Goal: Information Seeking & Learning: Learn about a topic

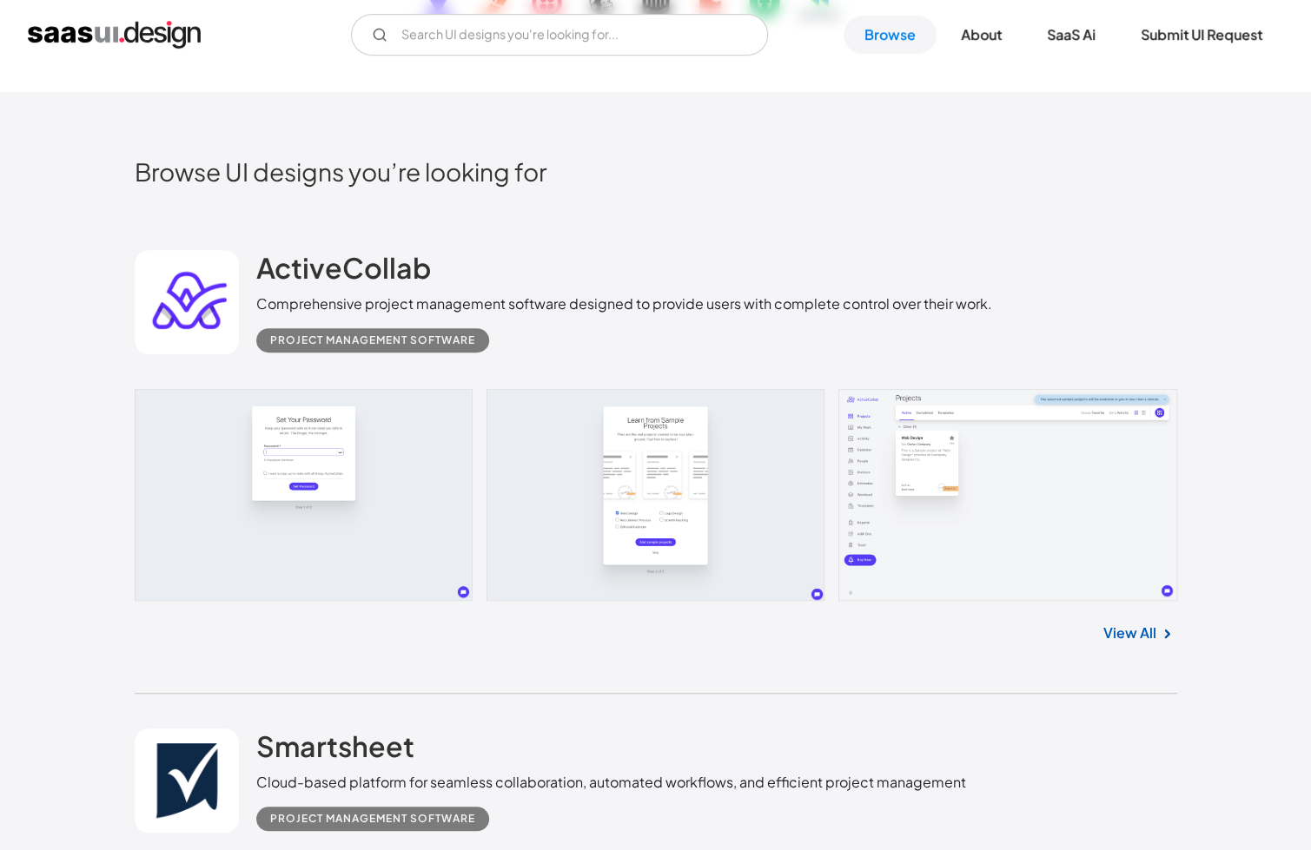
scroll to position [434, 0]
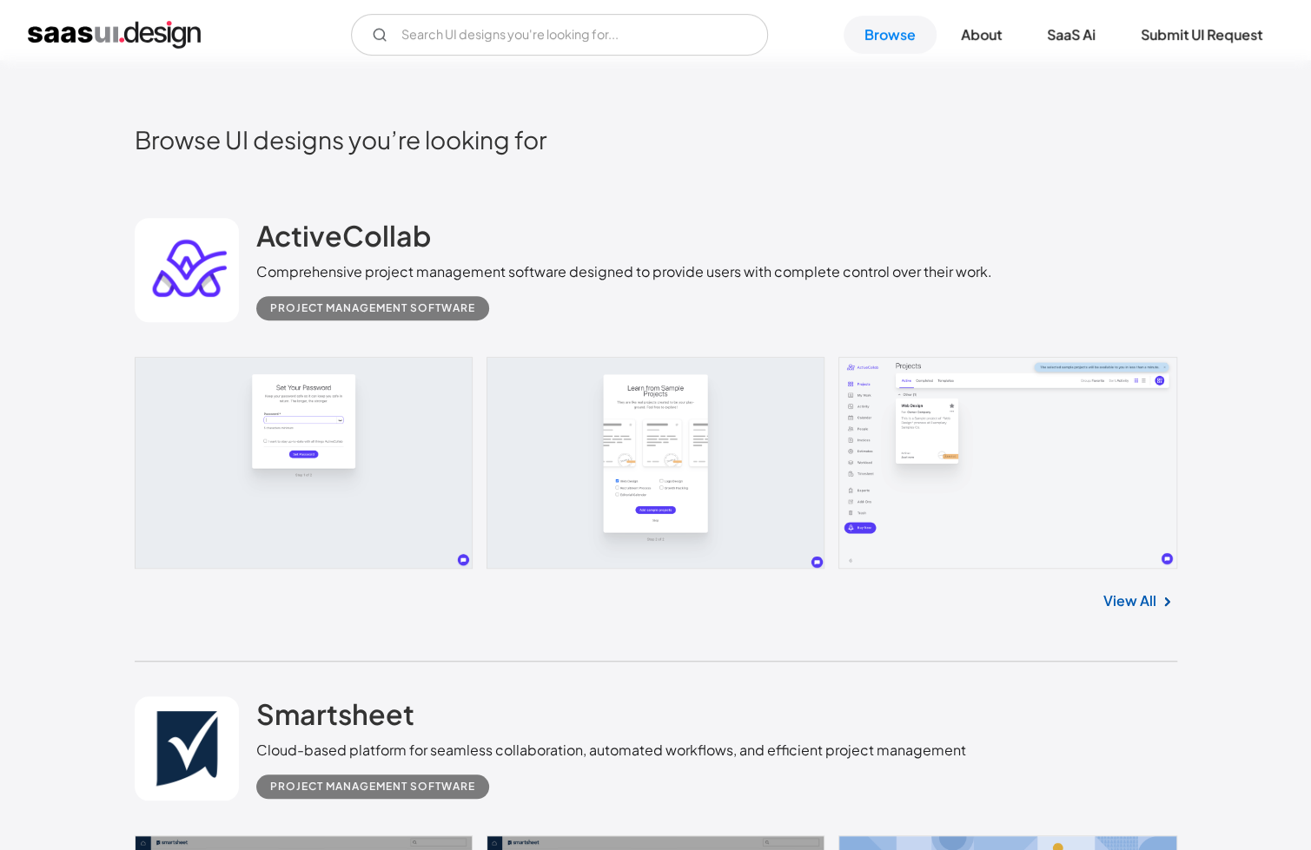
click at [1140, 606] on link "View All" at bounding box center [1129, 601] width 53 height 21
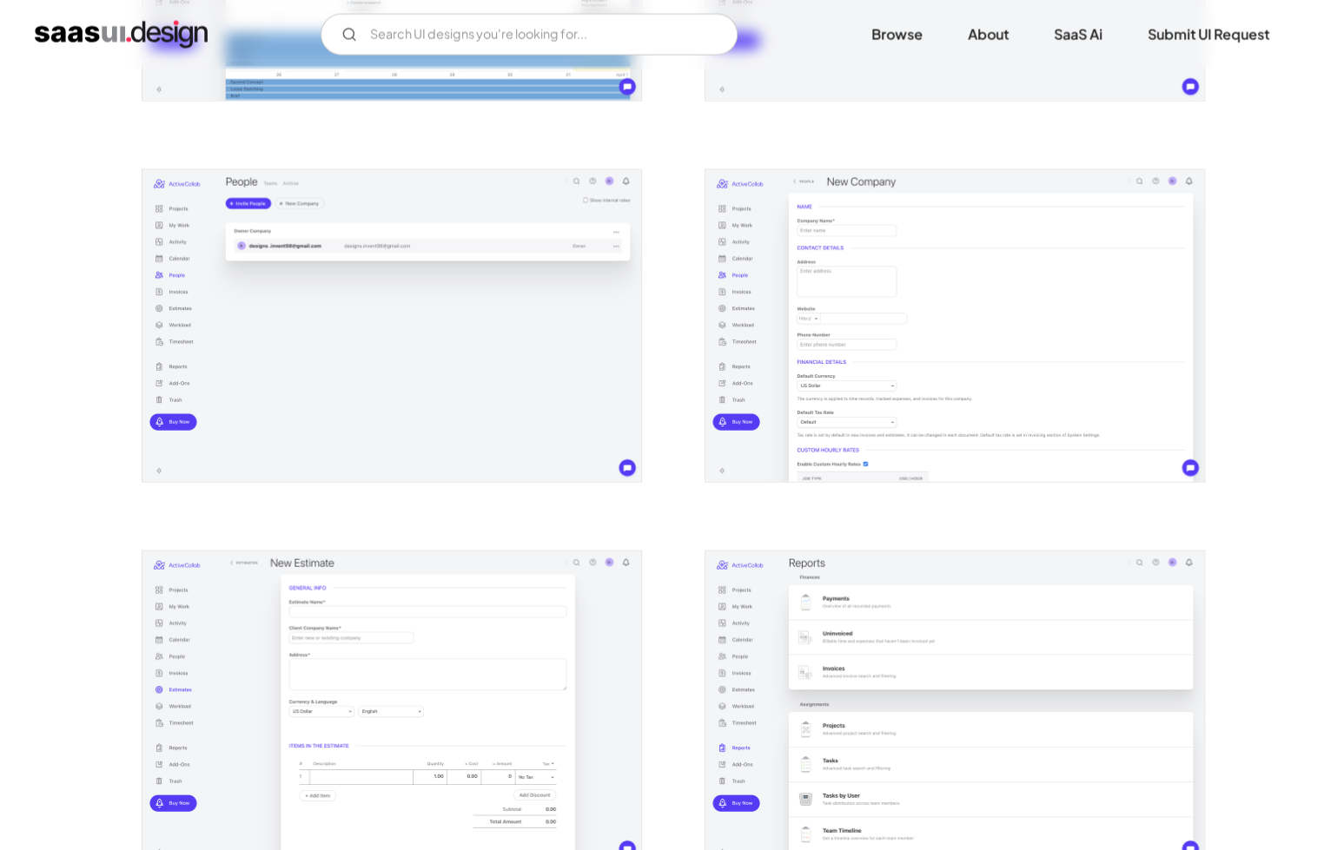
scroll to position [2172, 0]
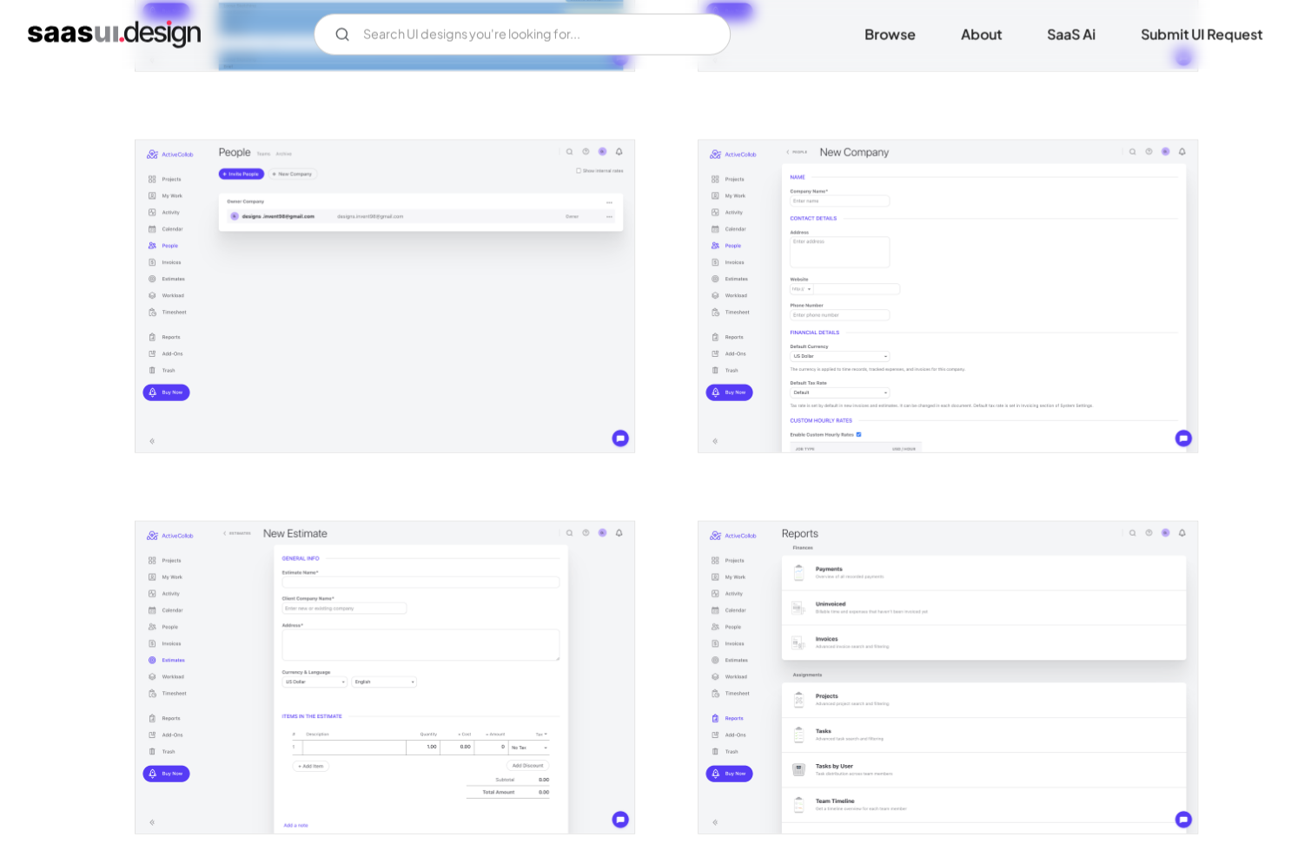
click at [1008, 335] on img "open lightbox" at bounding box center [947, 297] width 499 height 312
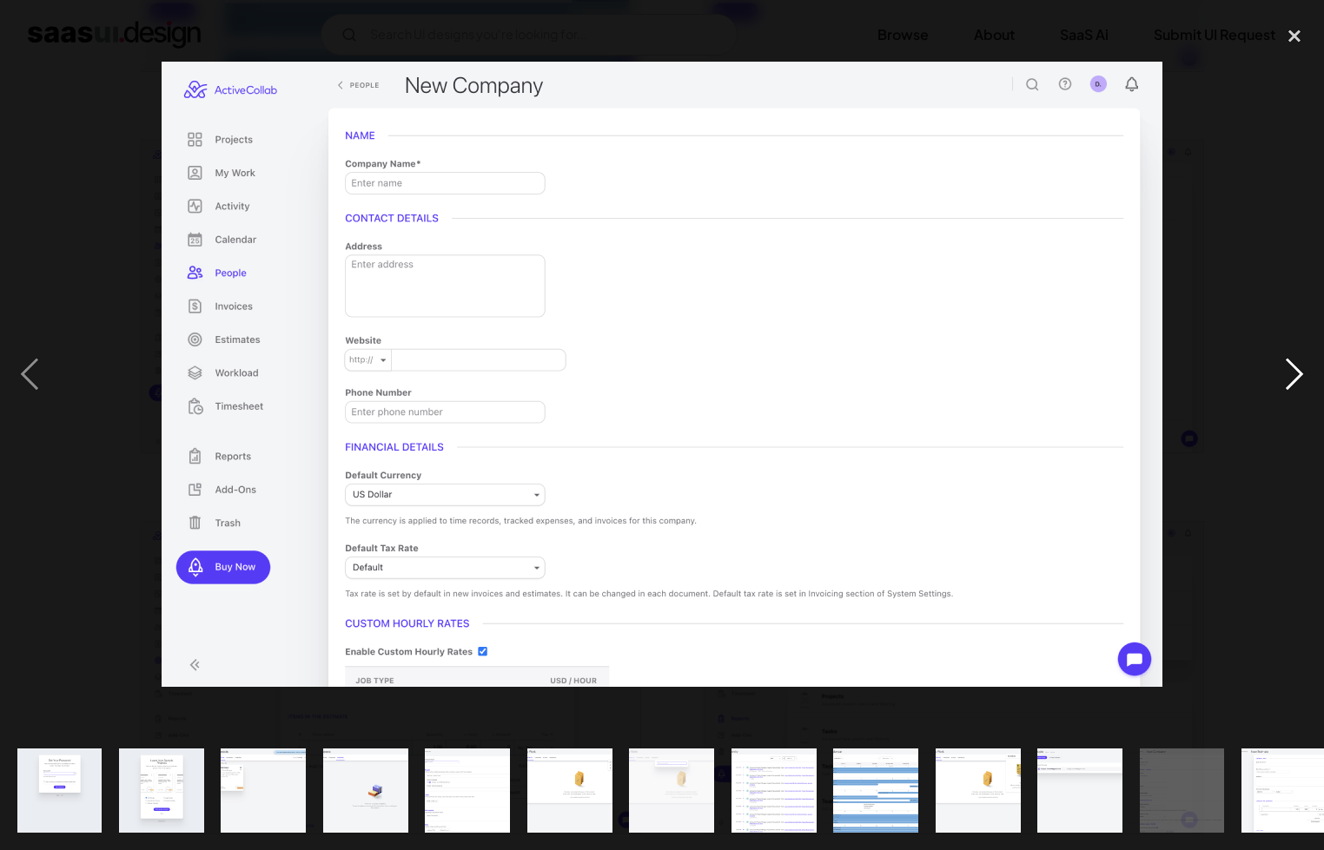
click at [1286, 383] on div "next image" at bounding box center [1294, 374] width 59 height 714
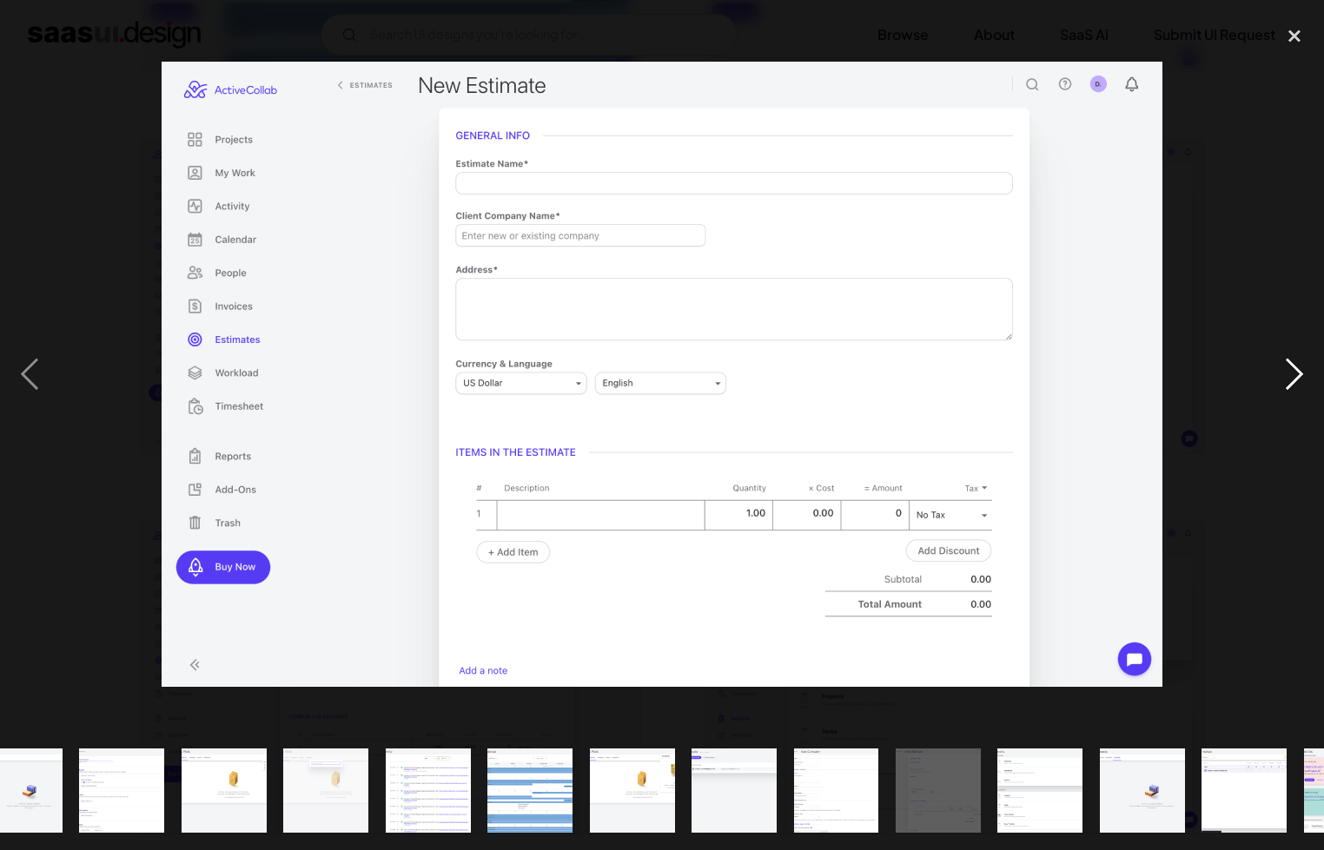
click at [1286, 383] on div "next image" at bounding box center [1294, 374] width 59 height 714
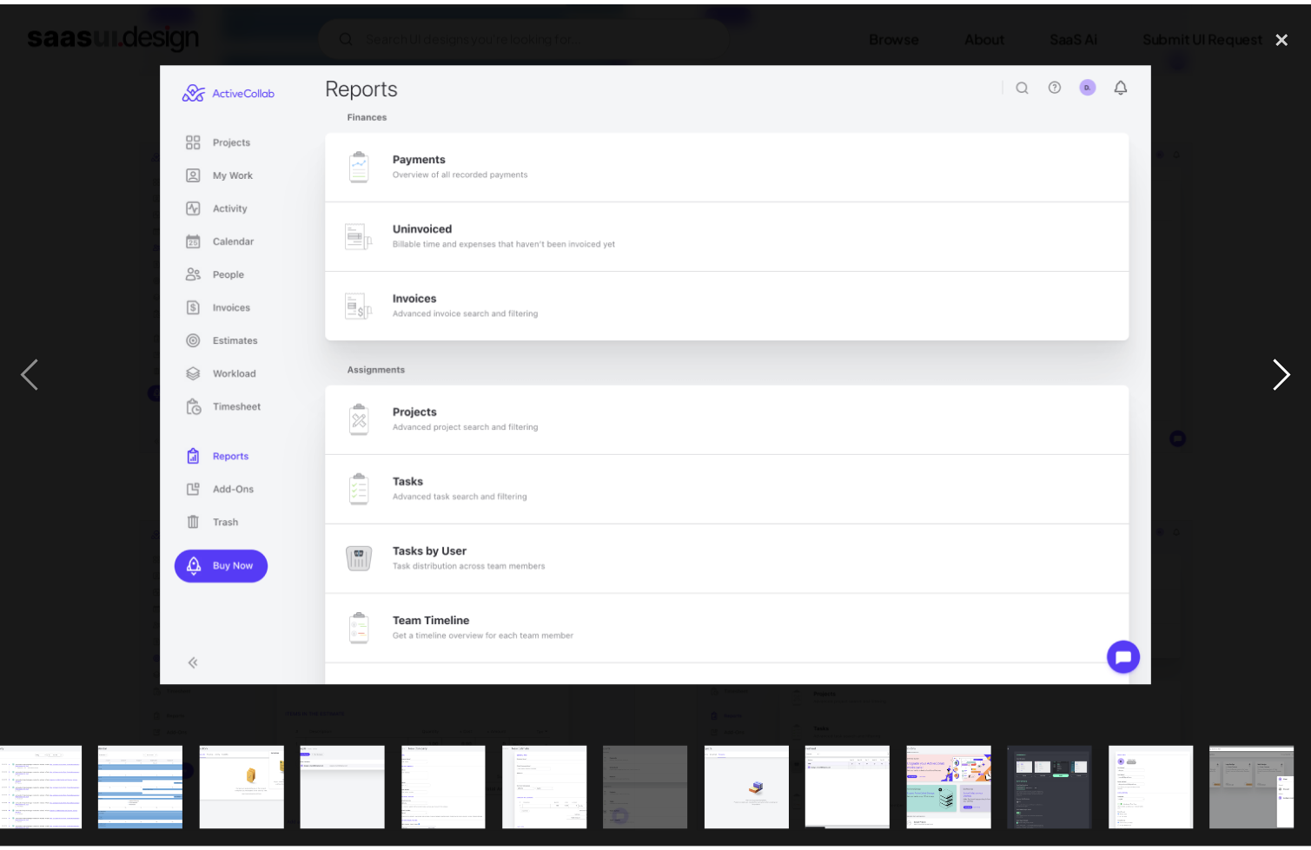
scroll to position [0, 735]
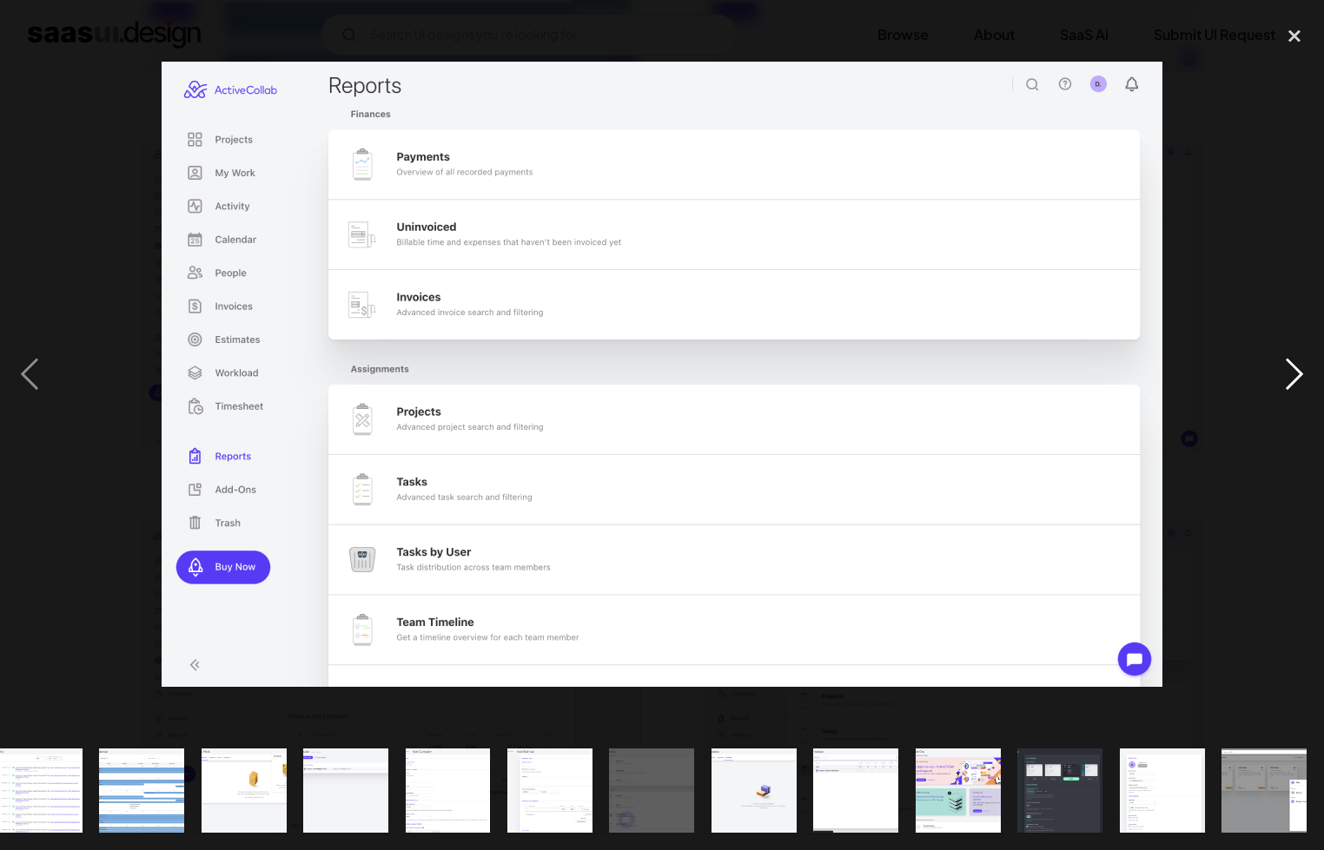
click at [1282, 373] on div "next image" at bounding box center [1294, 374] width 59 height 714
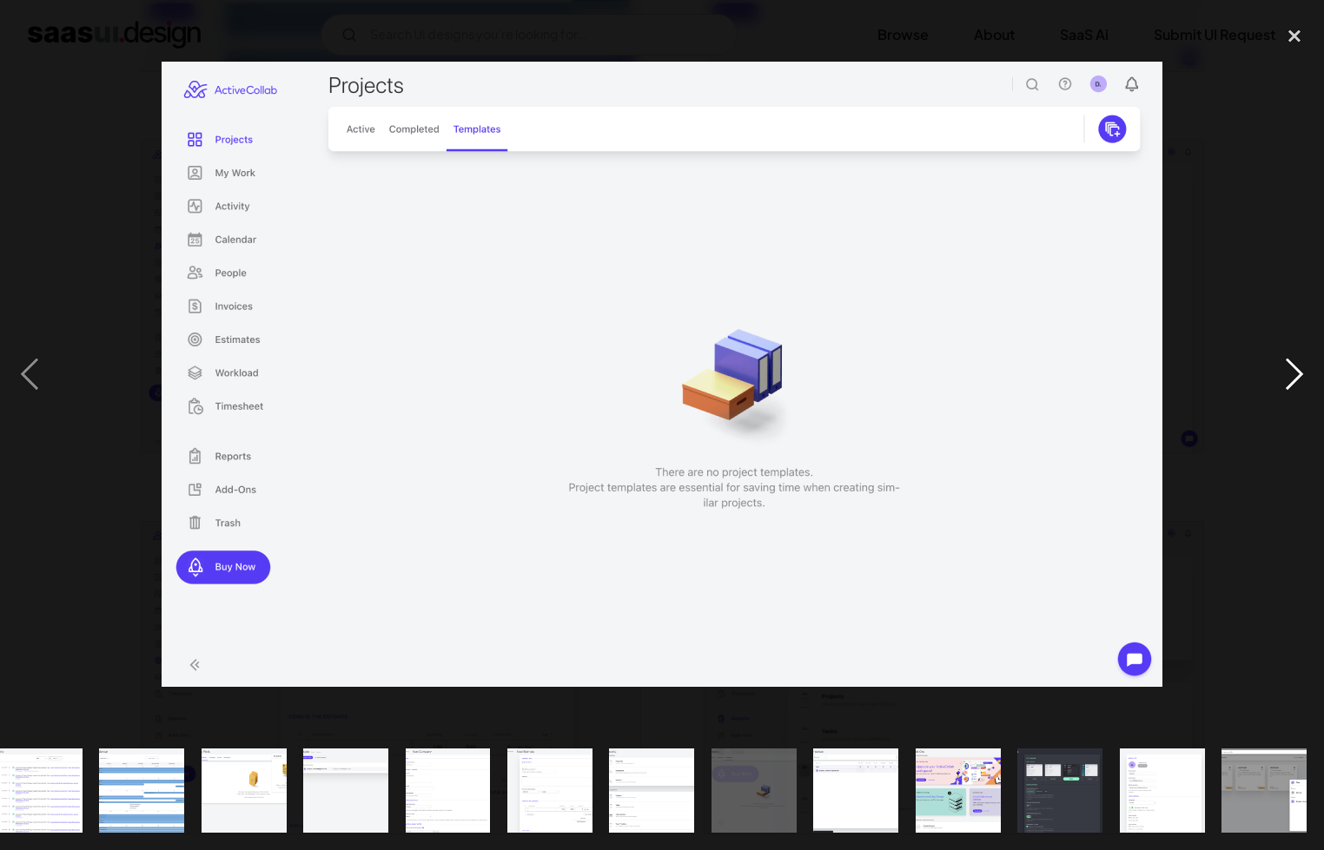
click at [1282, 373] on div "next image" at bounding box center [1294, 374] width 59 height 714
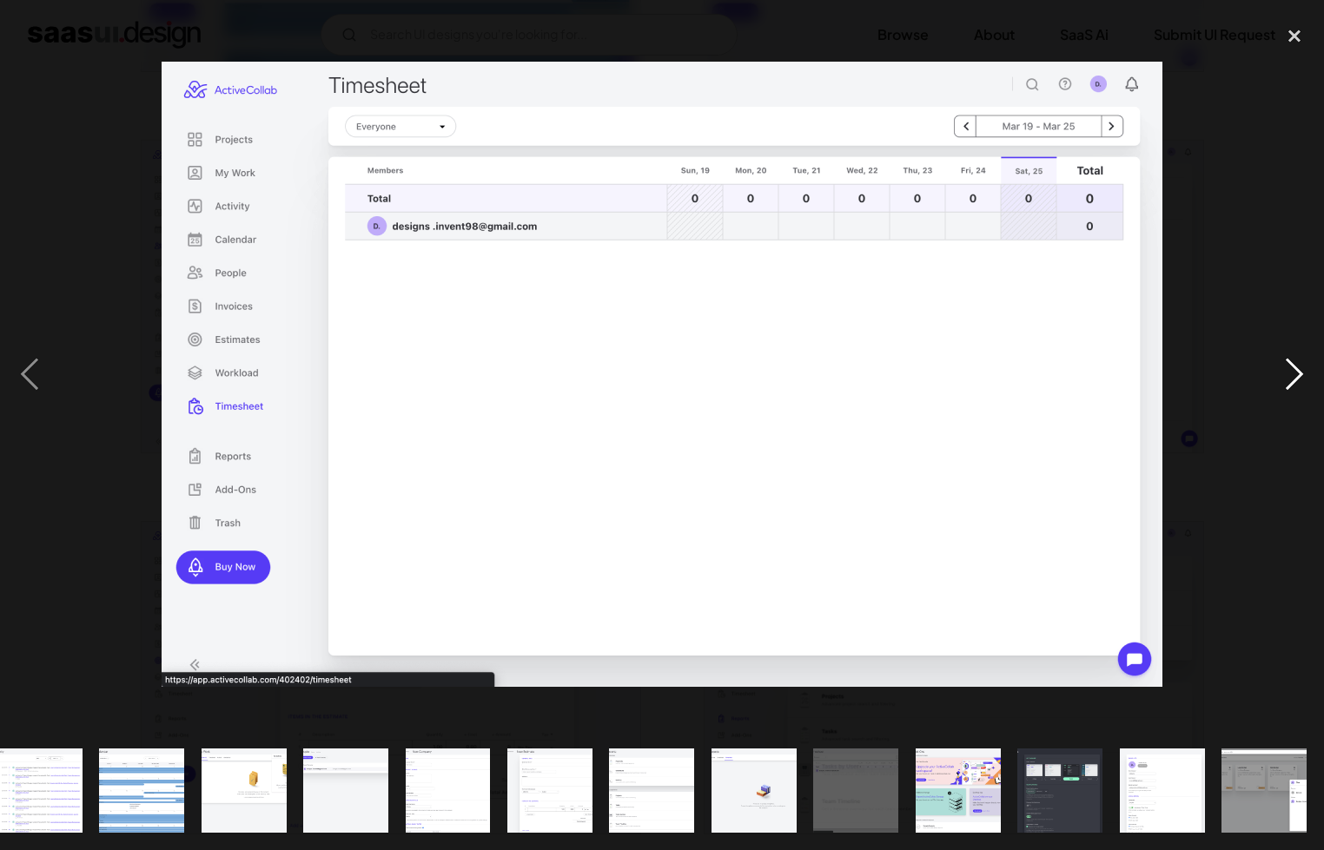
click at [1282, 373] on div "next image" at bounding box center [1294, 374] width 59 height 714
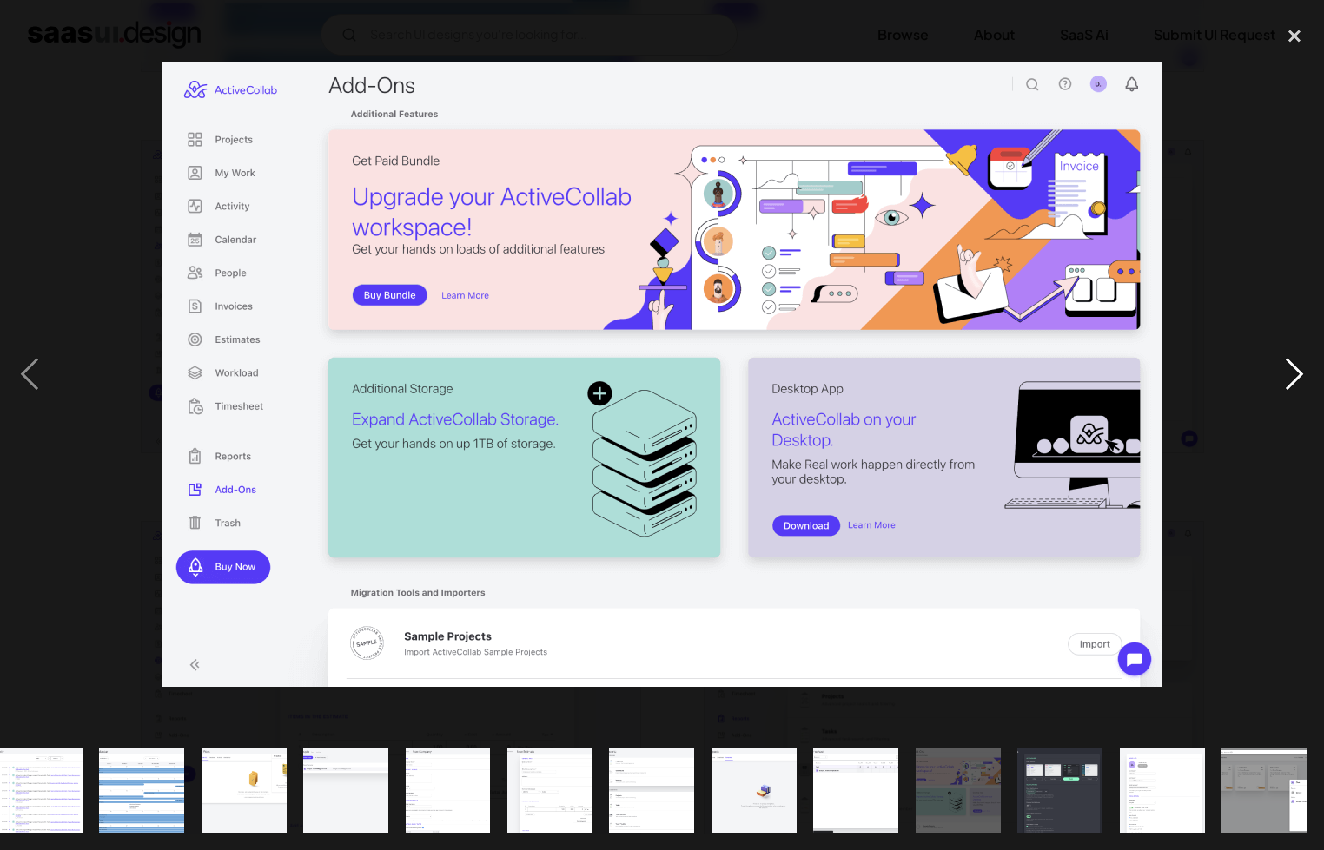
click at [1282, 373] on div "next image" at bounding box center [1294, 374] width 59 height 714
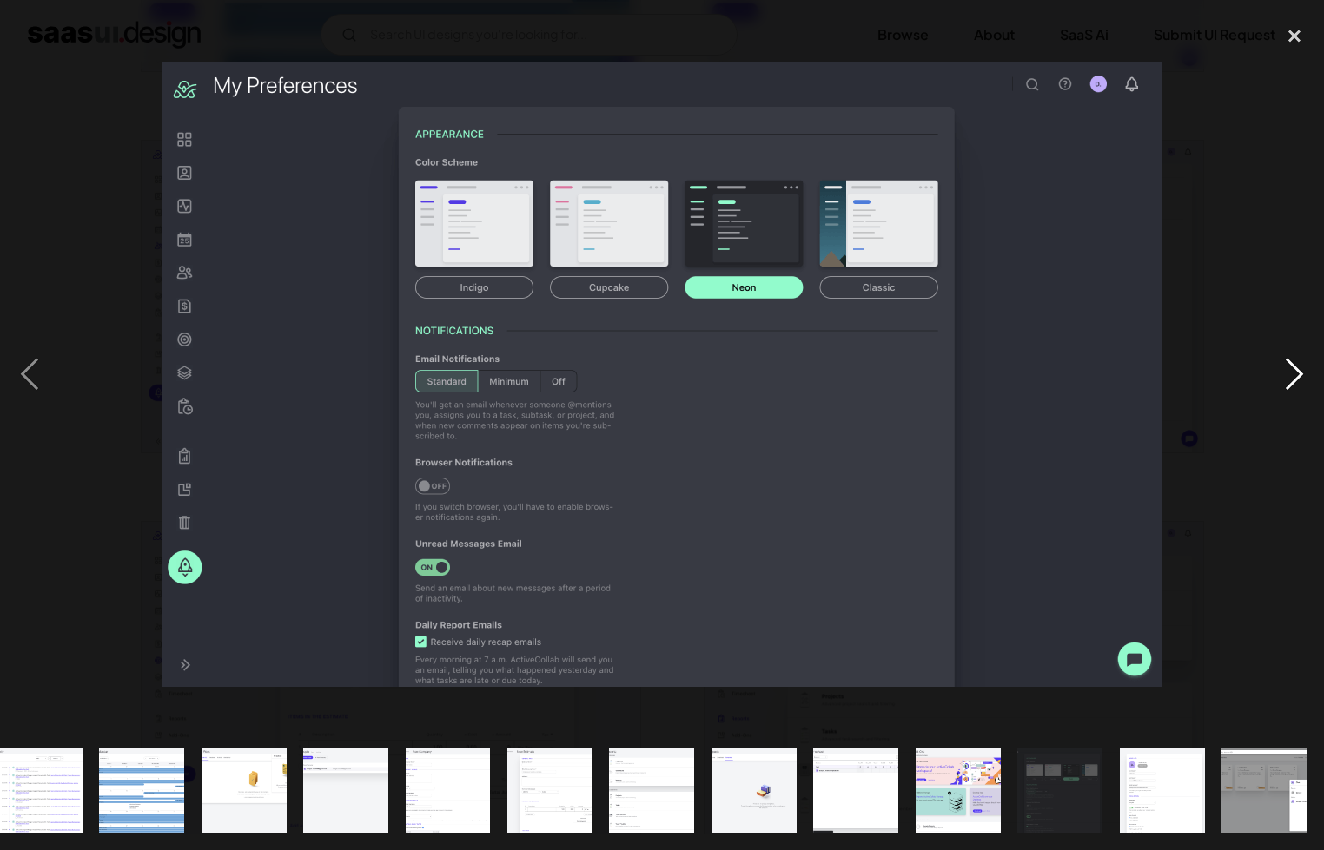
click at [1273, 354] on div "next image" at bounding box center [1294, 374] width 59 height 714
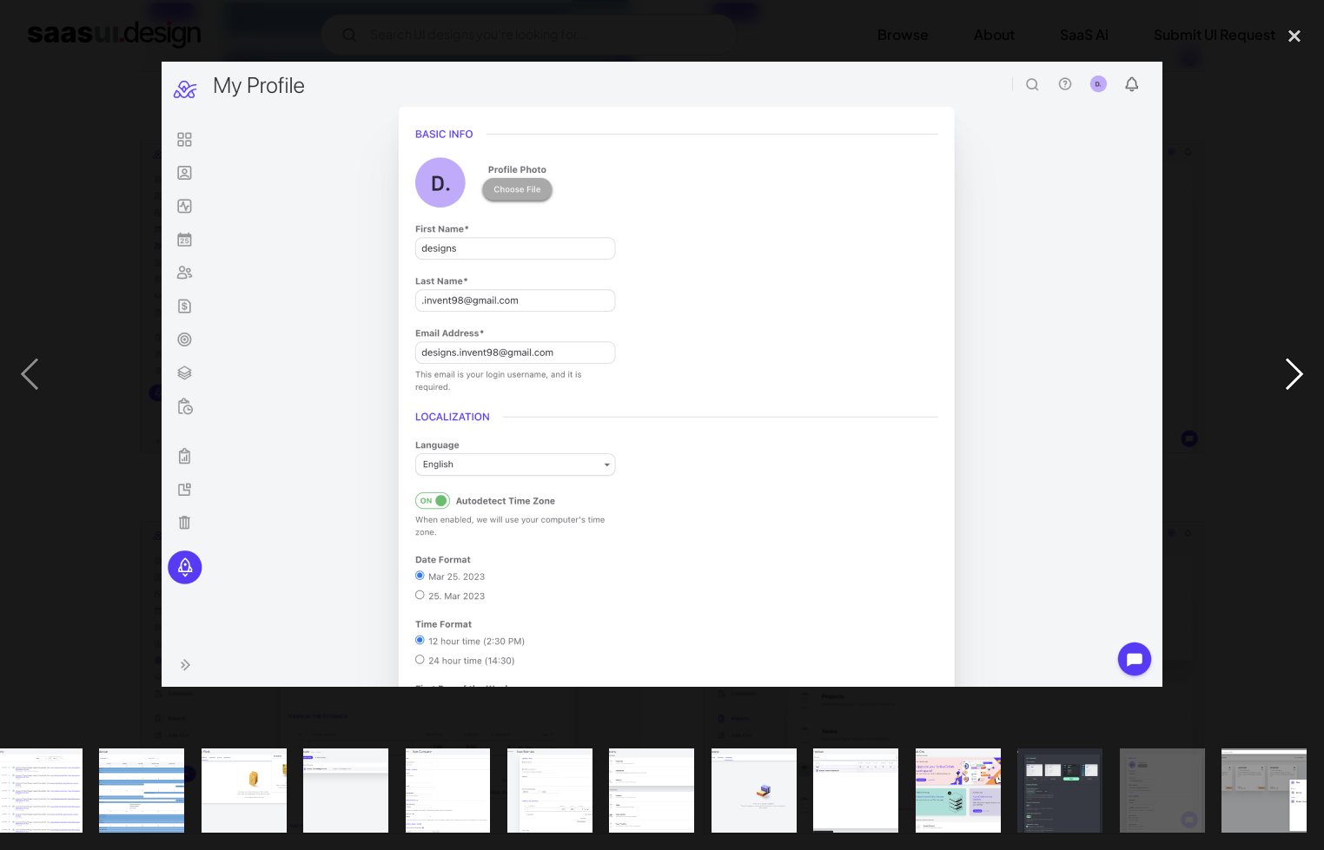
click at [1273, 354] on div "next image" at bounding box center [1294, 374] width 59 height 714
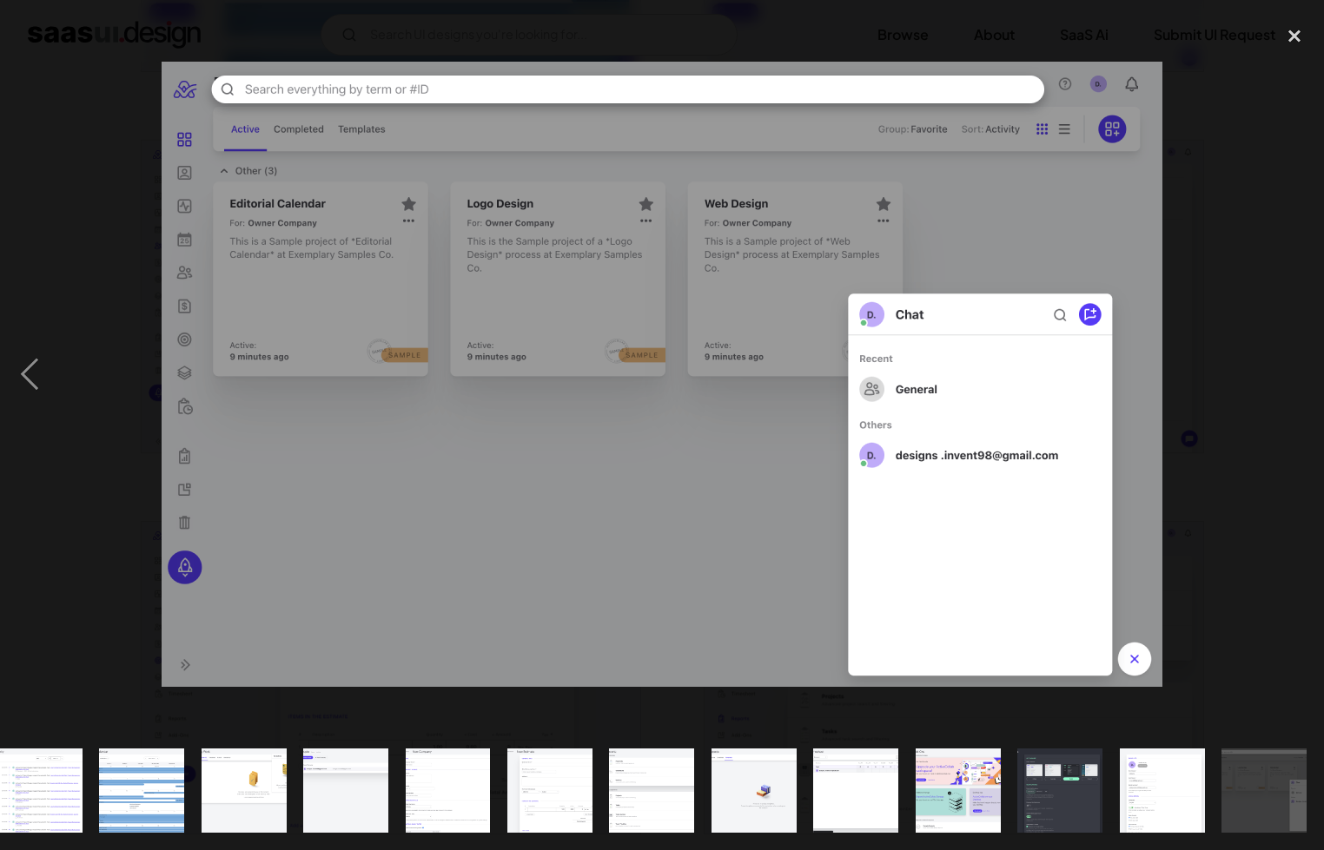
click at [1187, 585] on div at bounding box center [662, 374] width 1324 height 714
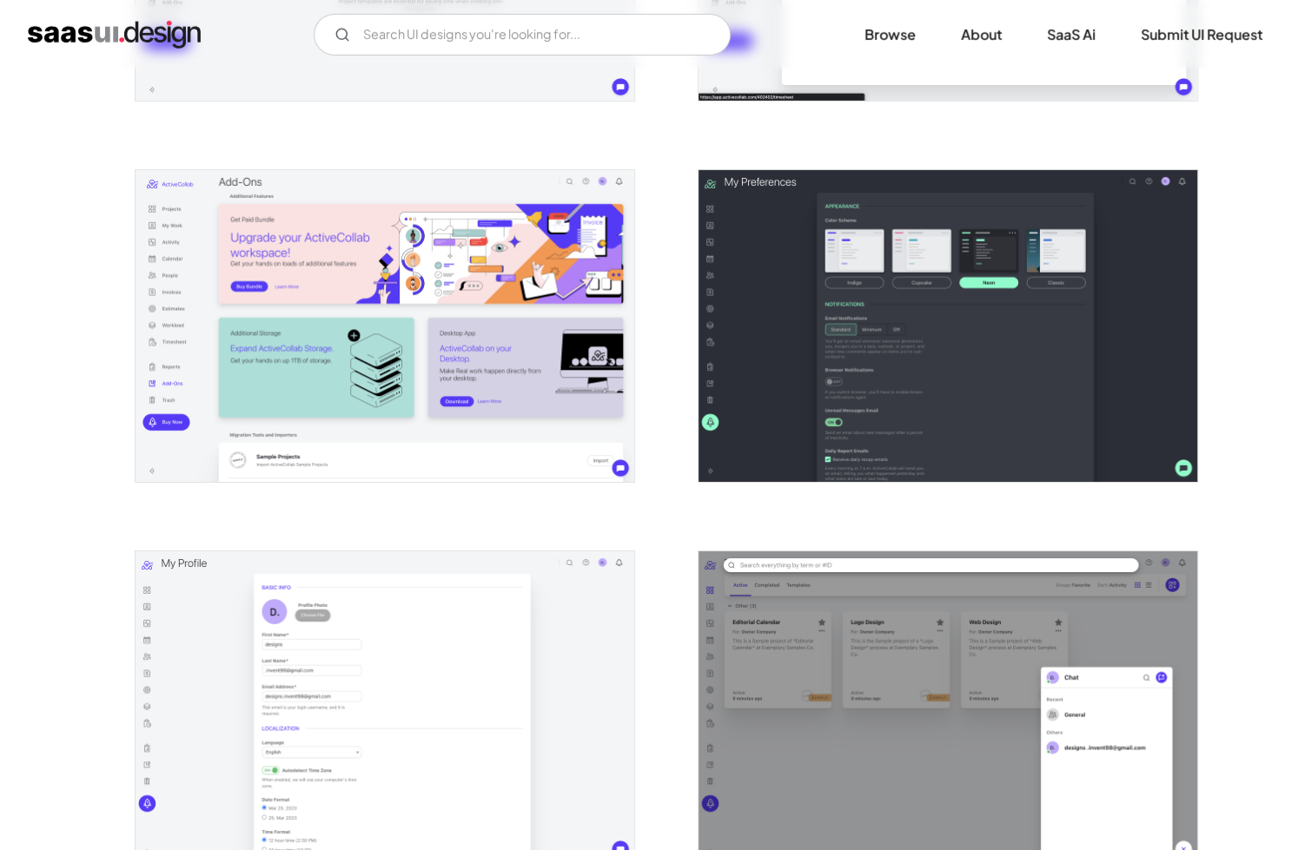
scroll to position [3301, 0]
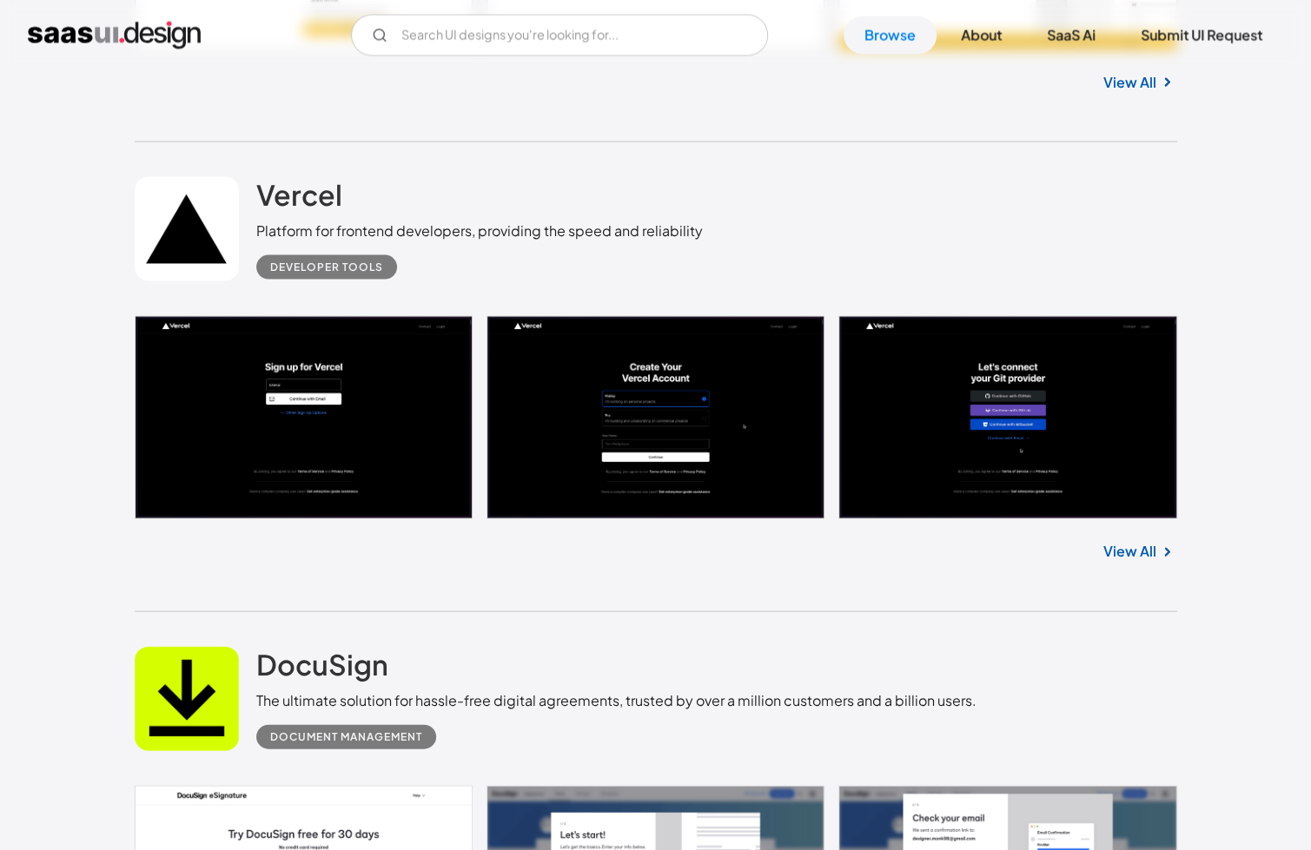
scroll to position [1946, 0]
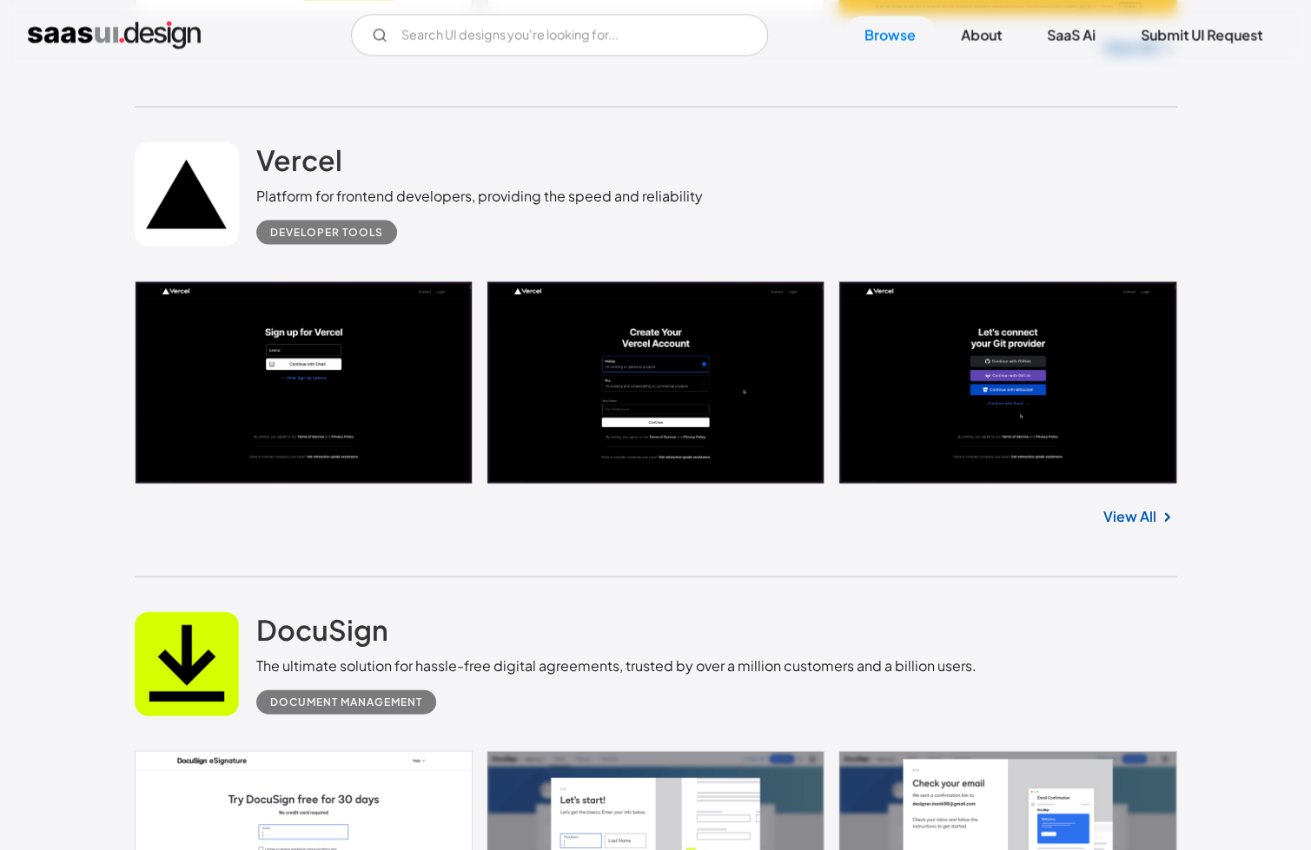
drag, startPoint x: 1155, startPoint y: 506, endPoint x: 1155, endPoint y: 519, distance: 13.9
click at [1156, 506] on img at bounding box center [1166, 516] width 21 height 21
click at [1148, 514] on link "View All" at bounding box center [1129, 516] width 53 height 21
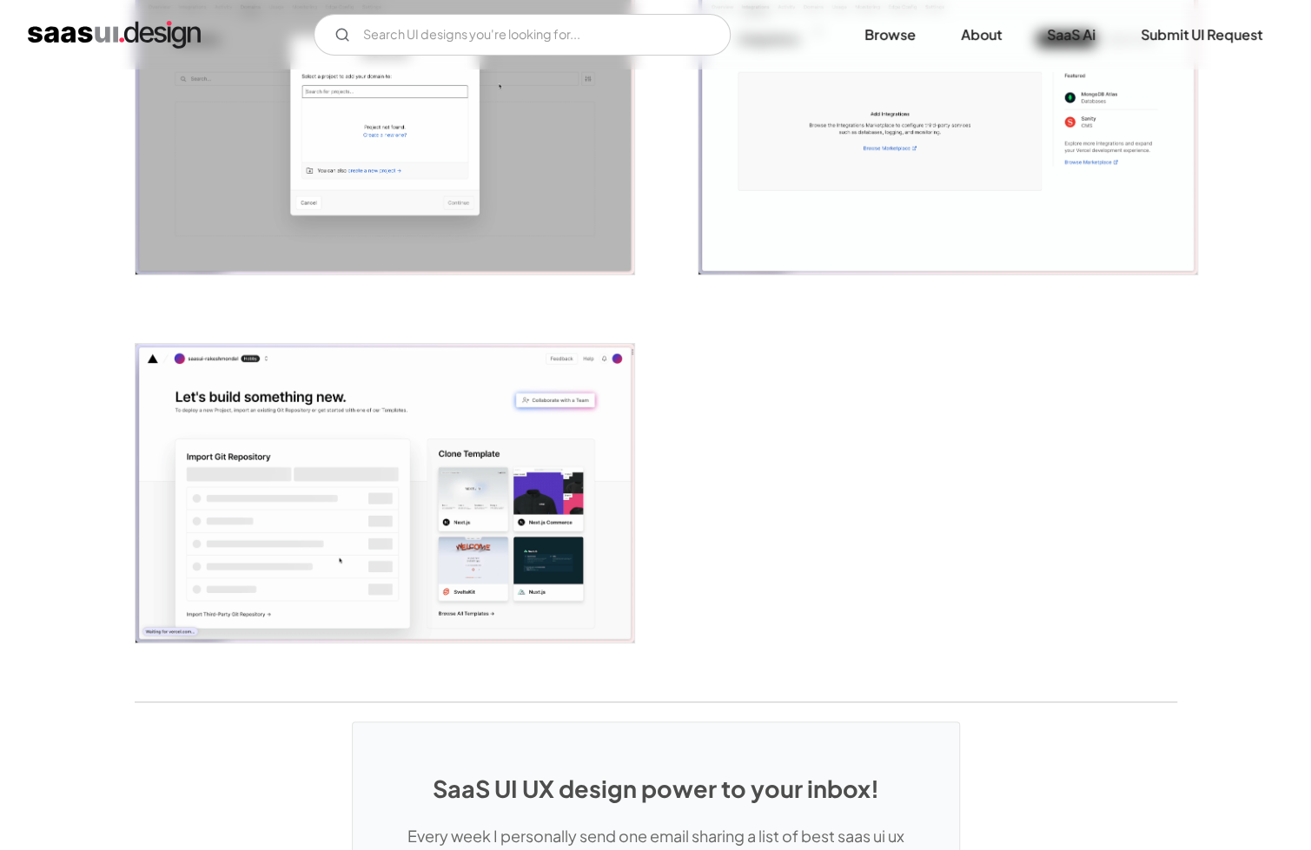
scroll to position [4121, 0]
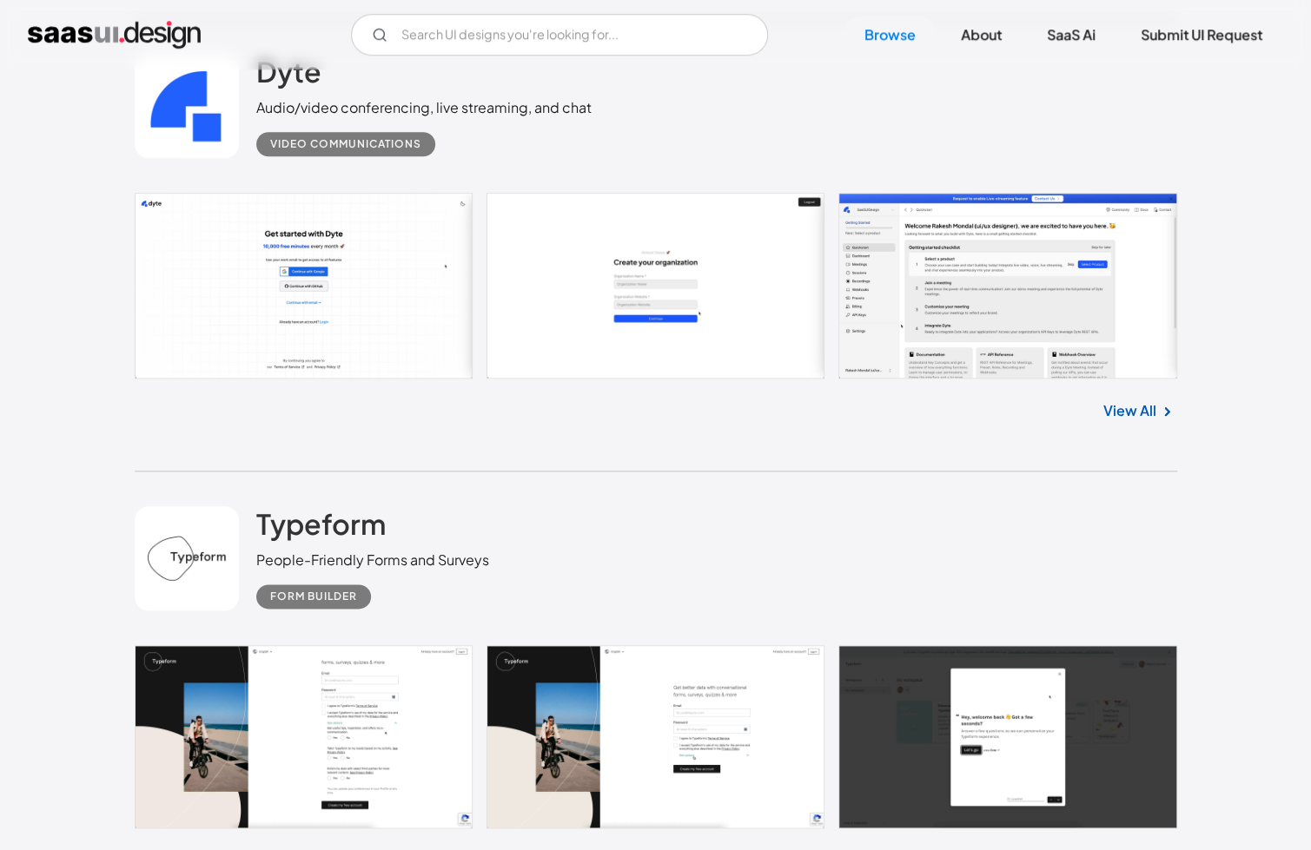
scroll to position [4868, 0]
click at [420, 36] on input "Email Form" at bounding box center [559, 35] width 417 height 42
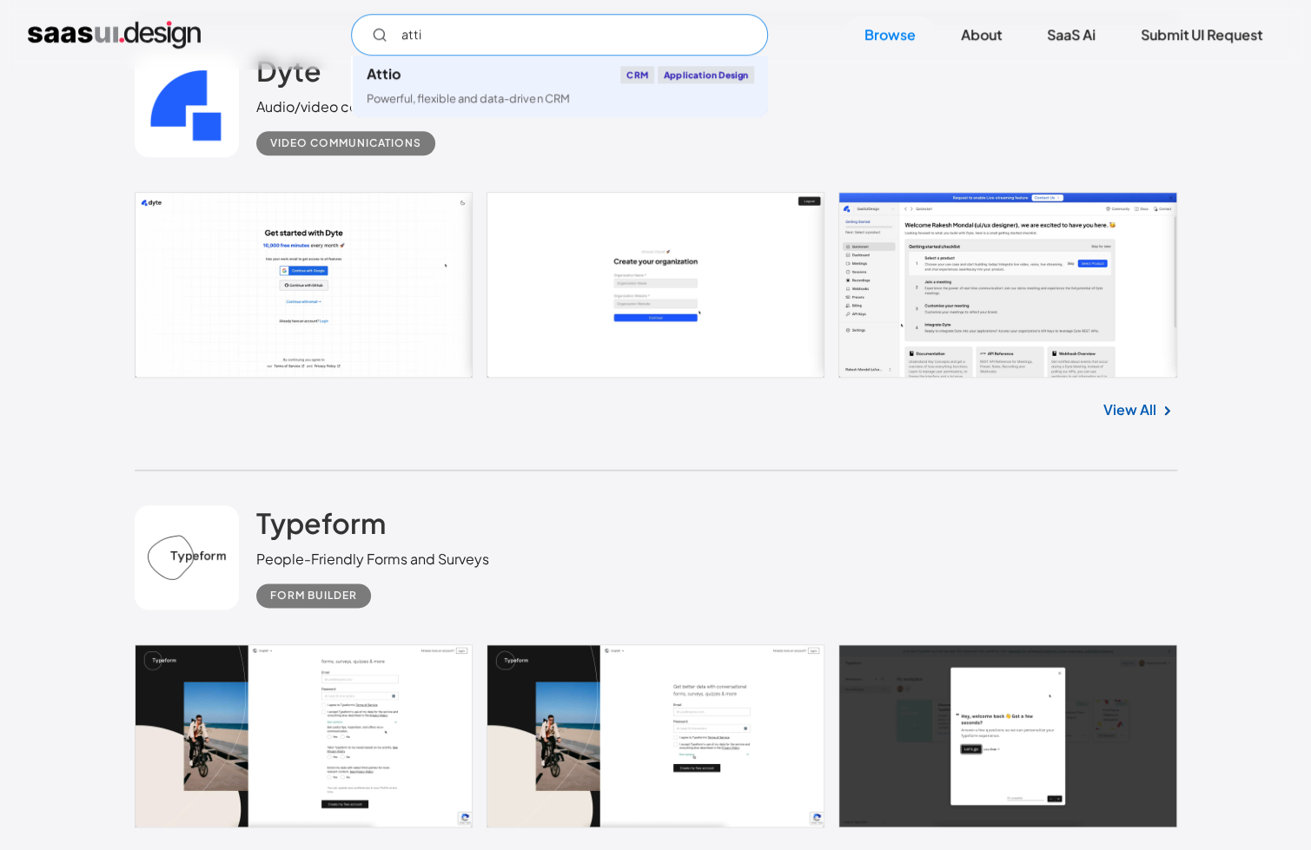
type input "attio"
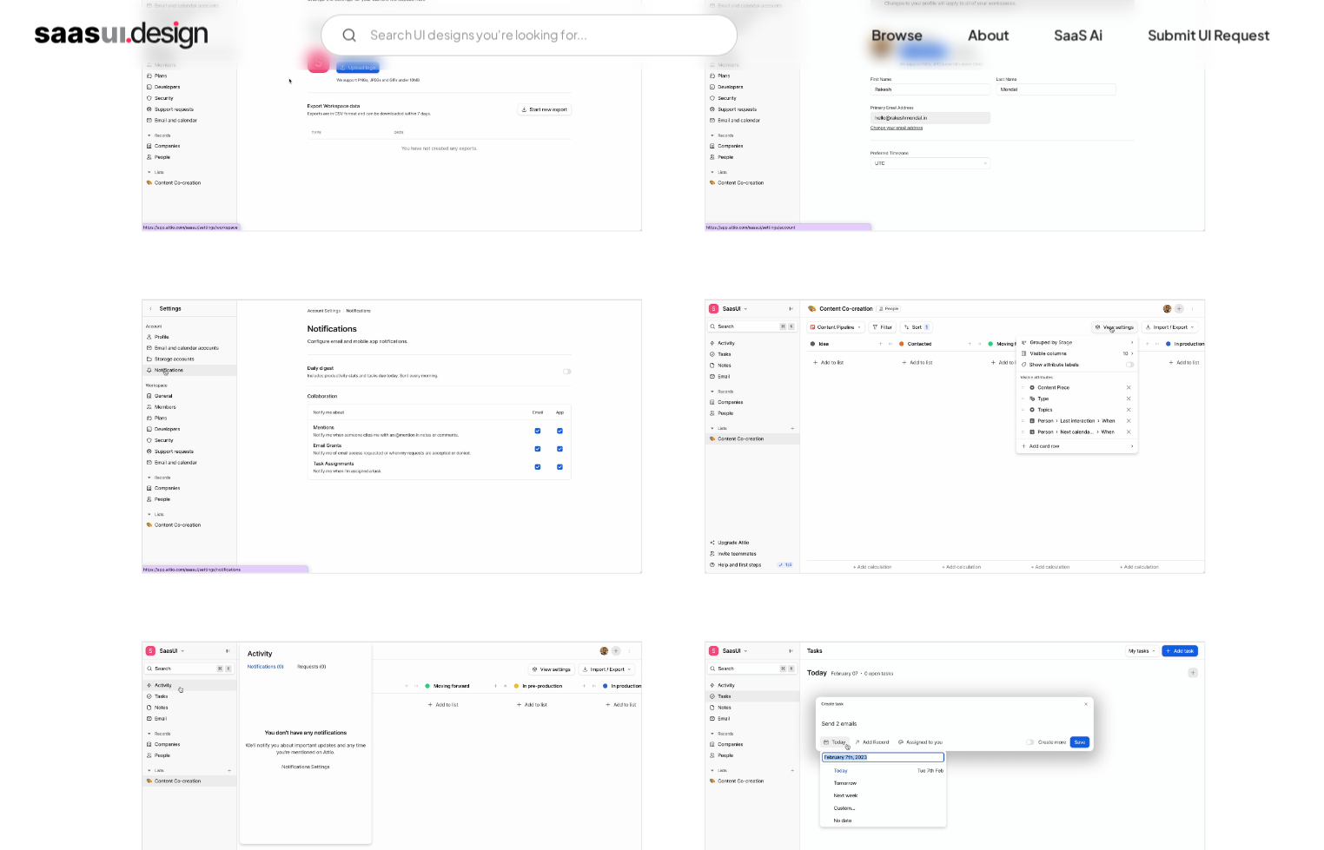
scroll to position [1824, 0]
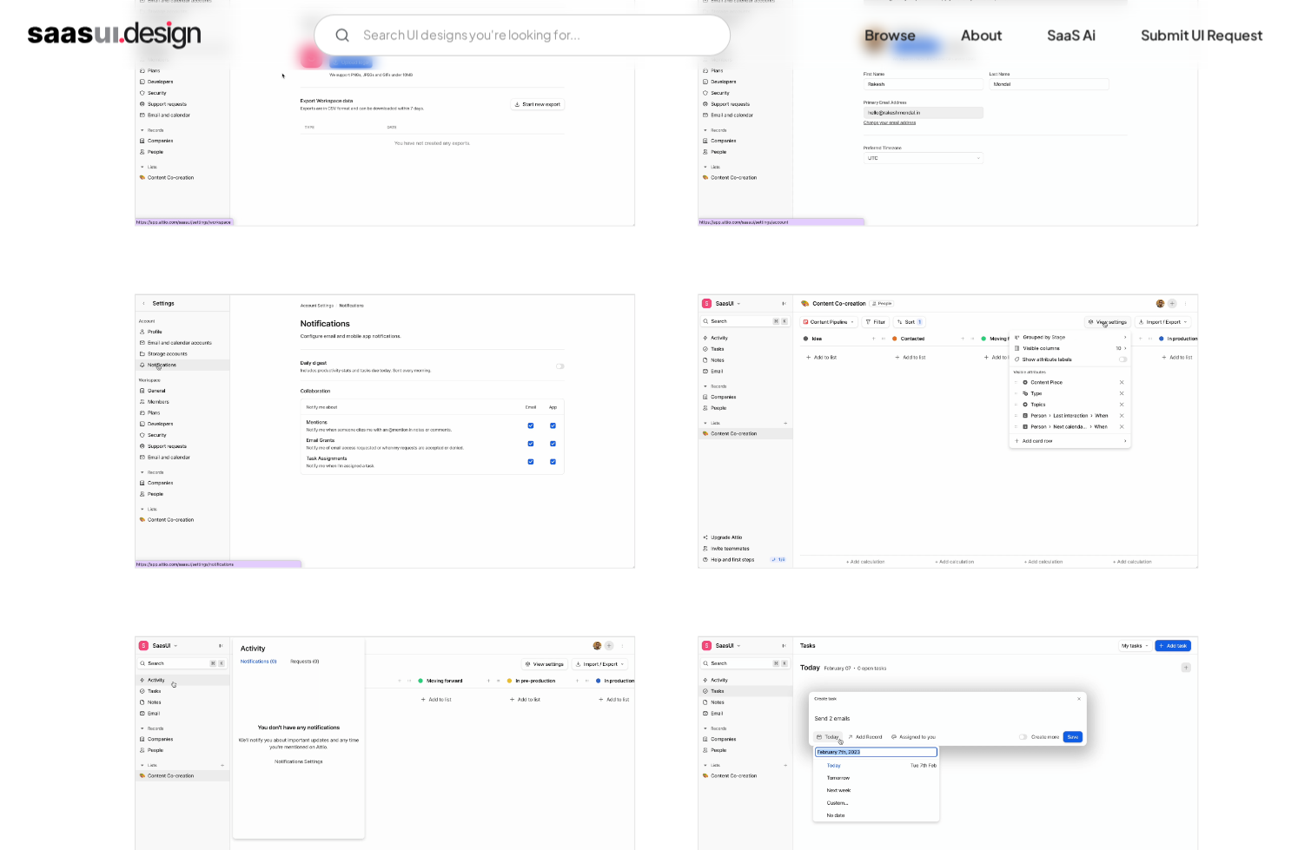
click at [992, 491] on img "open lightbox" at bounding box center [947, 430] width 499 height 273
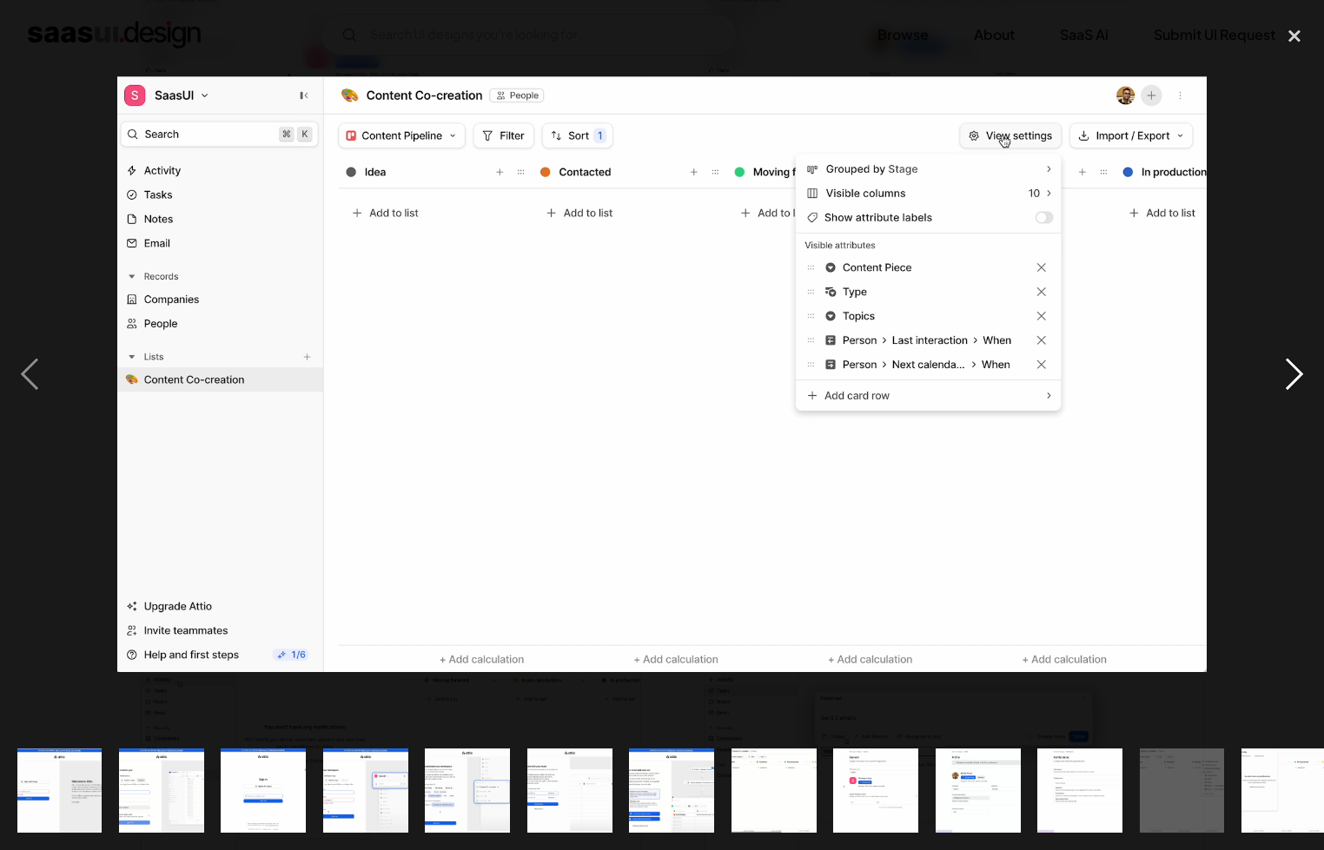
click at [1286, 383] on div "next image" at bounding box center [1294, 374] width 59 height 714
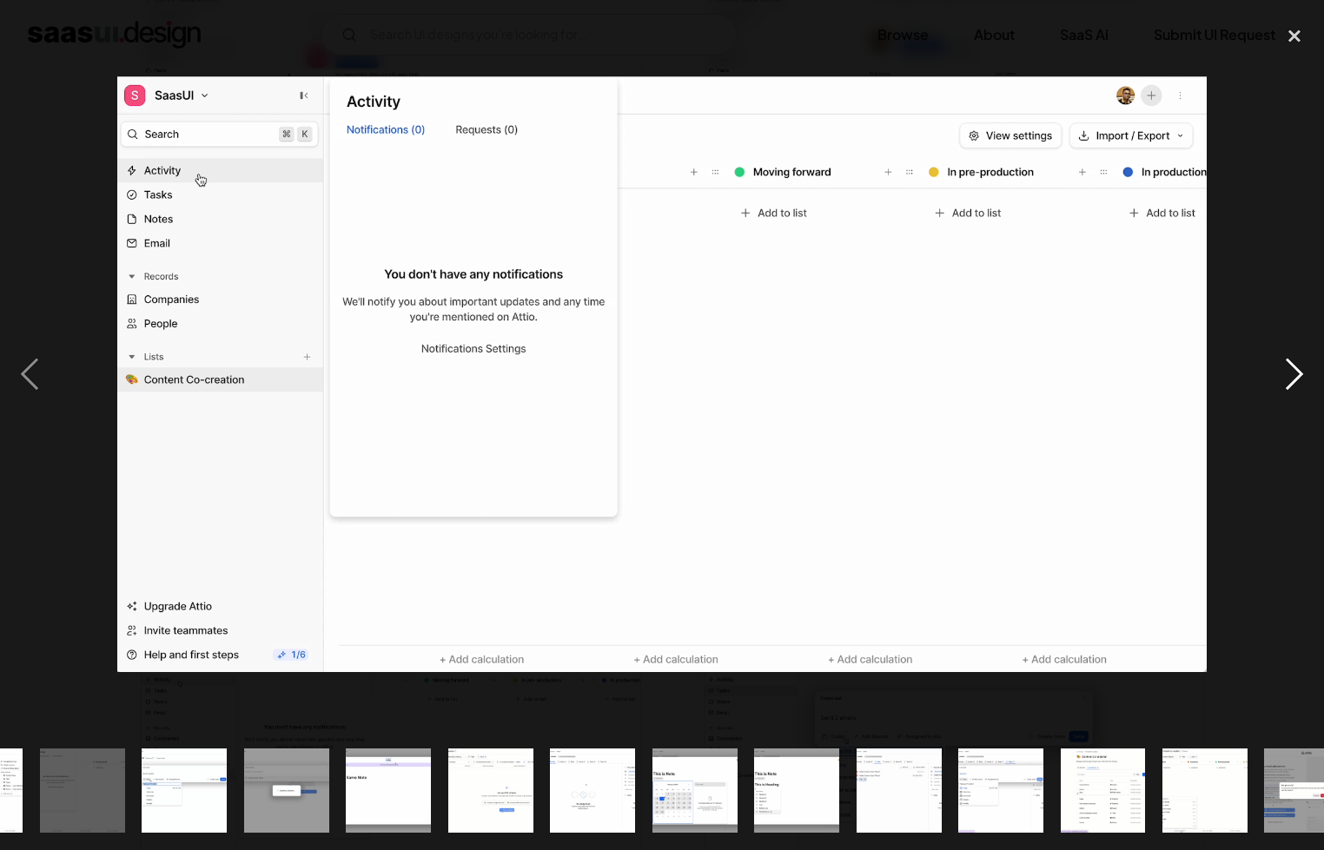
scroll to position [0, 1233]
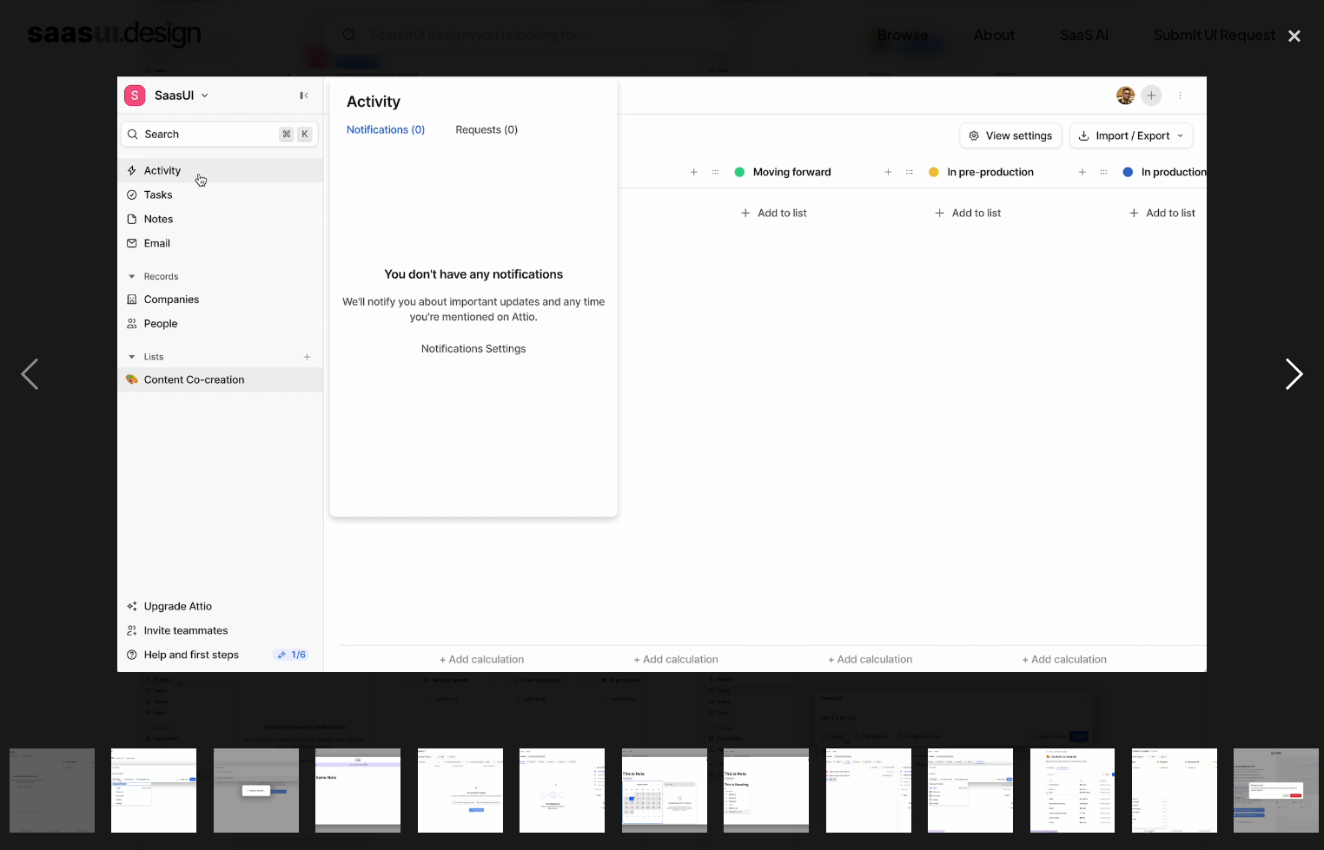
click at [1286, 382] on div "next image" at bounding box center [1294, 374] width 59 height 714
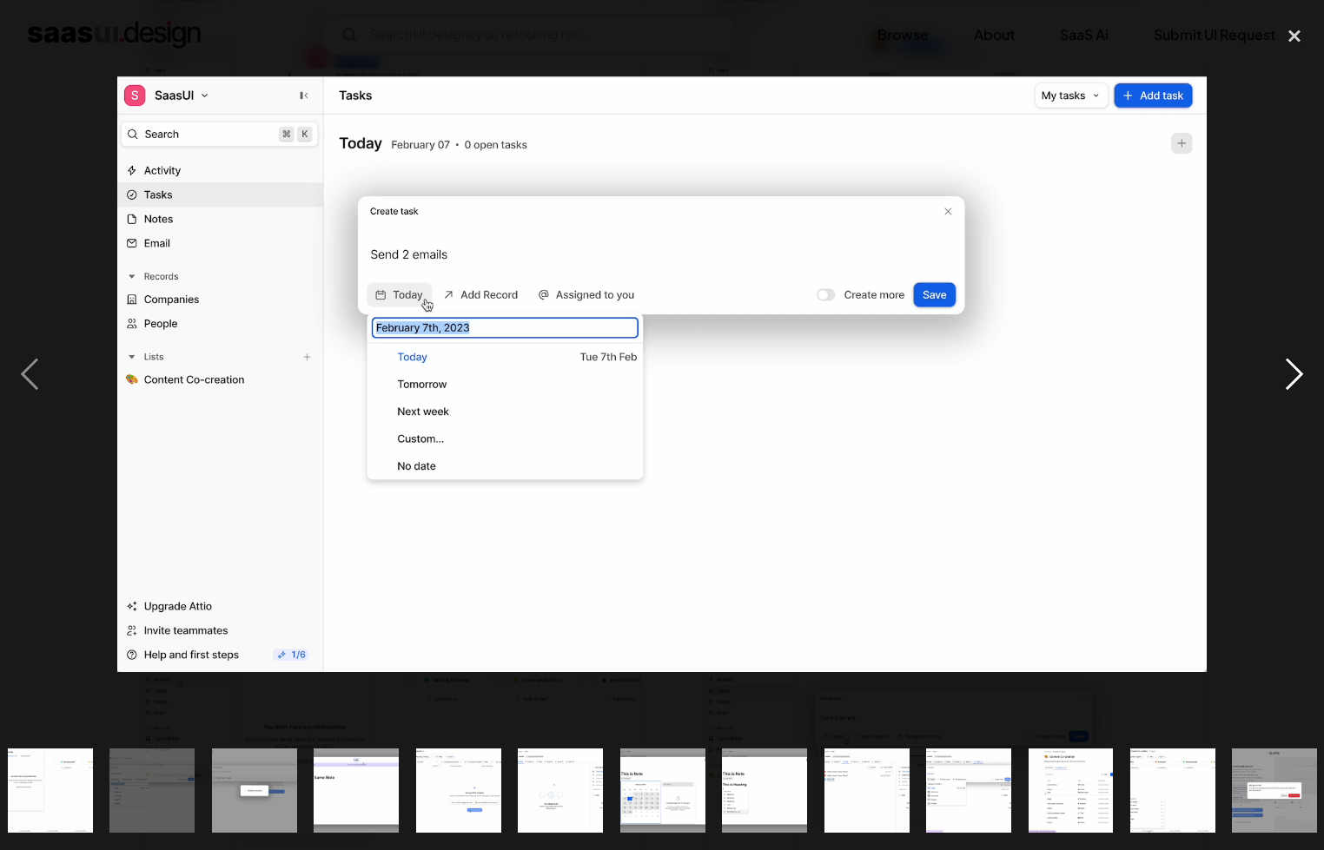
click at [1286, 382] on div "next image" at bounding box center [1294, 374] width 59 height 714
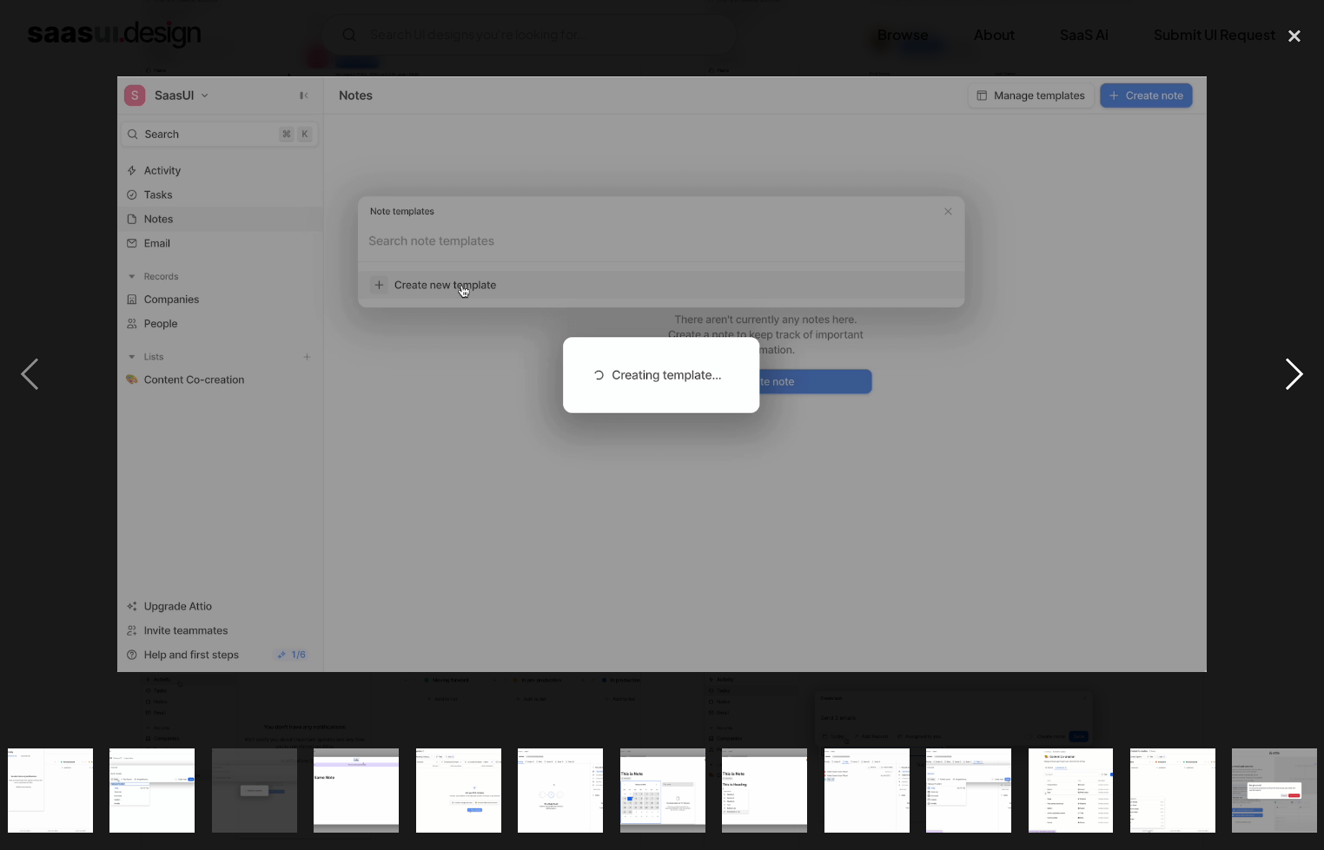
click at [1286, 382] on div "next image" at bounding box center [1294, 374] width 59 height 714
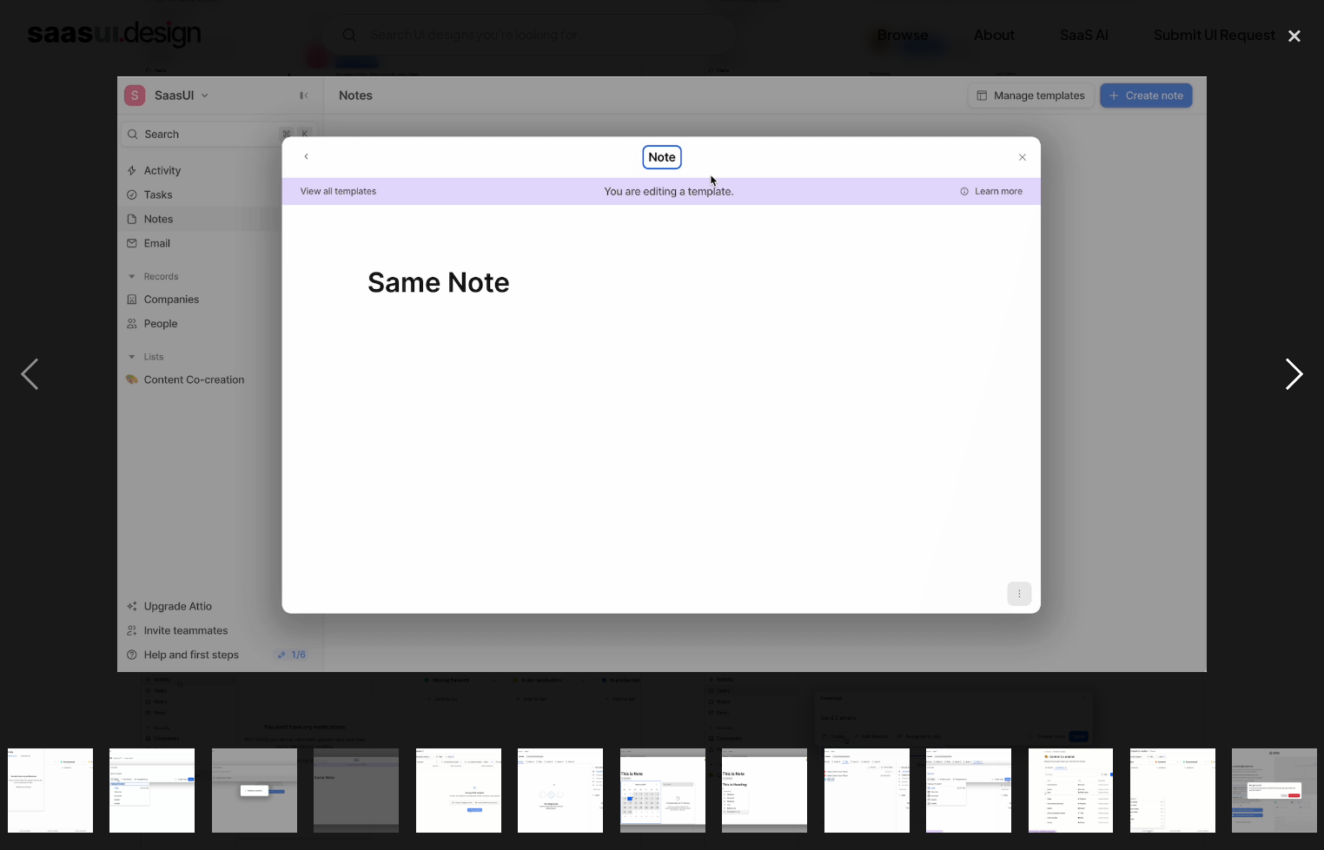
click at [1286, 382] on div "next image" at bounding box center [1294, 374] width 59 height 714
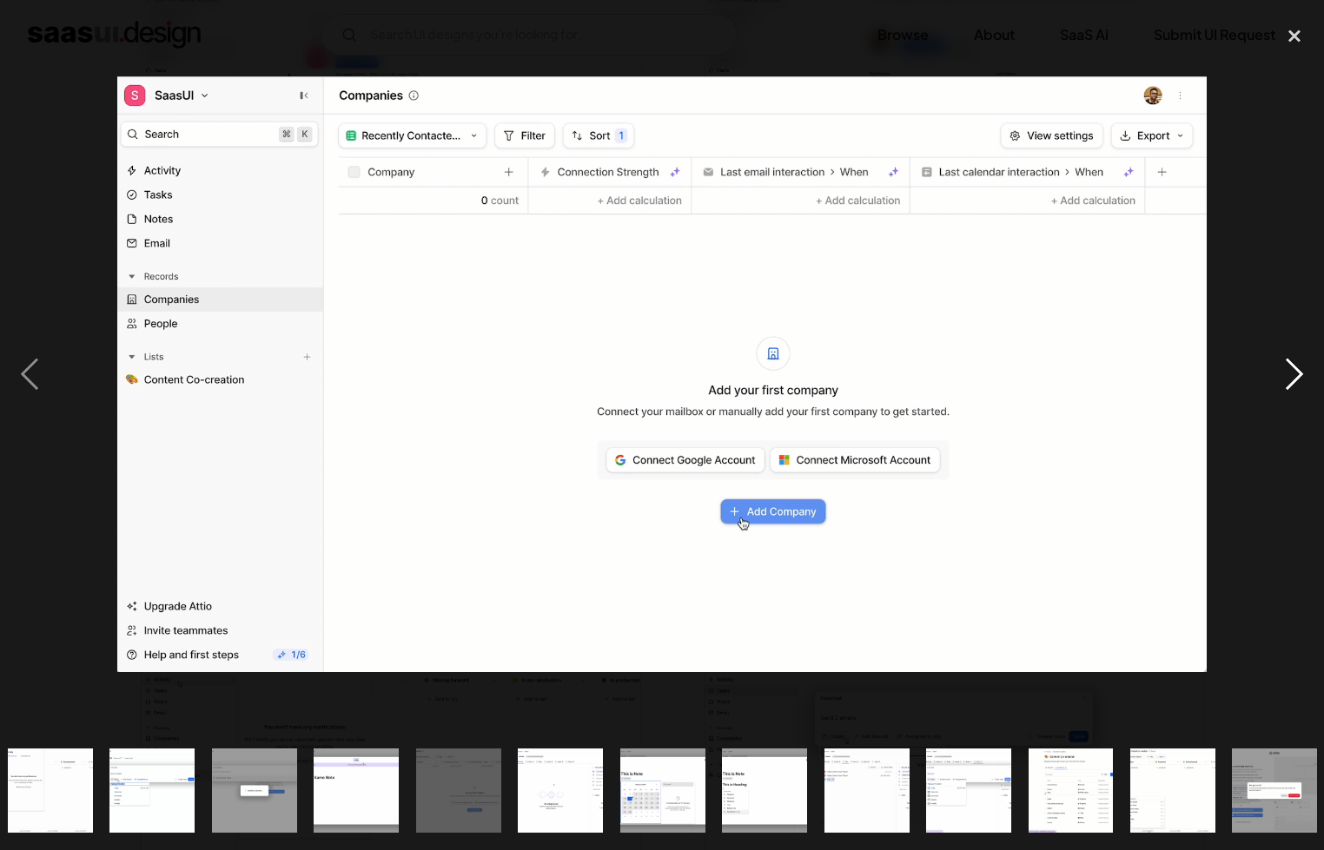
click at [1284, 382] on div "next image" at bounding box center [1294, 374] width 59 height 714
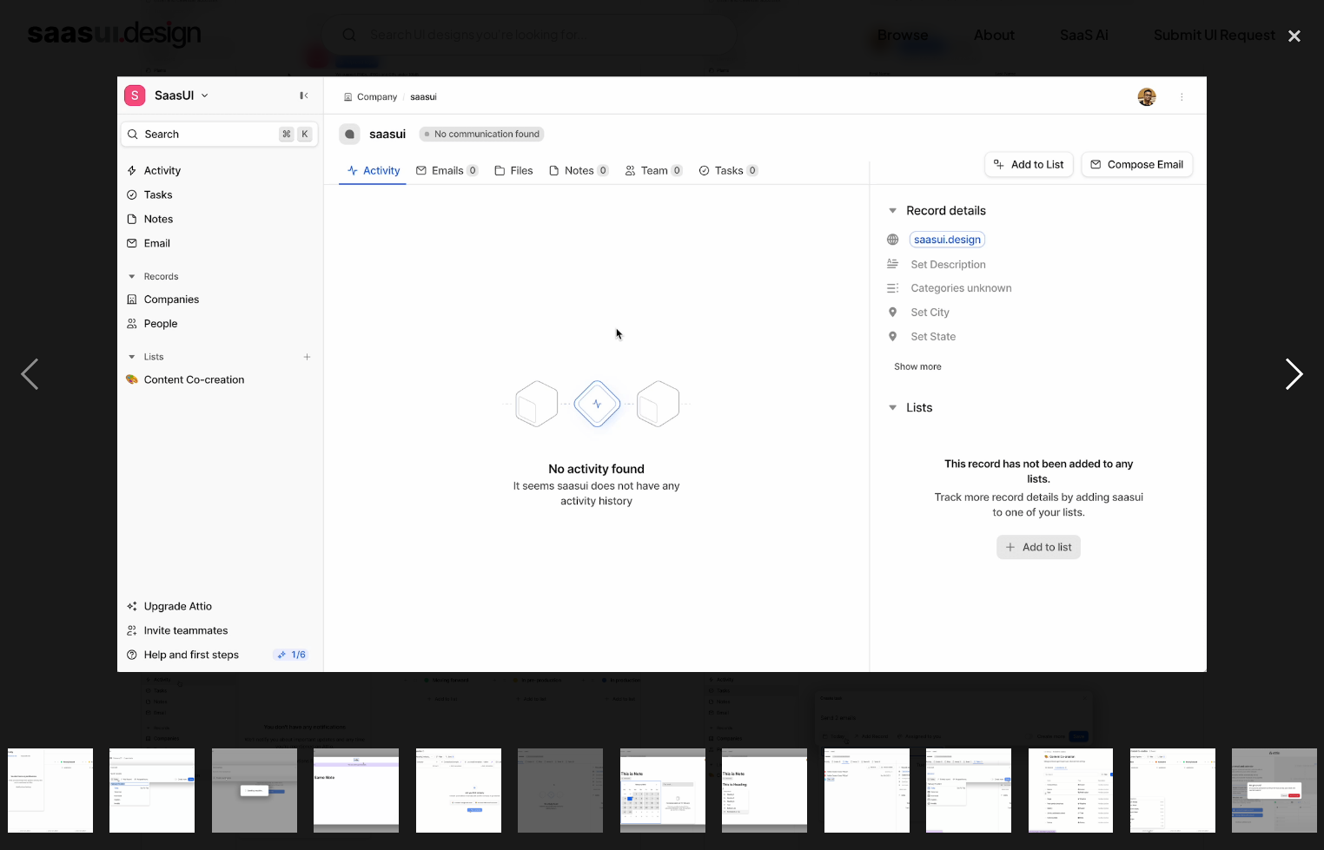
click at [1280, 383] on div "next image" at bounding box center [1294, 374] width 59 height 714
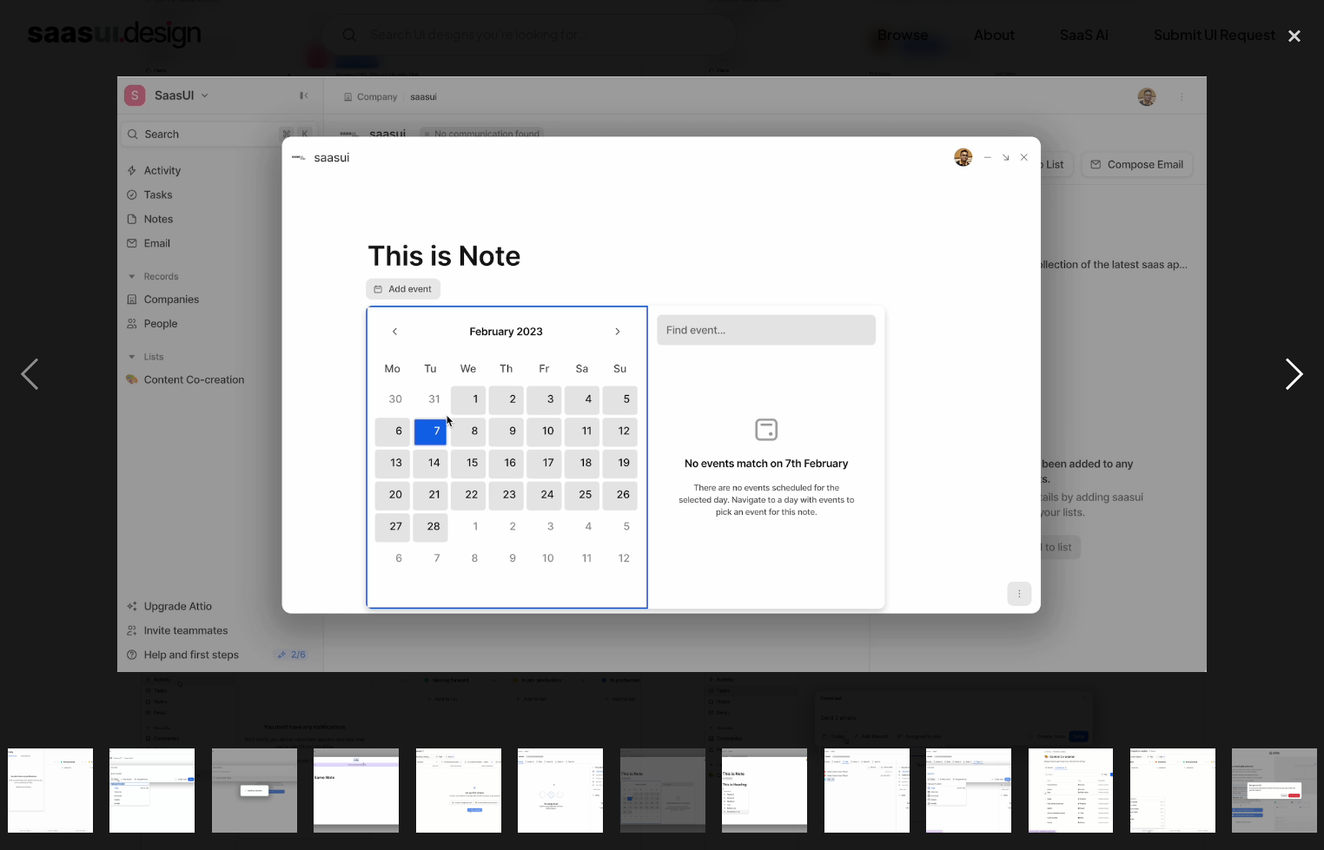
click at [1280, 383] on div "next image" at bounding box center [1294, 374] width 59 height 714
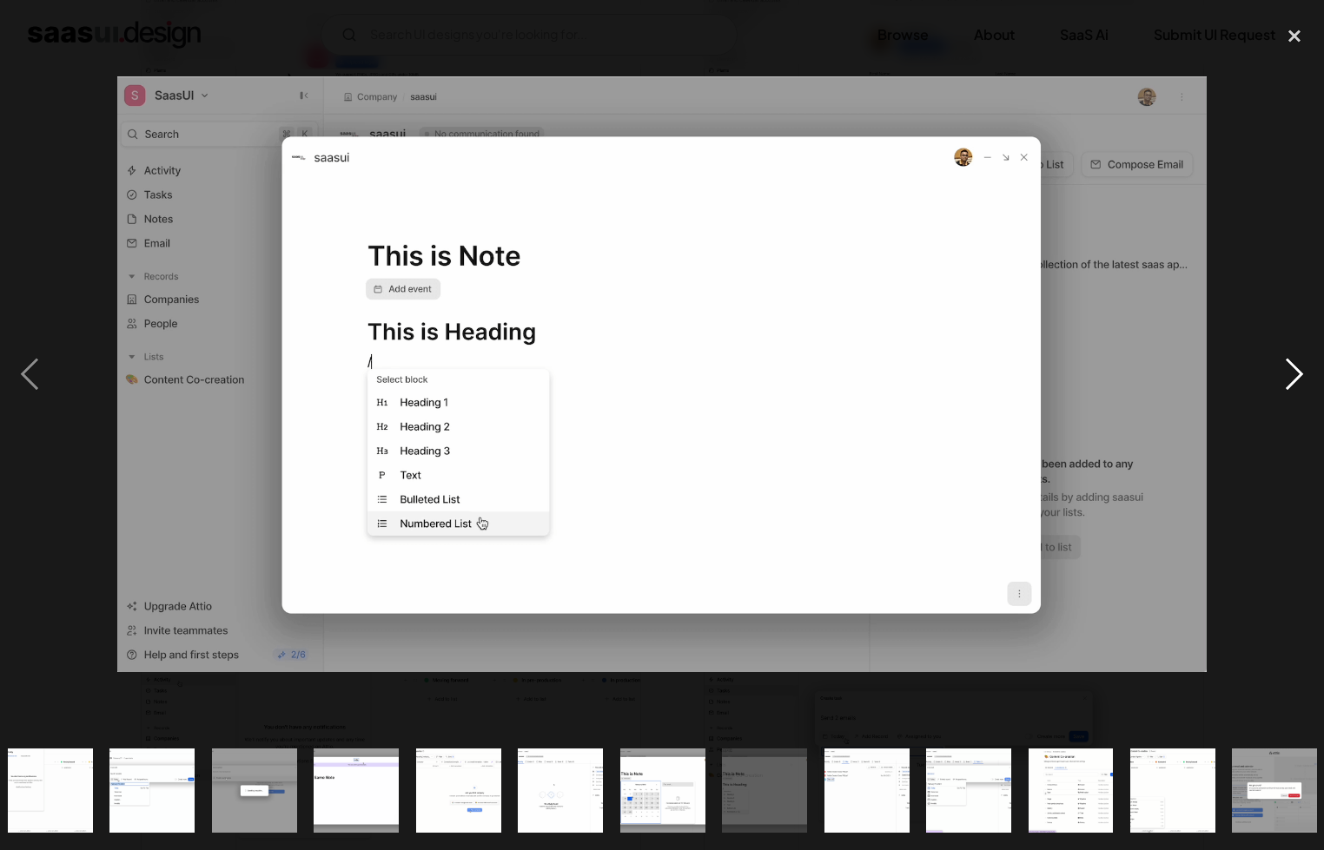
click at [1280, 382] on div "next image" at bounding box center [1294, 374] width 59 height 714
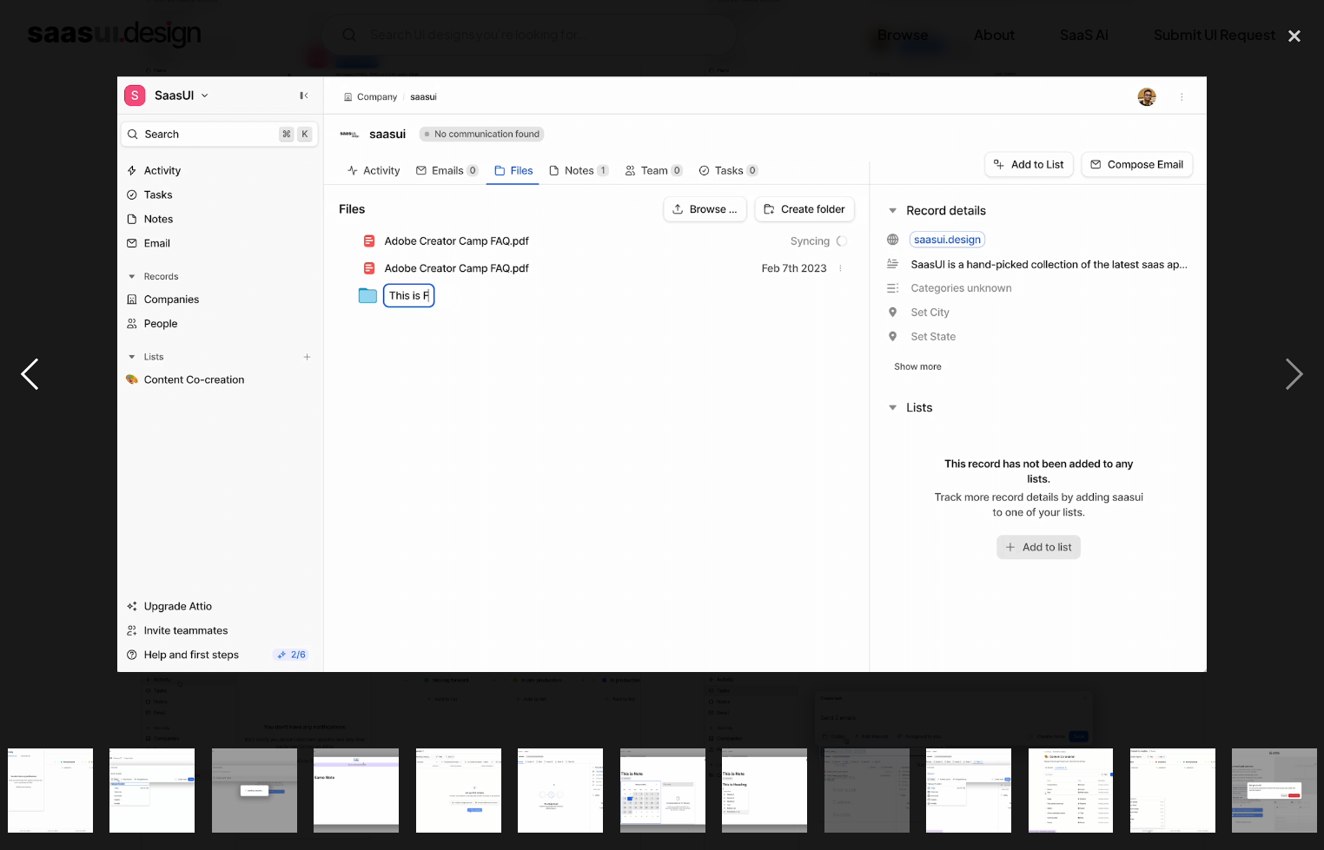
click at [38, 369] on div "previous image" at bounding box center [29, 374] width 59 height 714
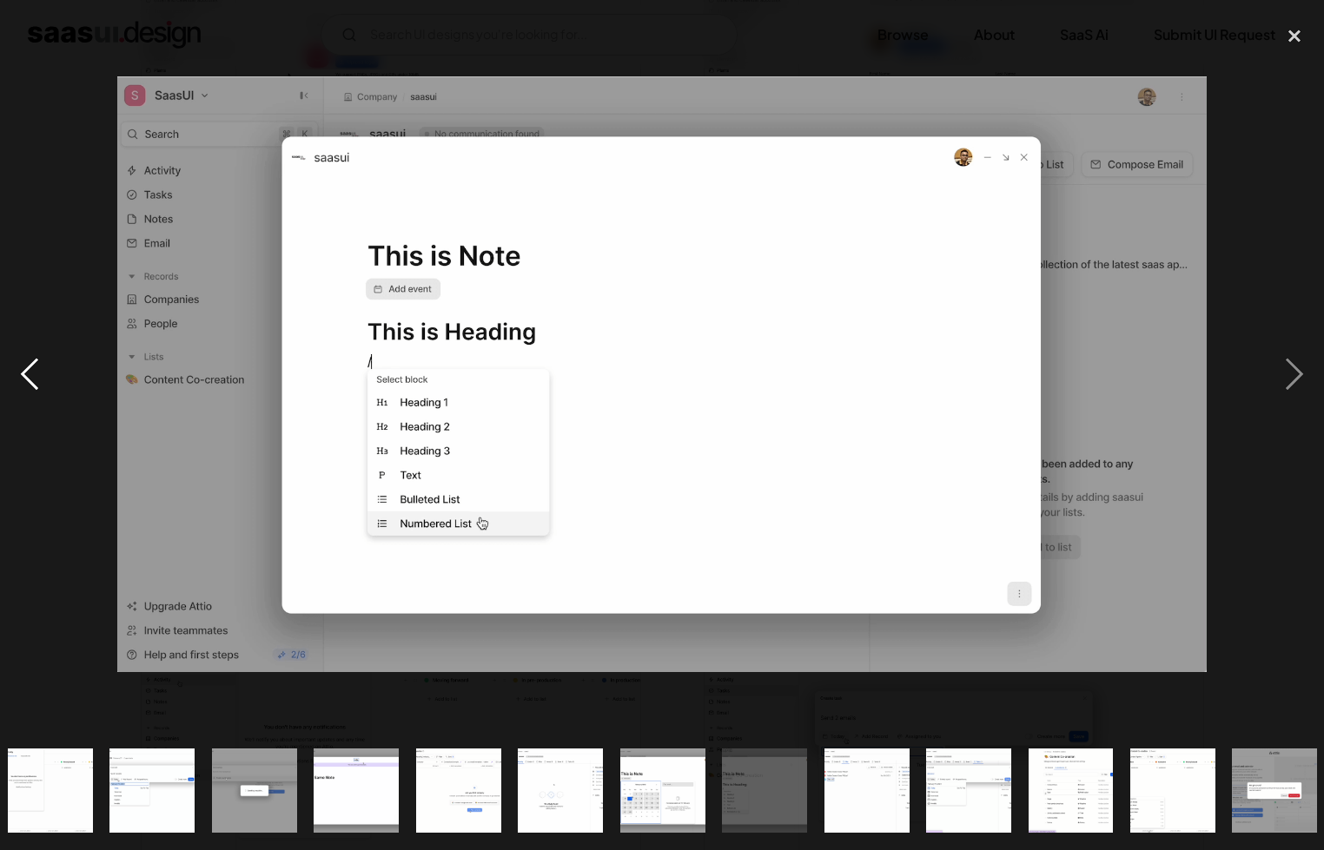
click at [38, 368] on div "previous image" at bounding box center [29, 374] width 59 height 714
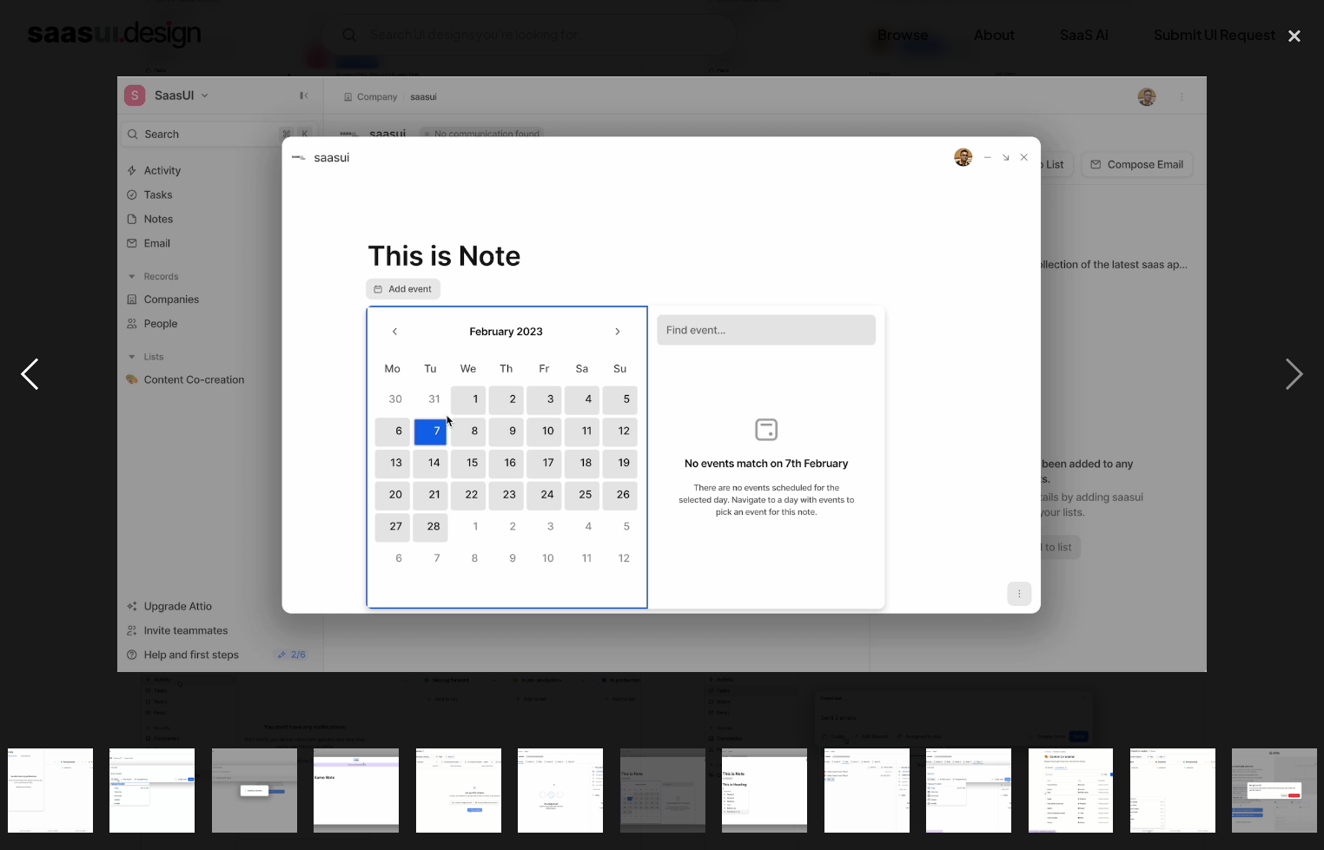
click at [38, 368] on div "previous image" at bounding box center [29, 374] width 59 height 714
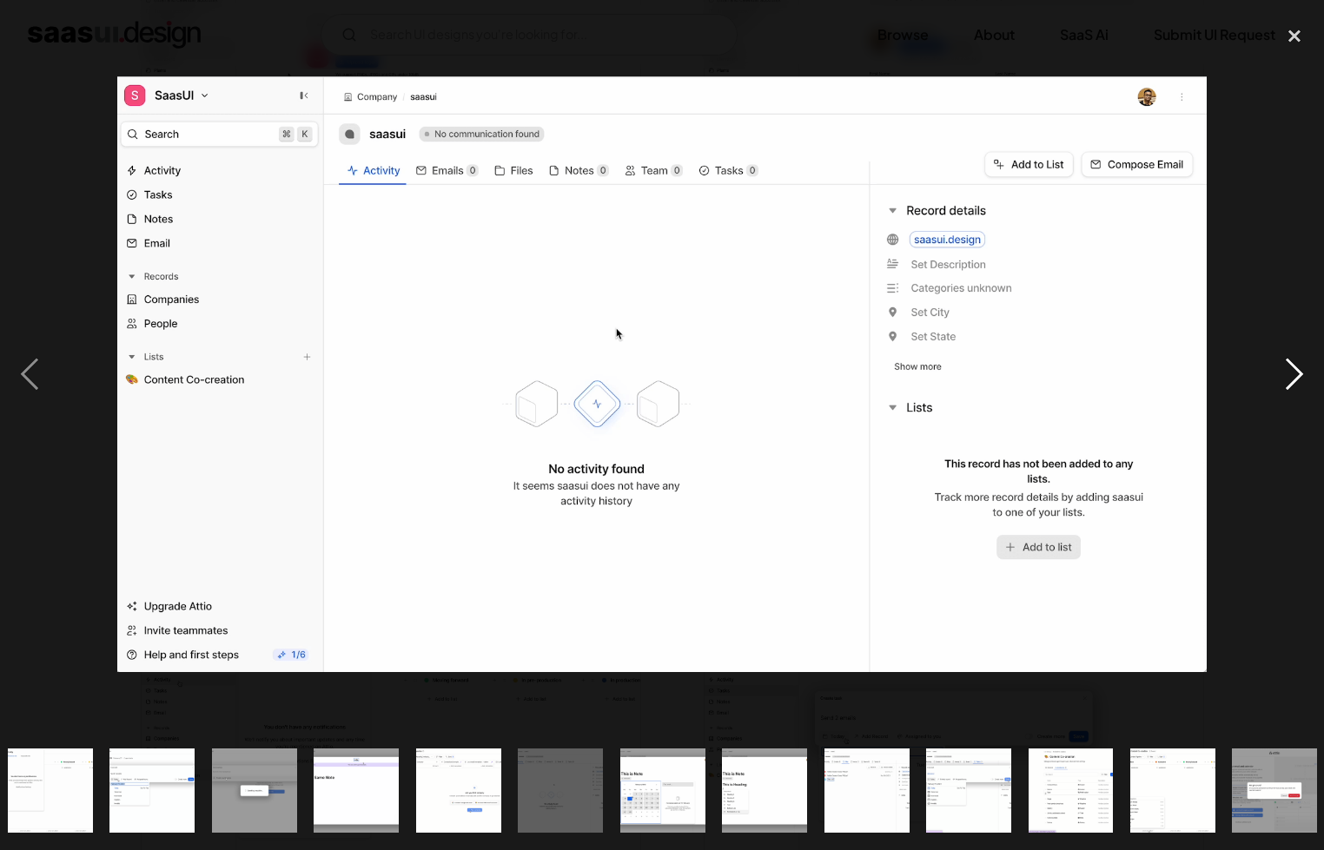
click at [1293, 376] on div "next image" at bounding box center [1294, 374] width 59 height 714
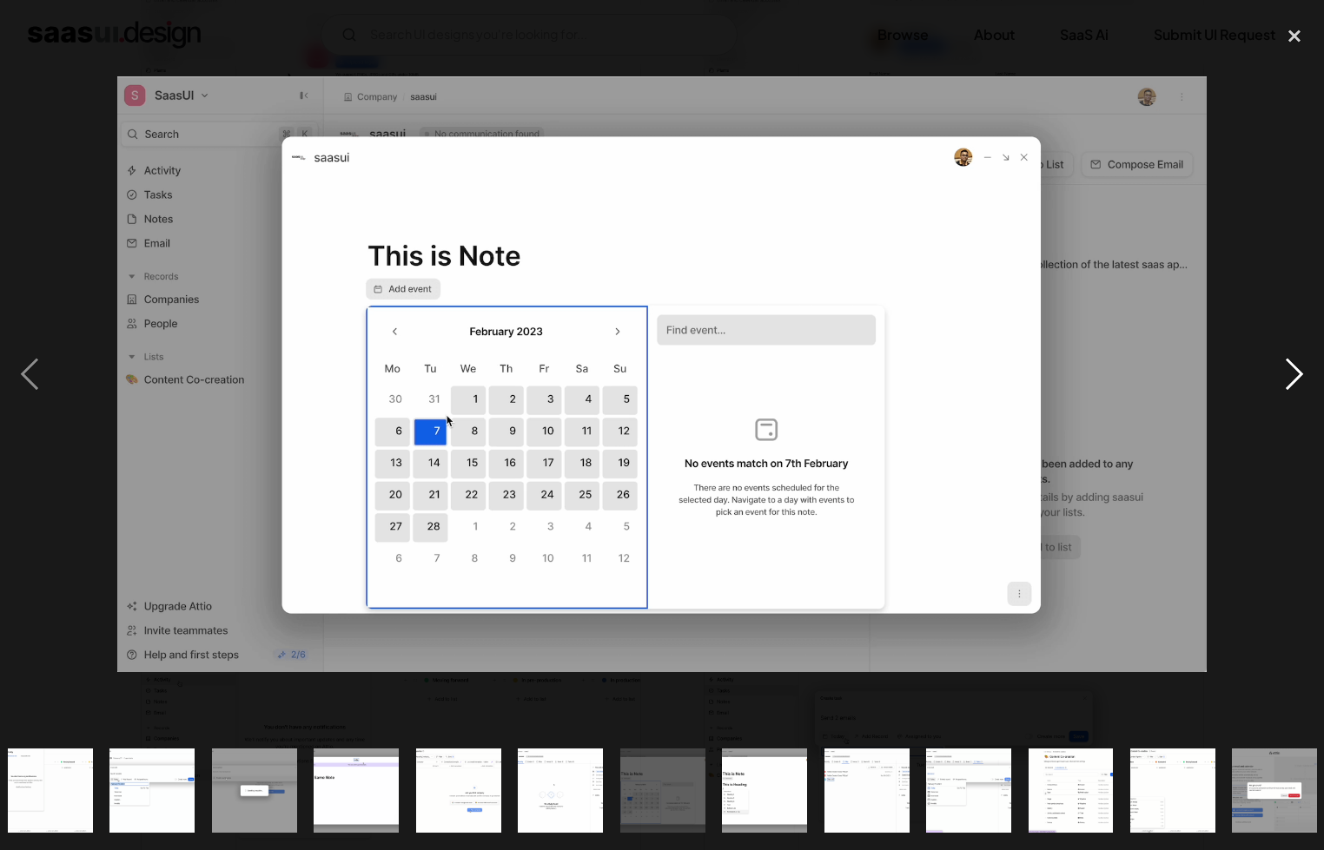
click at [1293, 376] on div "next image" at bounding box center [1294, 374] width 59 height 714
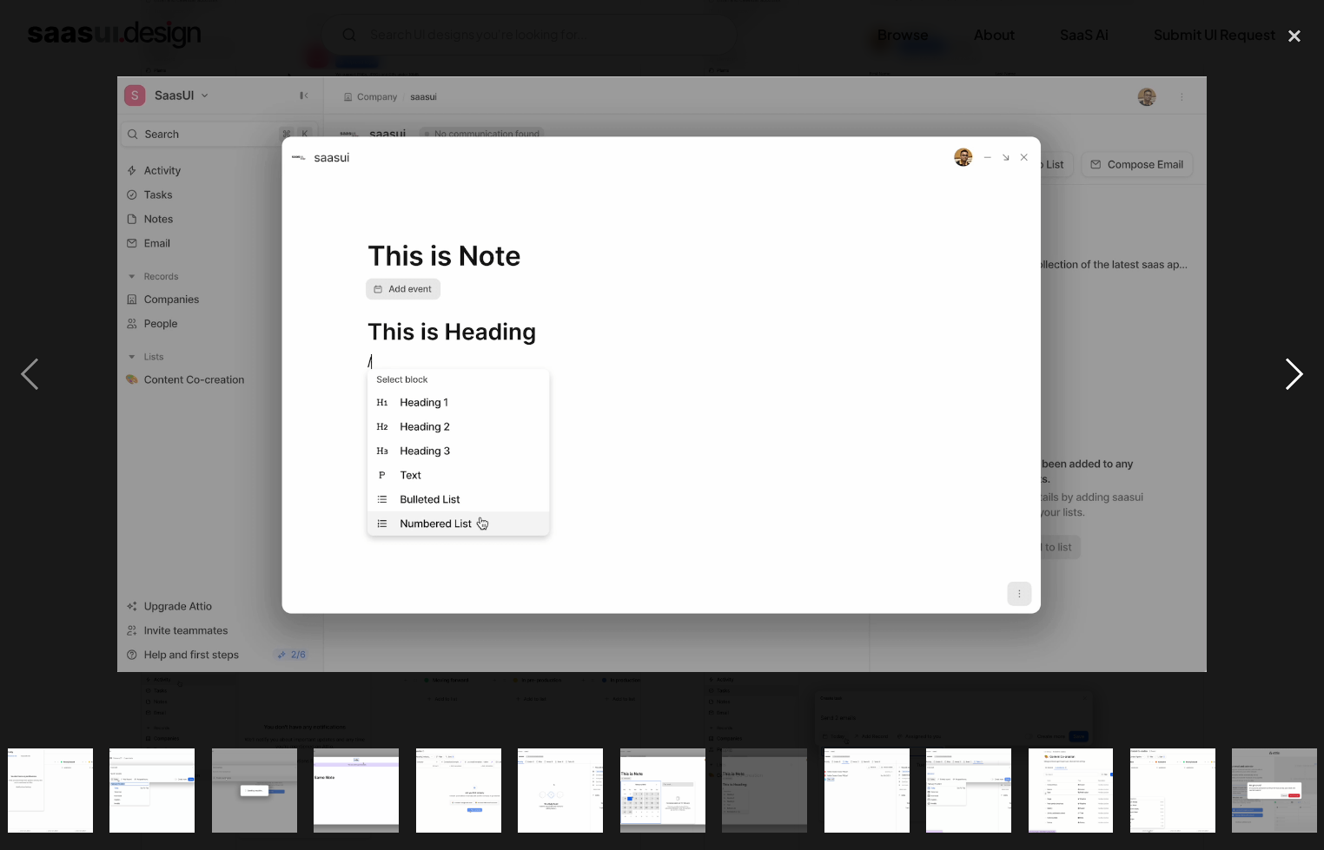
click at [1293, 376] on div "next image" at bounding box center [1294, 374] width 59 height 714
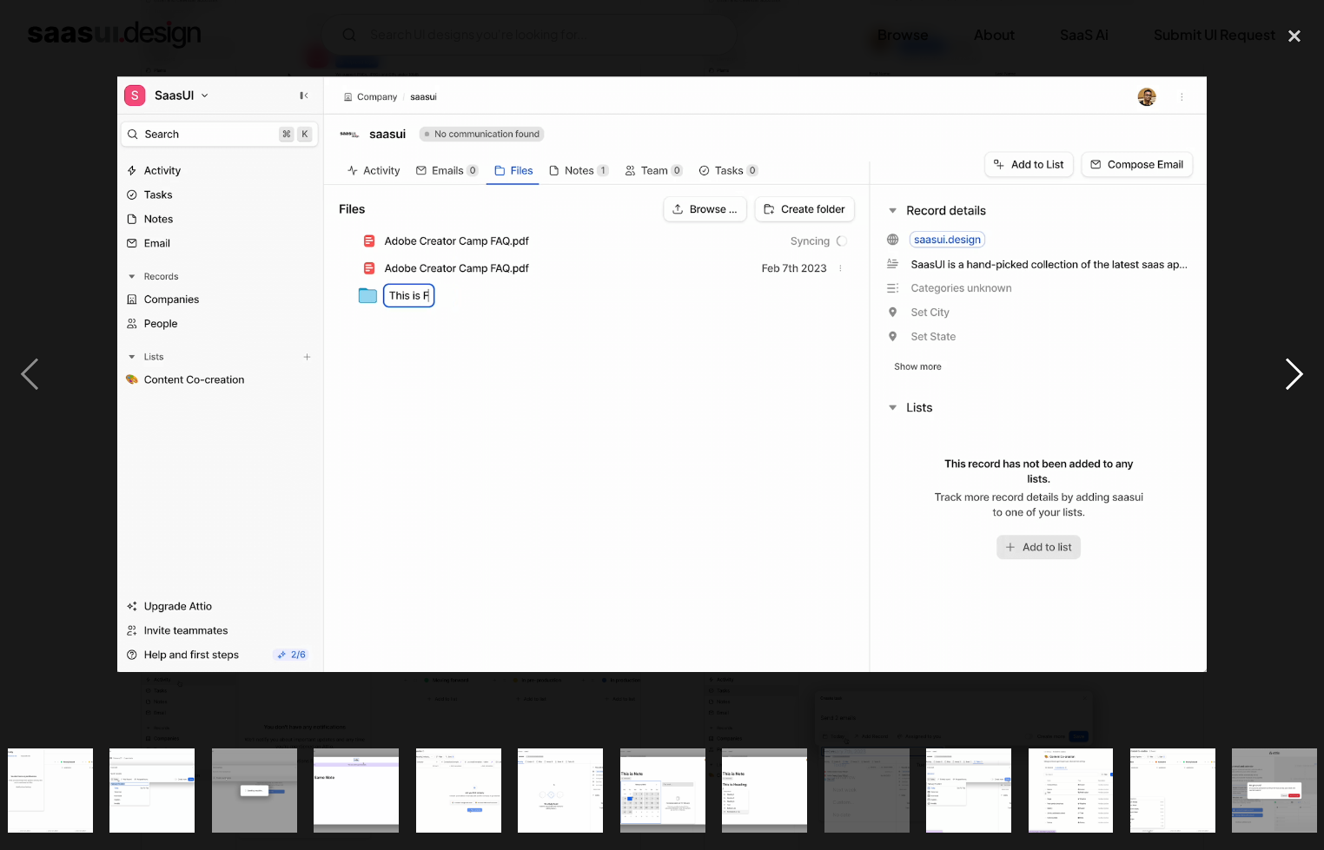
click at [1293, 376] on div "next image" at bounding box center [1294, 374] width 59 height 714
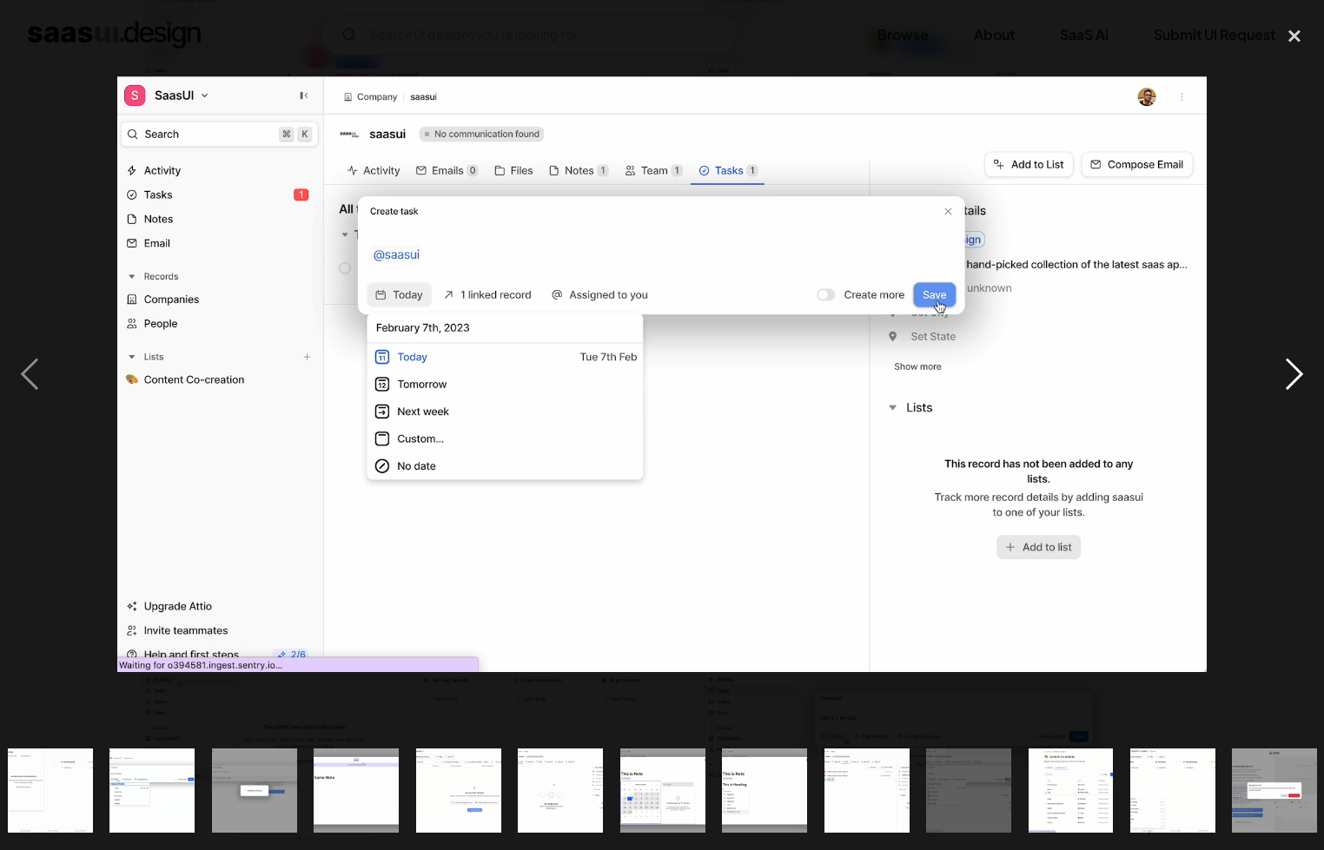
click at [1293, 376] on div "next image" at bounding box center [1294, 374] width 59 height 714
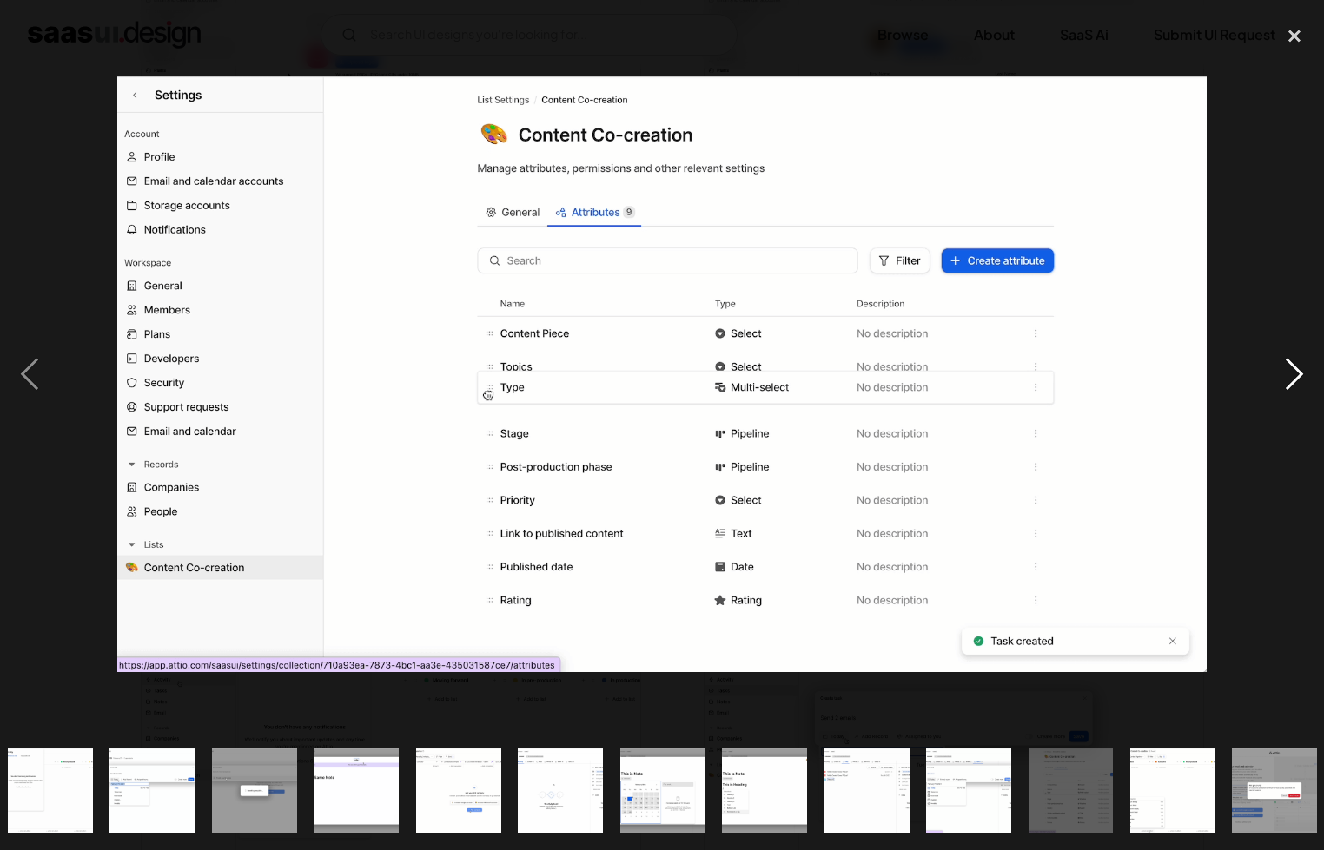
click at [1288, 372] on div "next image" at bounding box center [1294, 374] width 59 height 714
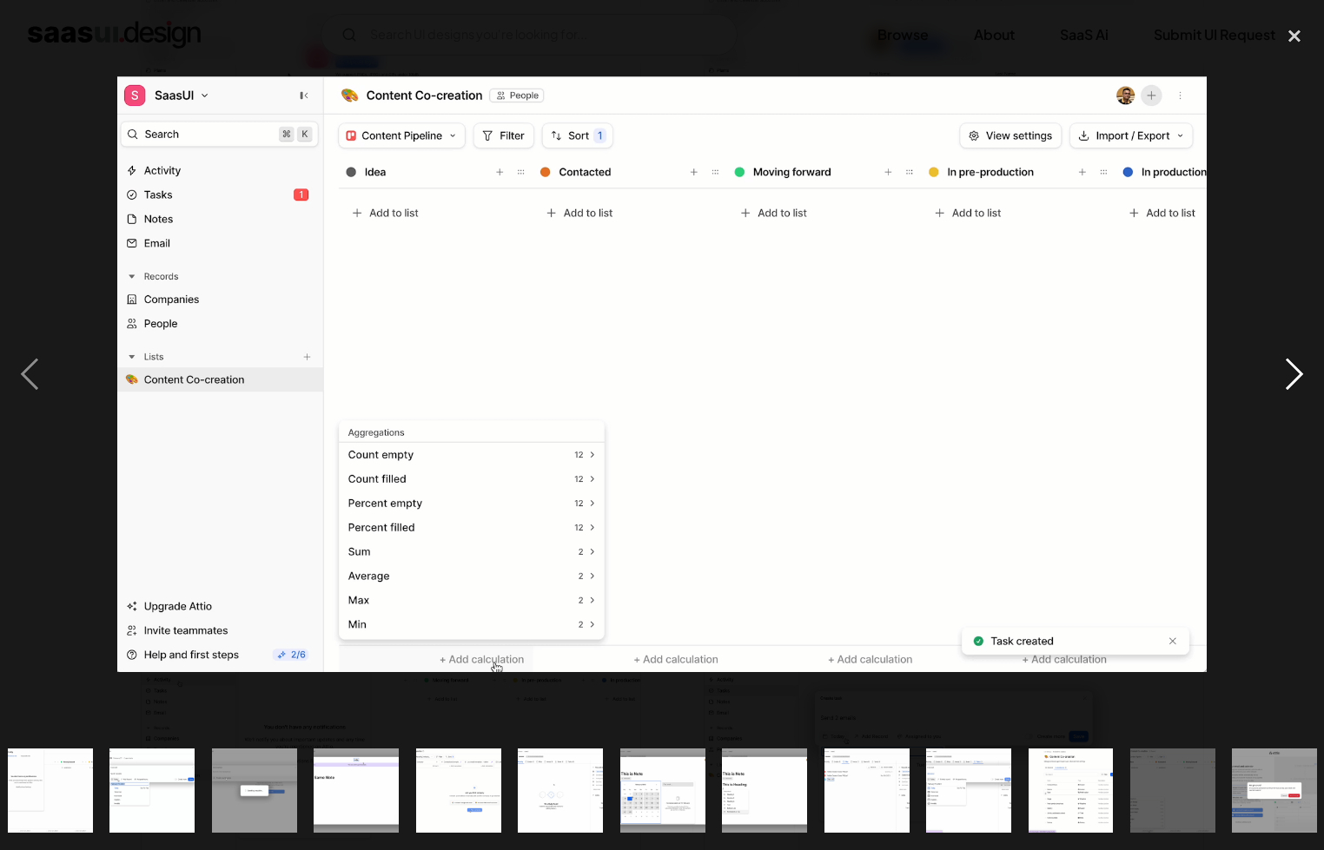
click at [1292, 366] on div "next image" at bounding box center [1294, 374] width 59 height 714
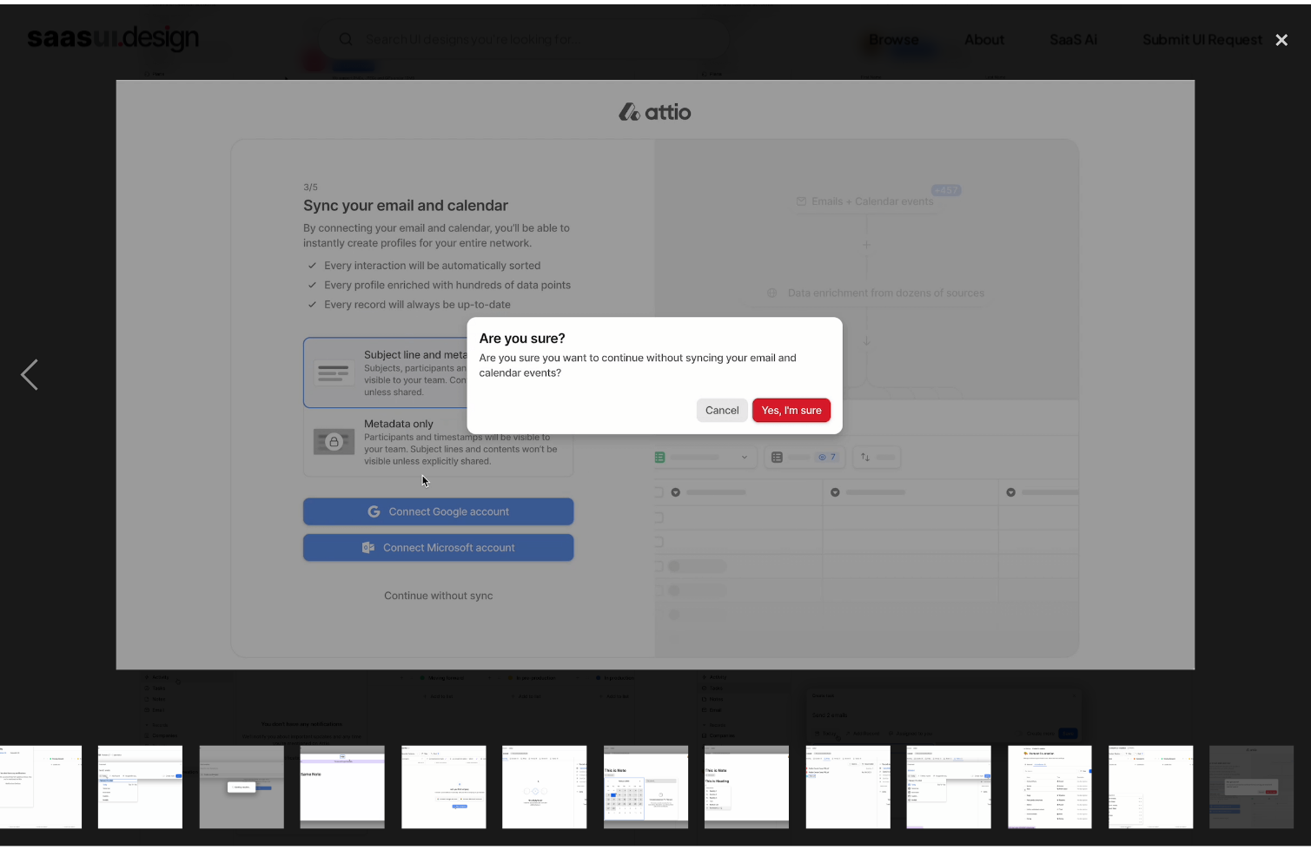
scroll to position [0, 1245]
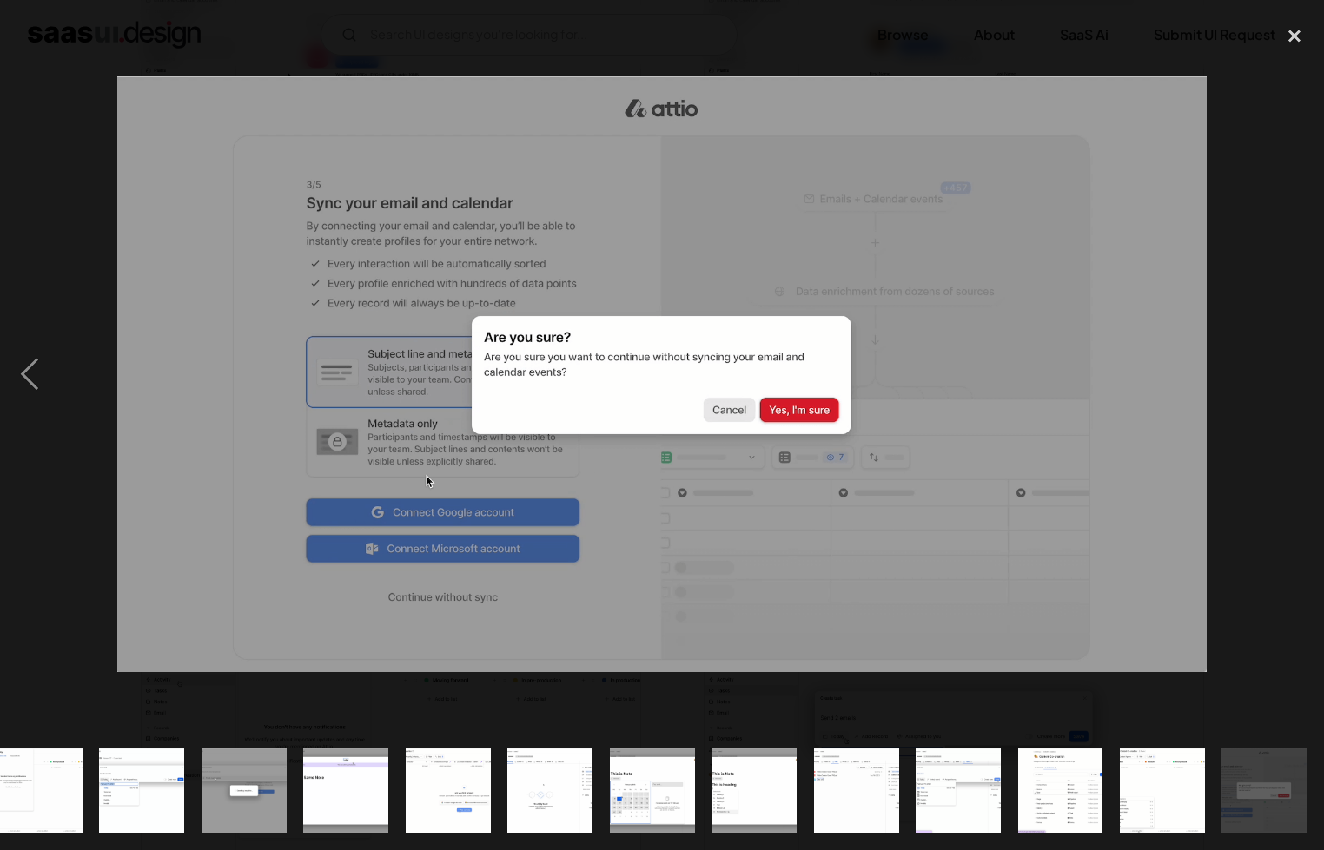
click at [1261, 371] on div at bounding box center [662, 374] width 1324 height 714
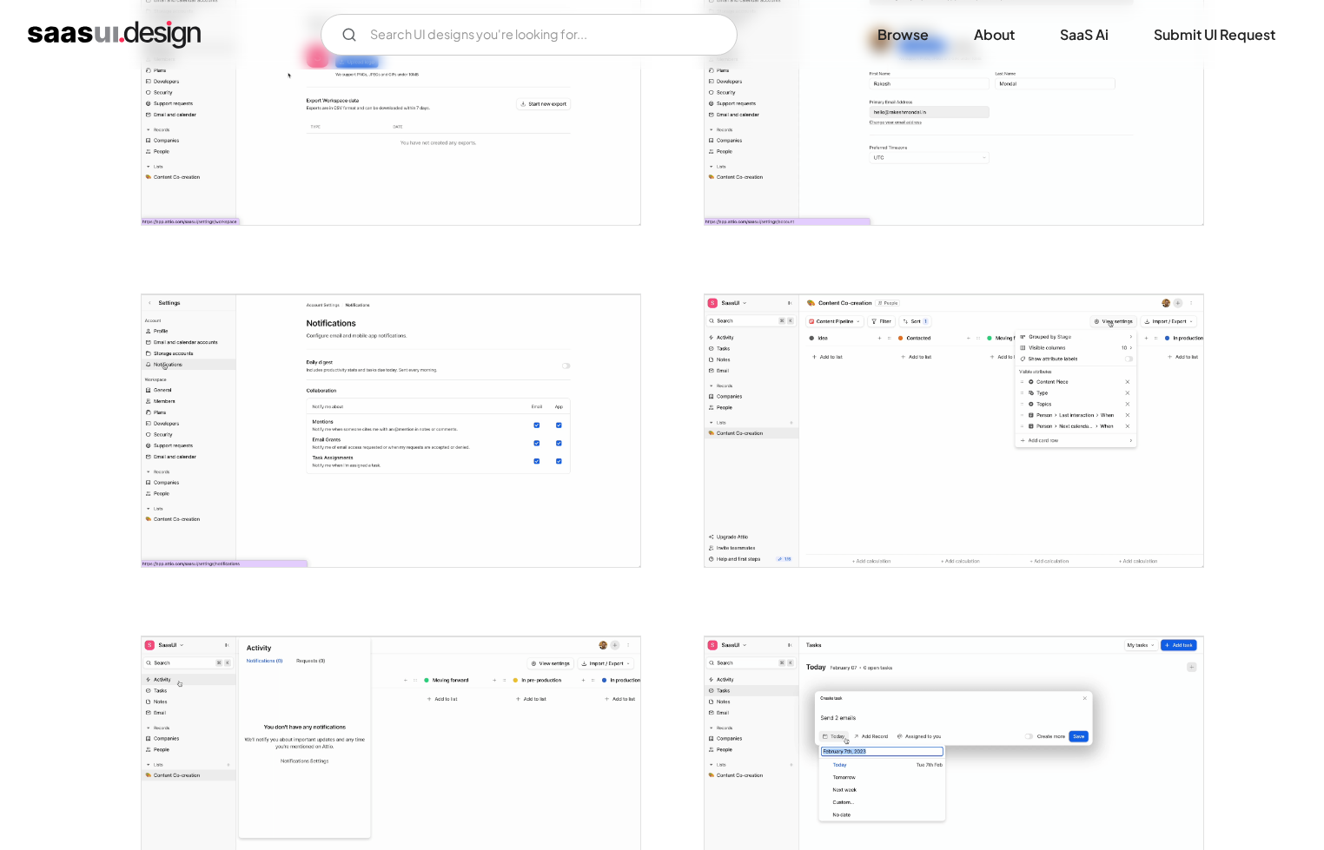
click at [1261, 371] on div at bounding box center [662, 374] width 1324 height 714
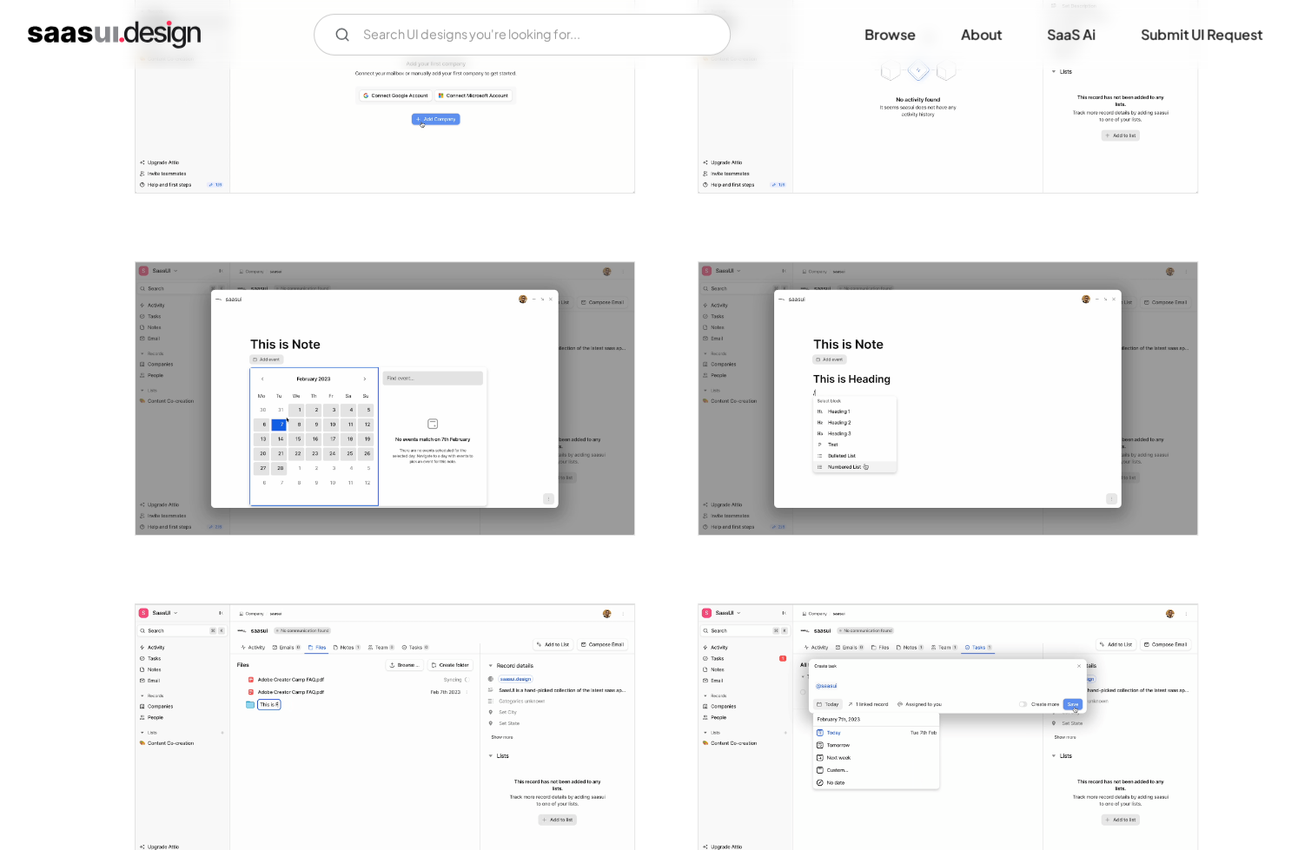
scroll to position [3648, 0]
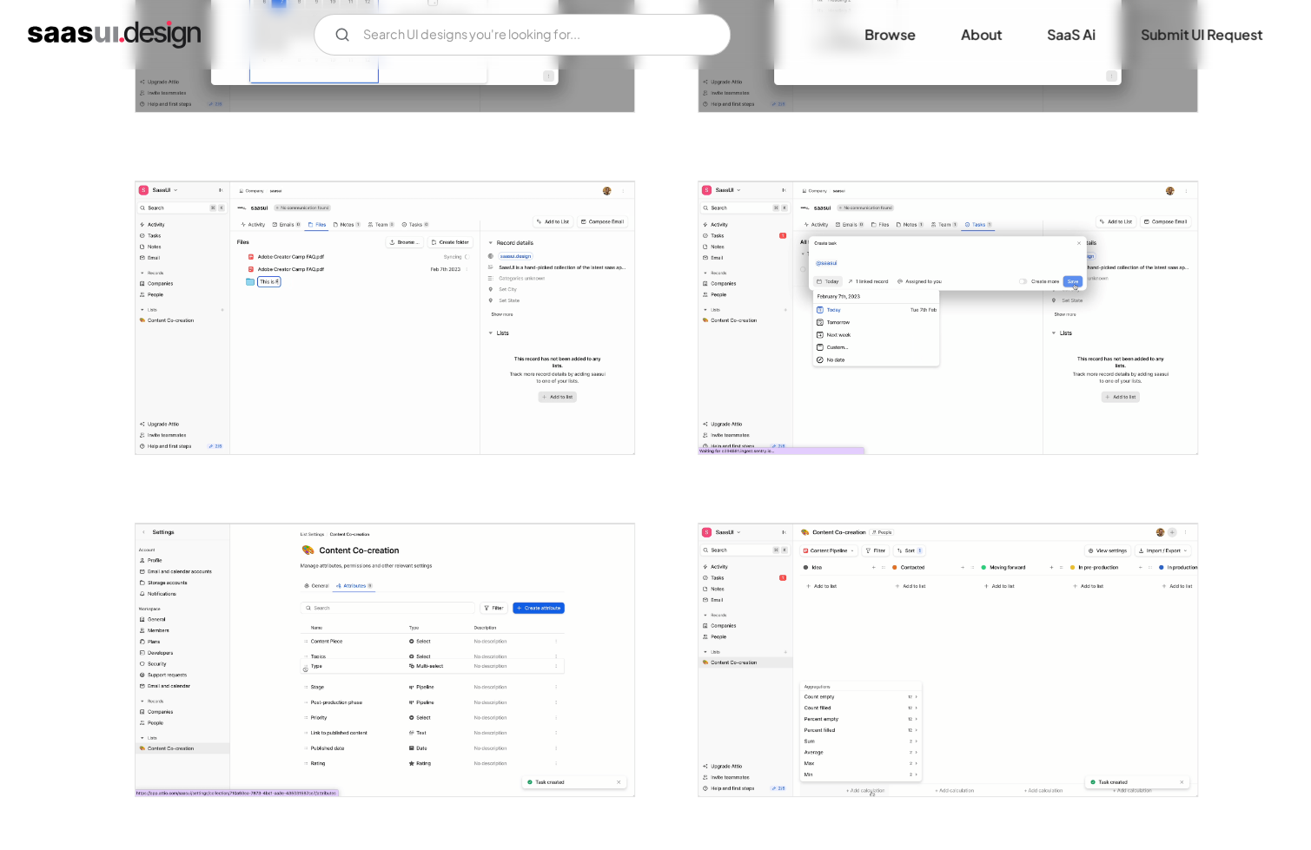
click at [1045, 591] on img "open lightbox" at bounding box center [947, 660] width 499 height 273
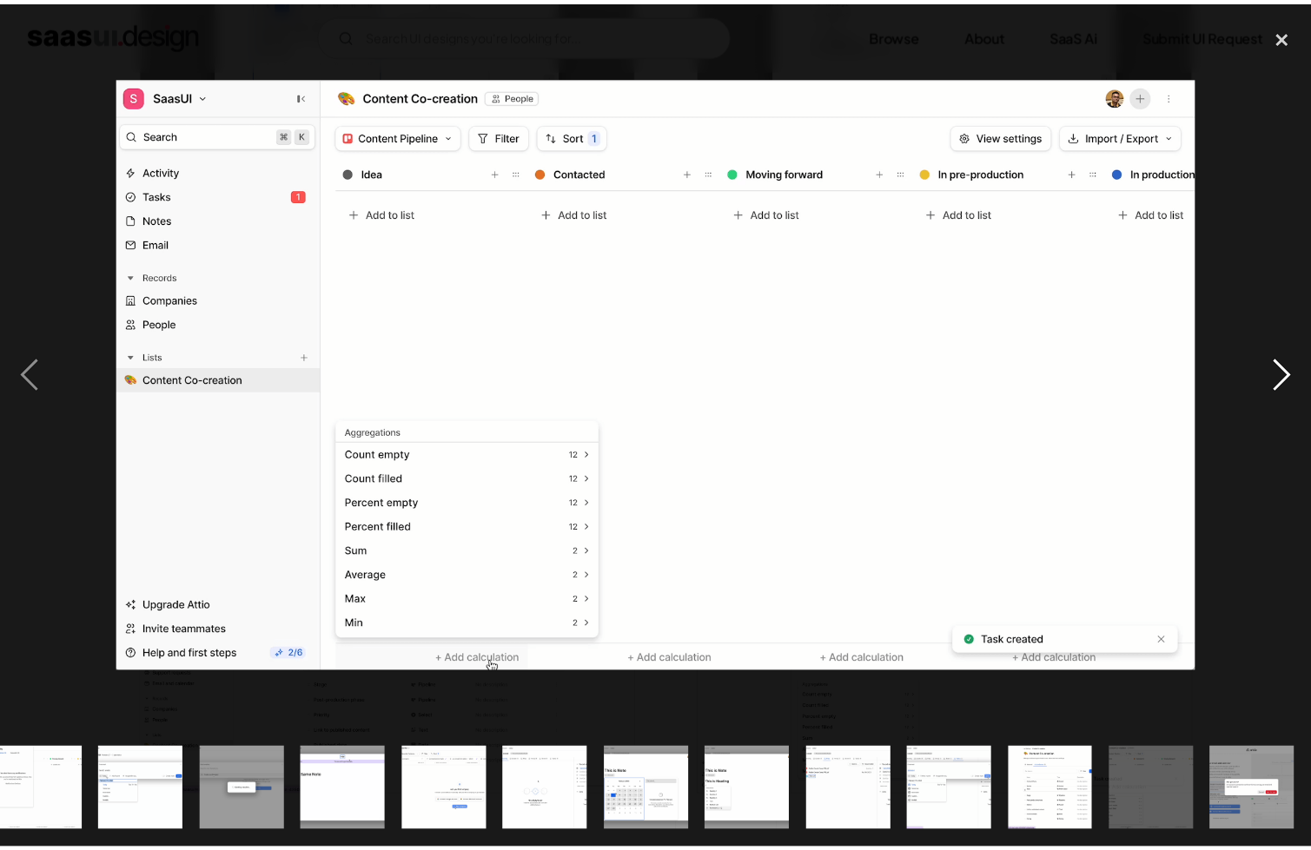
scroll to position [0, 1245]
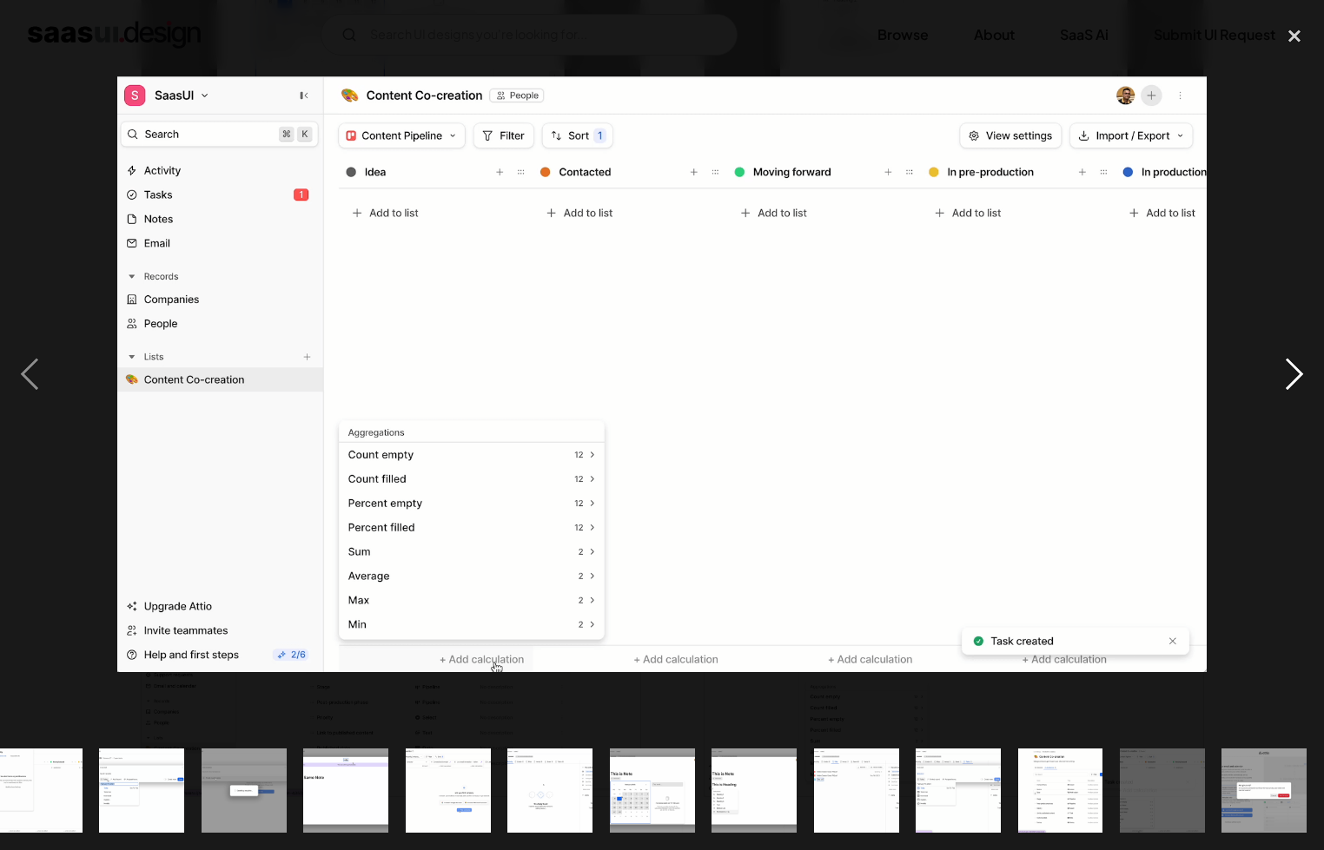
click at [1289, 383] on div "next image" at bounding box center [1294, 374] width 59 height 714
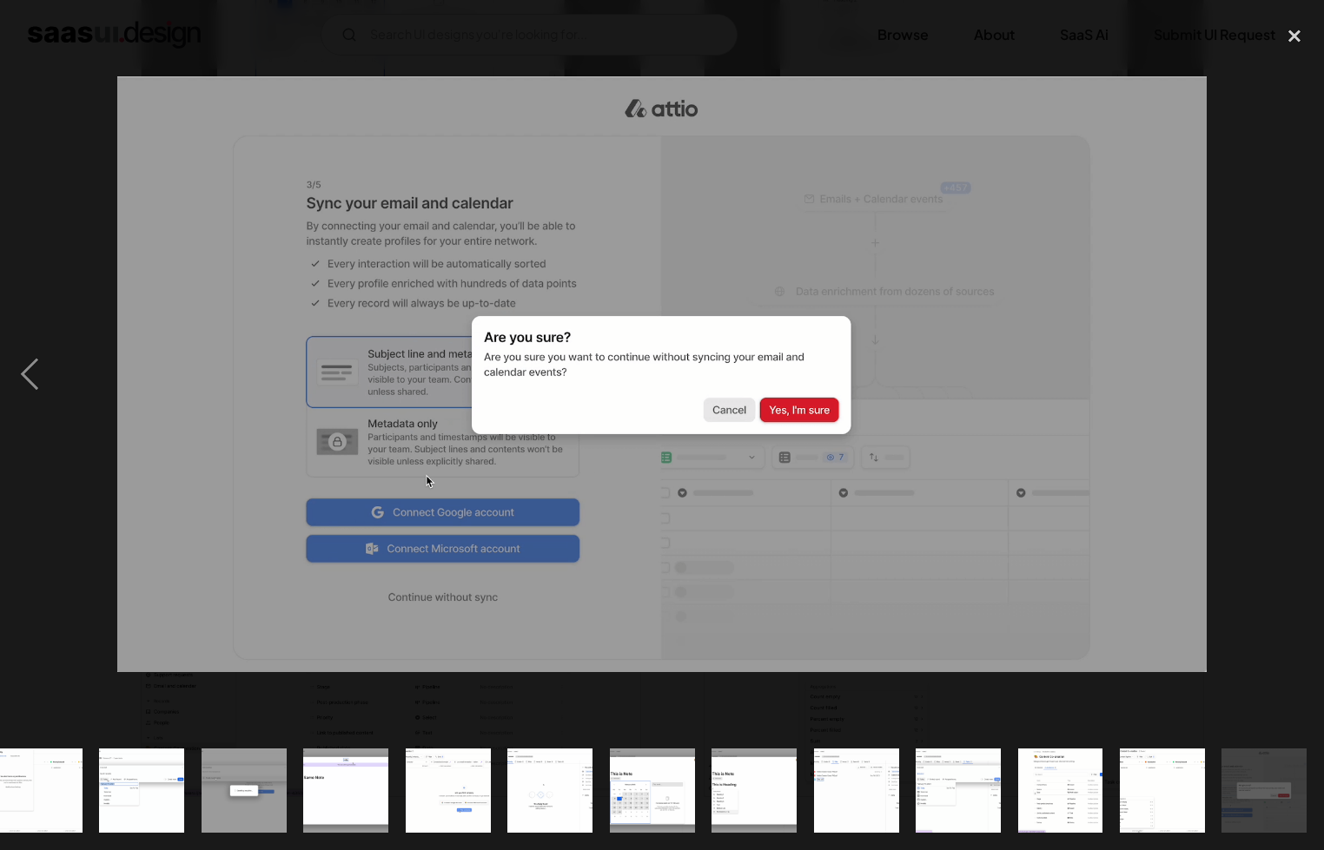
click at [1289, 383] on div "next image" at bounding box center [1294, 374] width 59 height 714
click at [1262, 283] on div at bounding box center [662, 374] width 1324 height 714
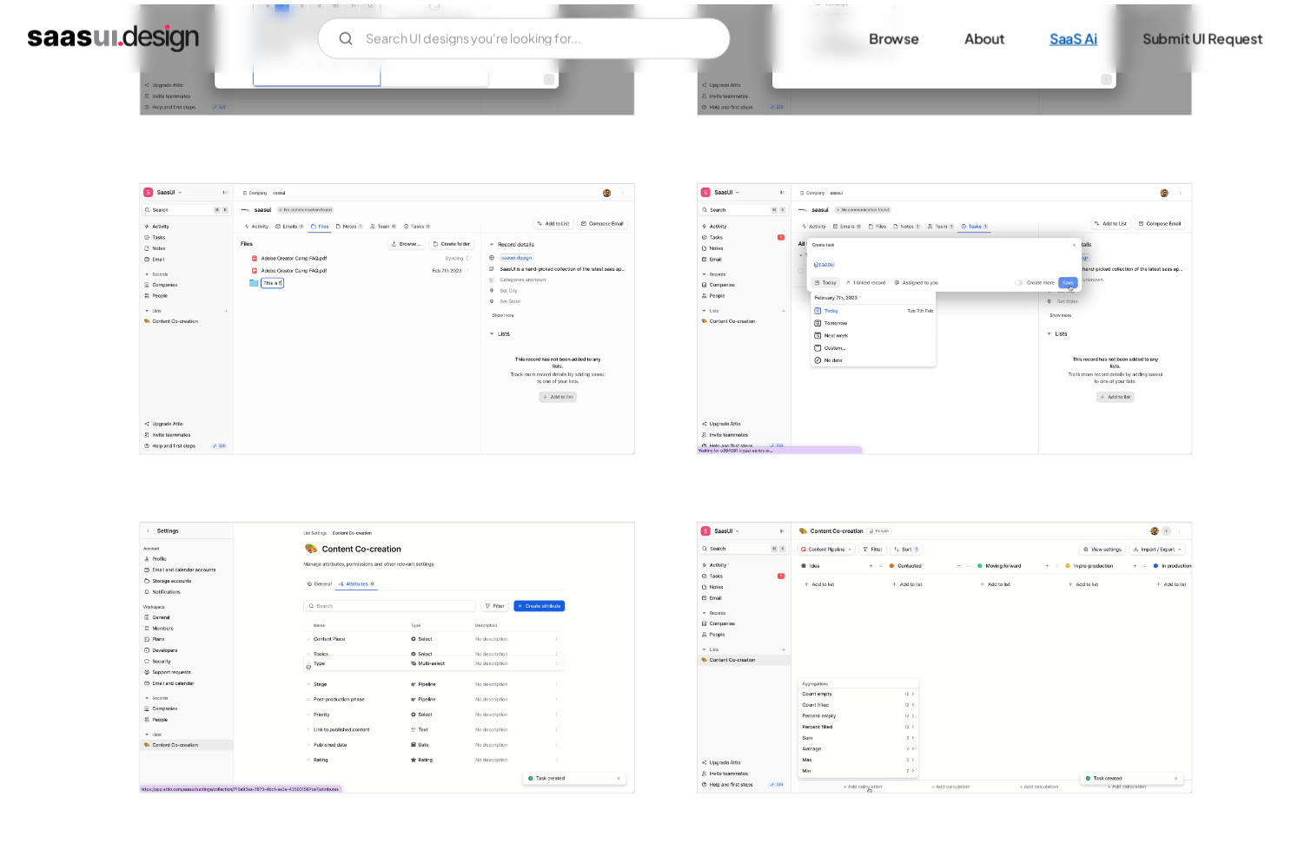
scroll to position [0, 0]
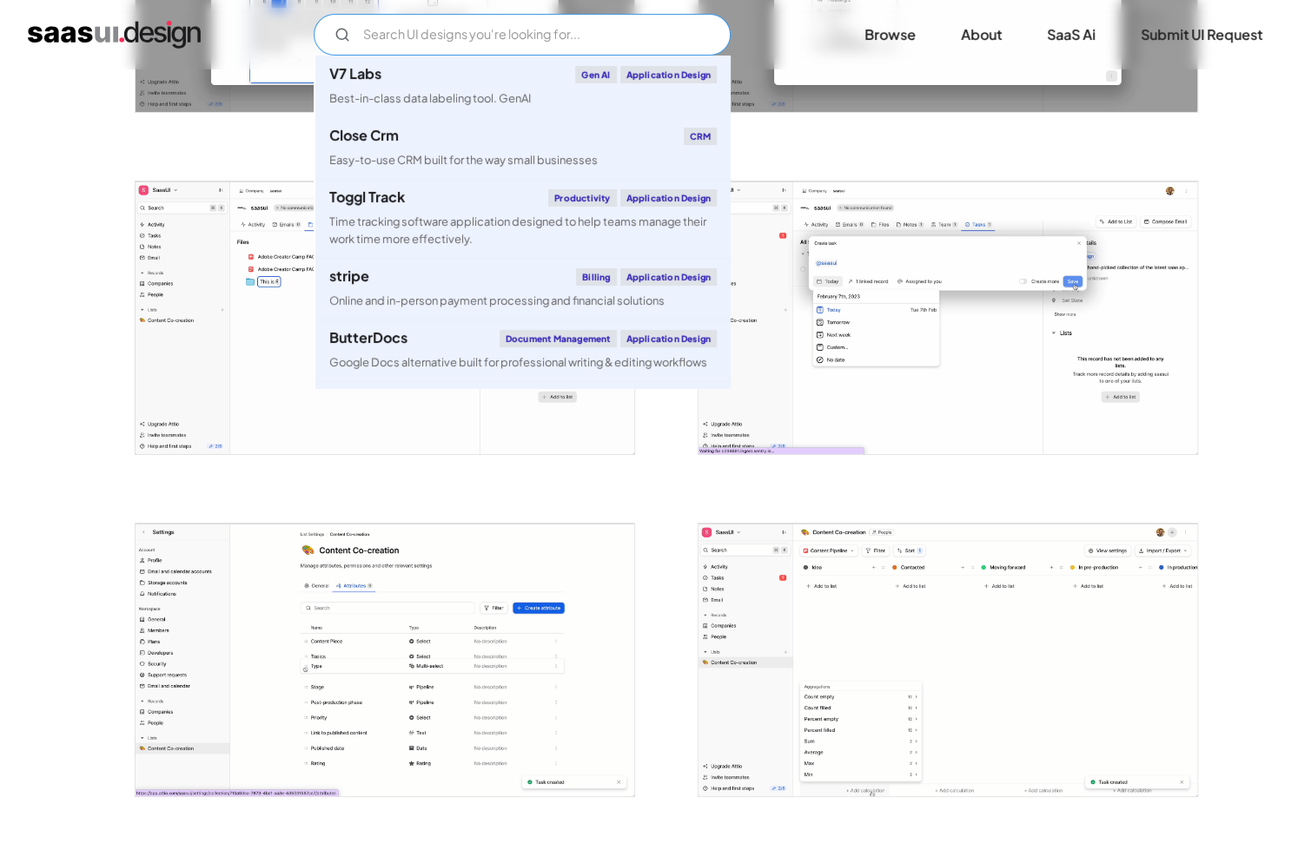
click at [539, 26] on input "Email Form" at bounding box center [522, 35] width 417 height 42
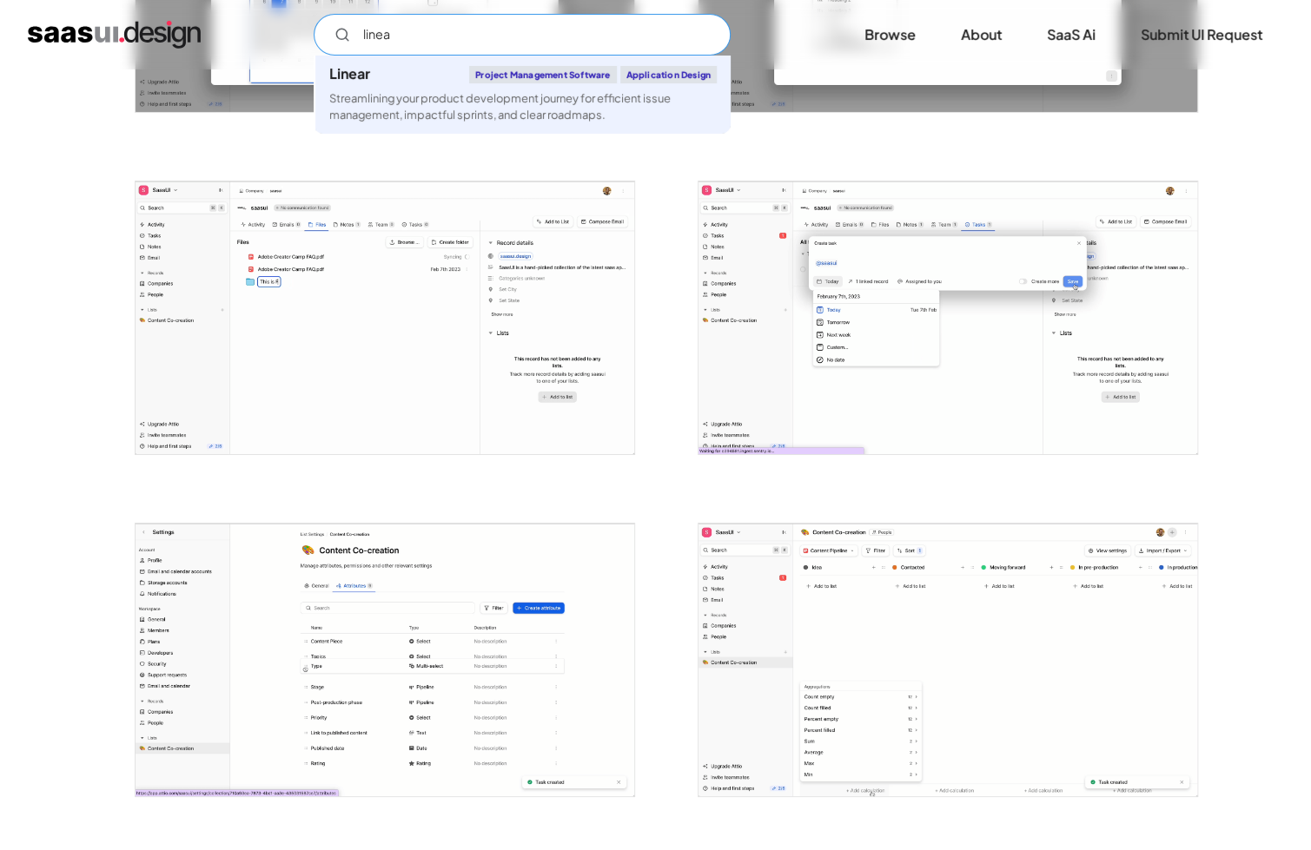
type input "linear"
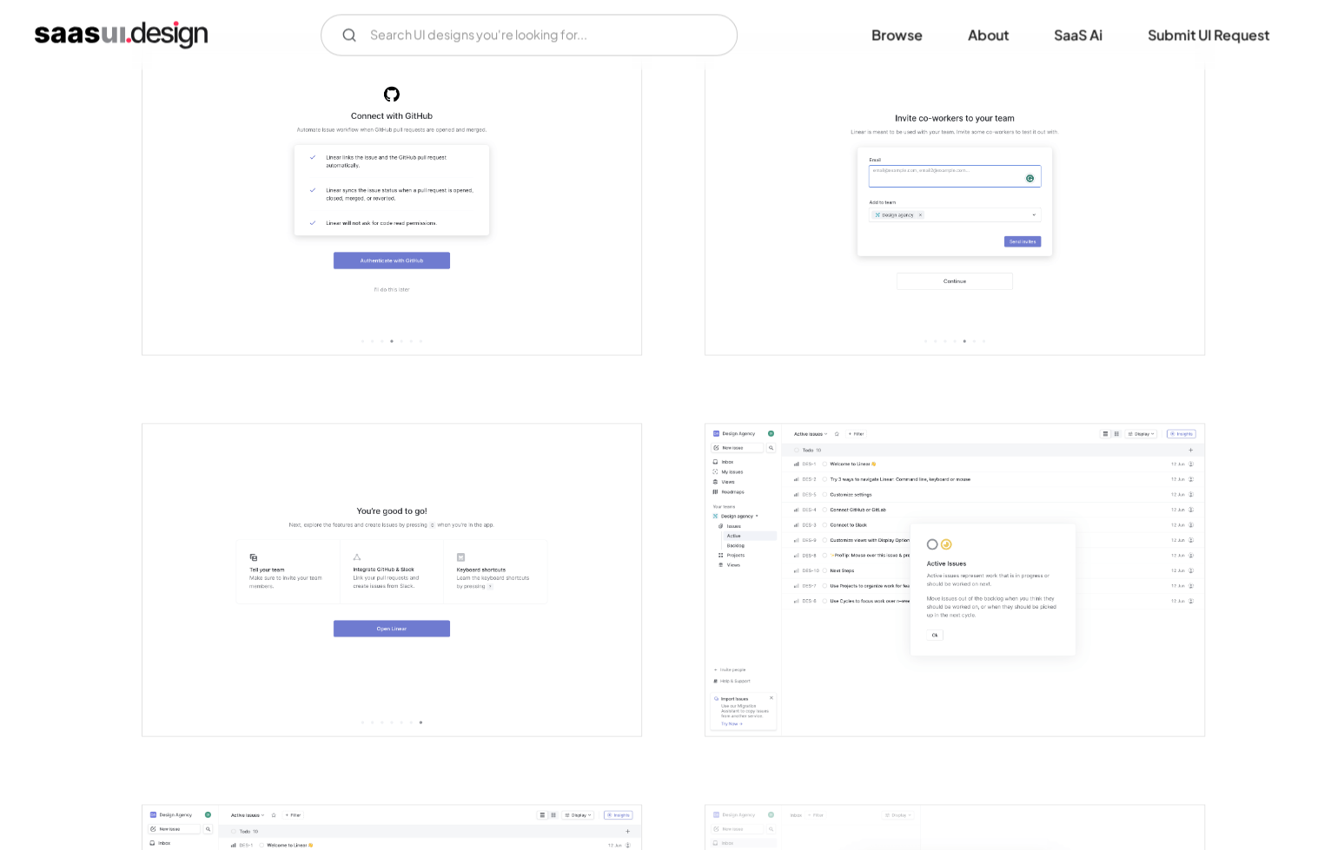
scroll to position [1824, 0]
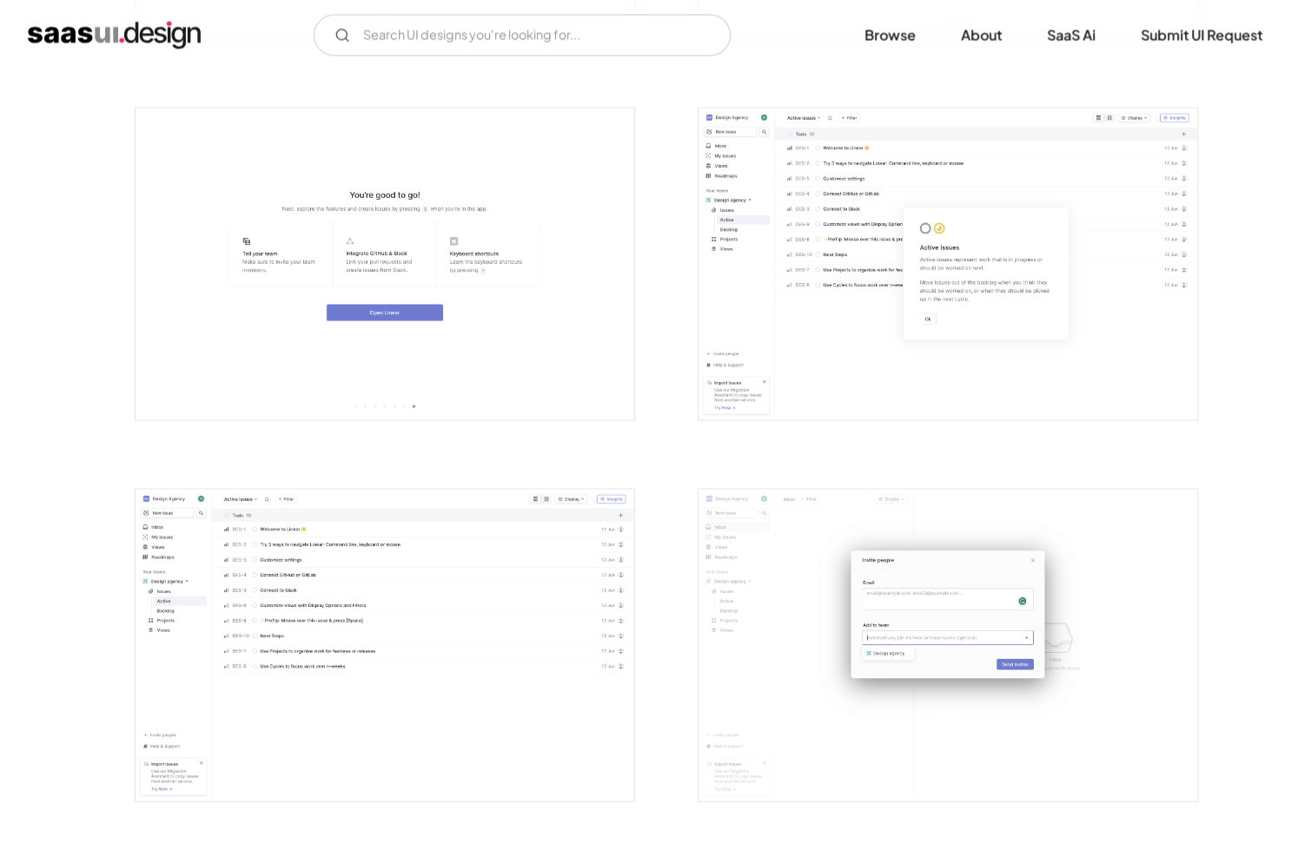
click at [905, 328] on img "open lightbox" at bounding box center [947, 264] width 499 height 312
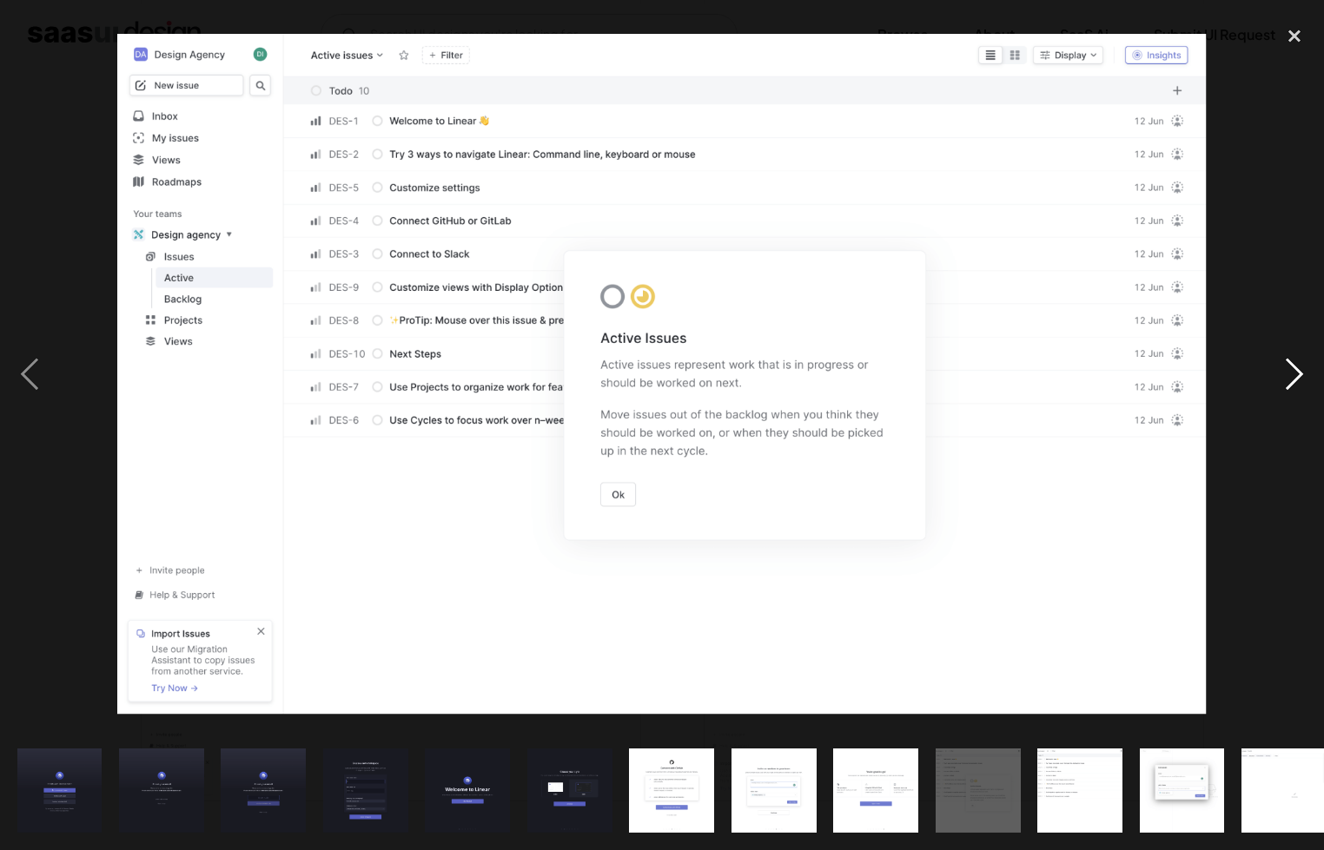
click at [1286, 366] on div "next image" at bounding box center [1294, 374] width 59 height 714
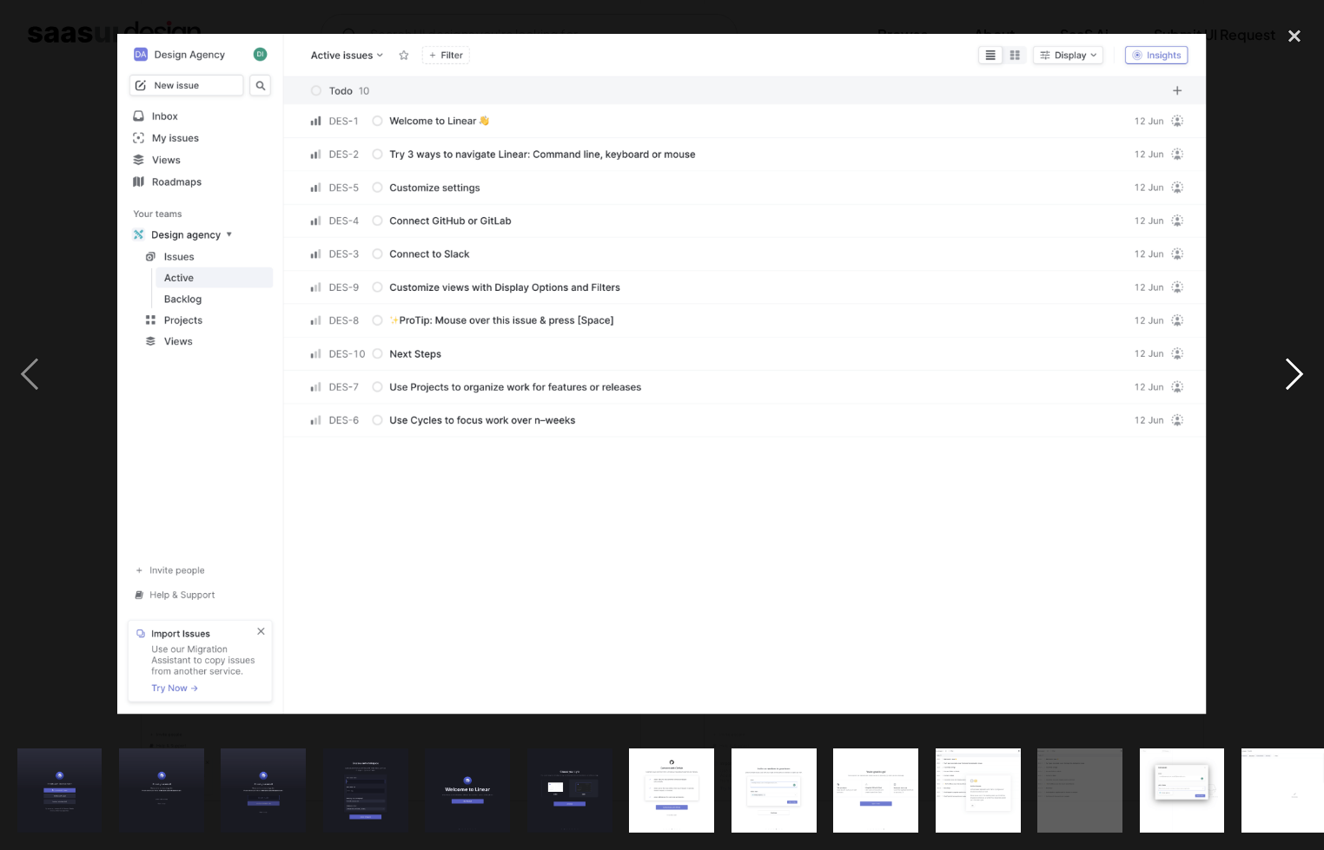
click at [1286, 366] on div "next image" at bounding box center [1294, 374] width 59 height 714
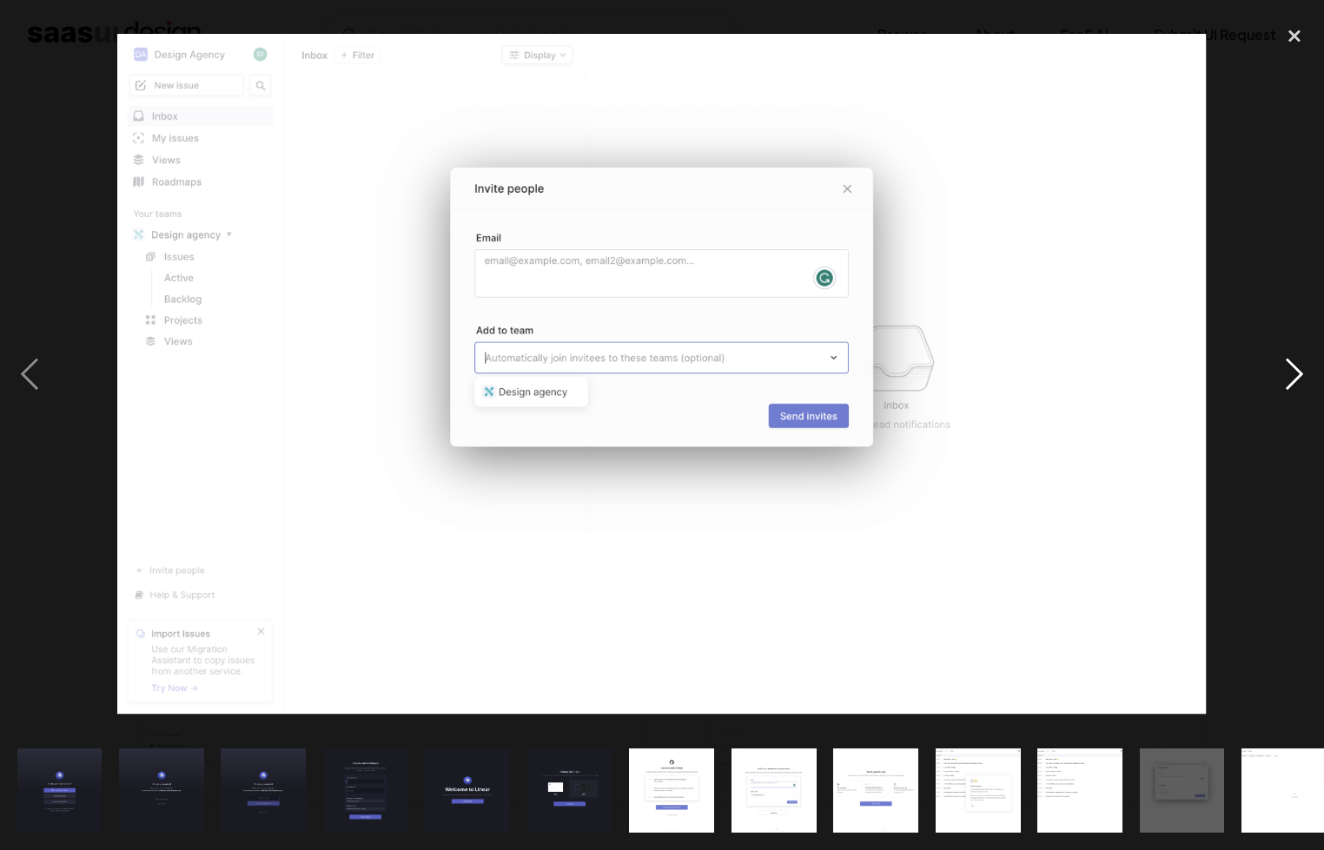
click at [1286, 365] on div "next image" at bounding box center [1294, 374] width 59 height 714
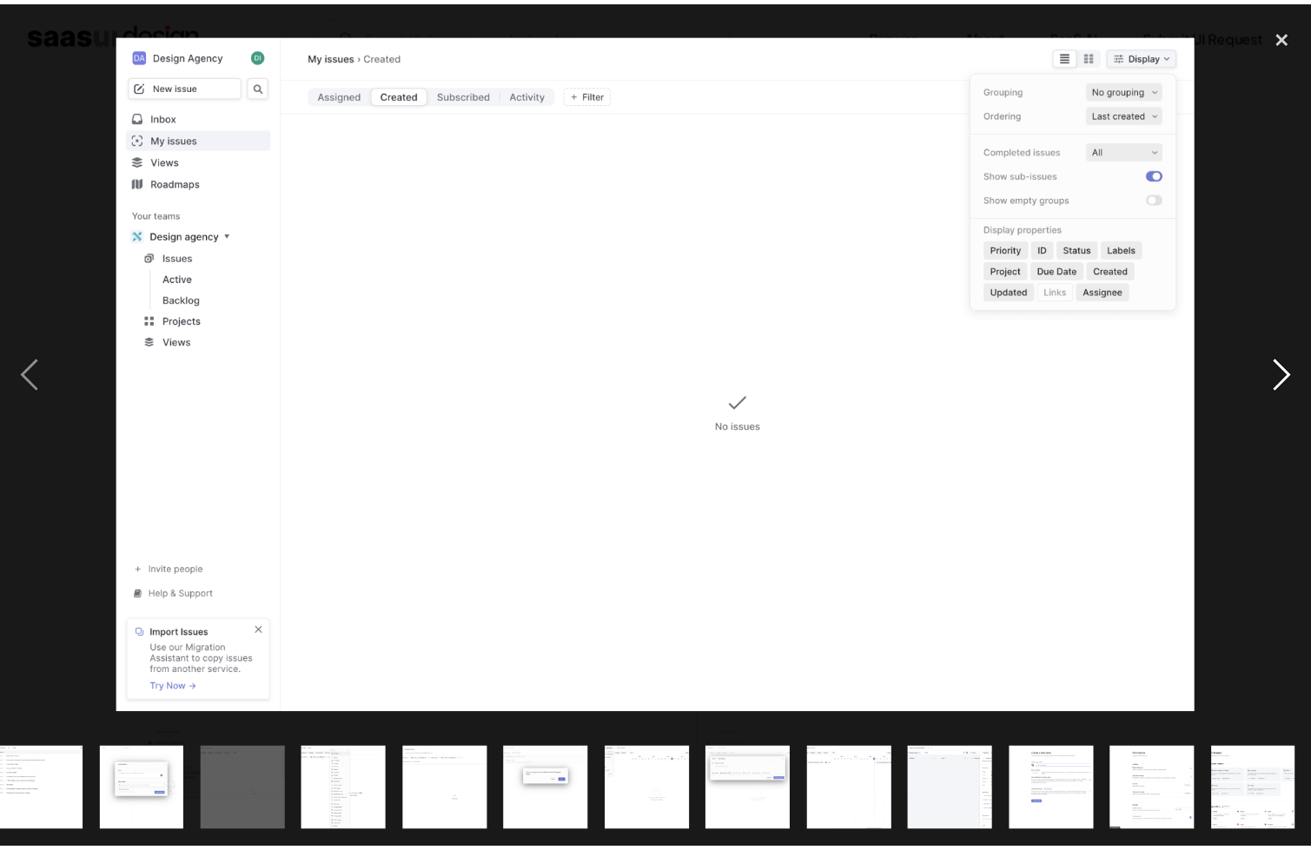
scroll to position [0, 1041]
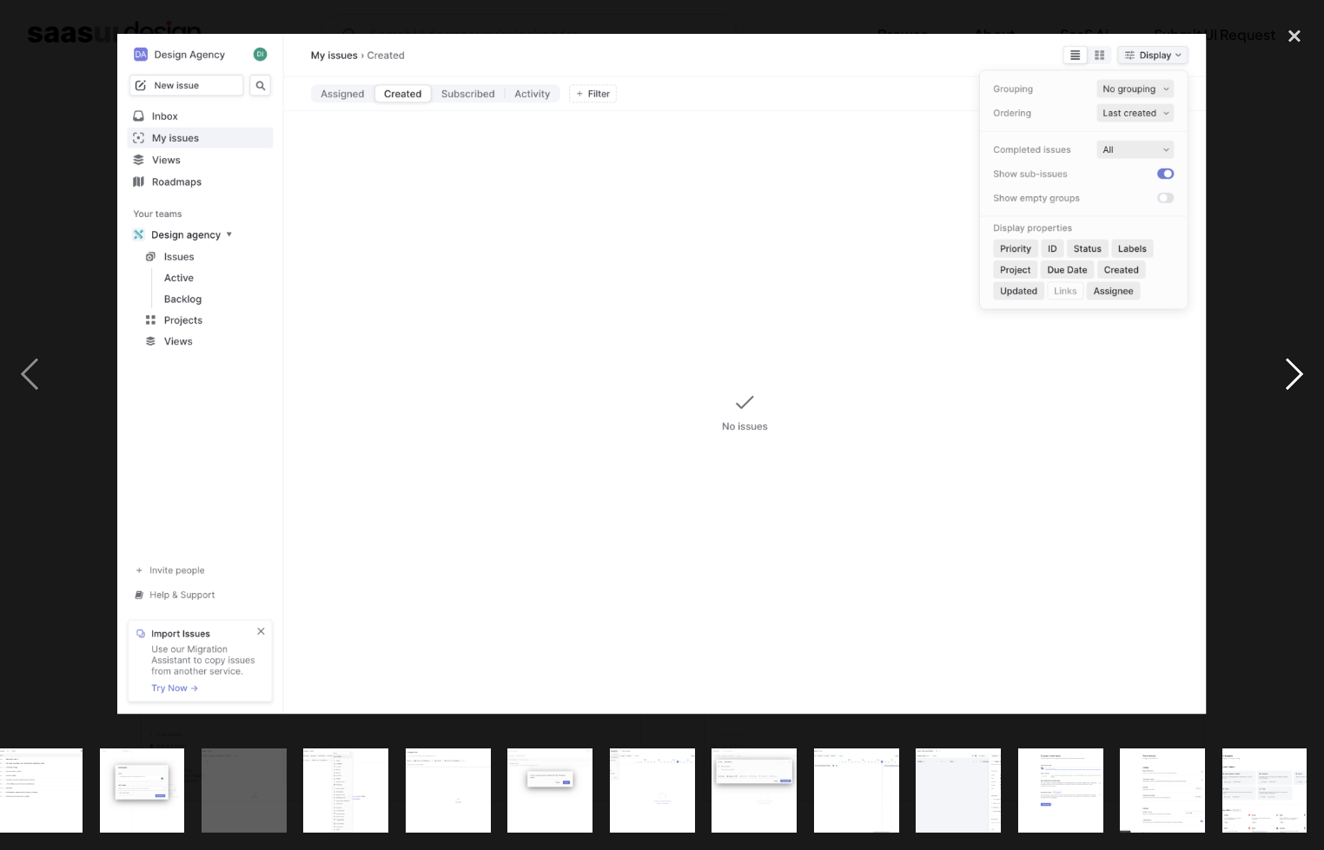
click at [1287, 365] on div "next image" at bounding box center [1294, 374] width 59 height 714
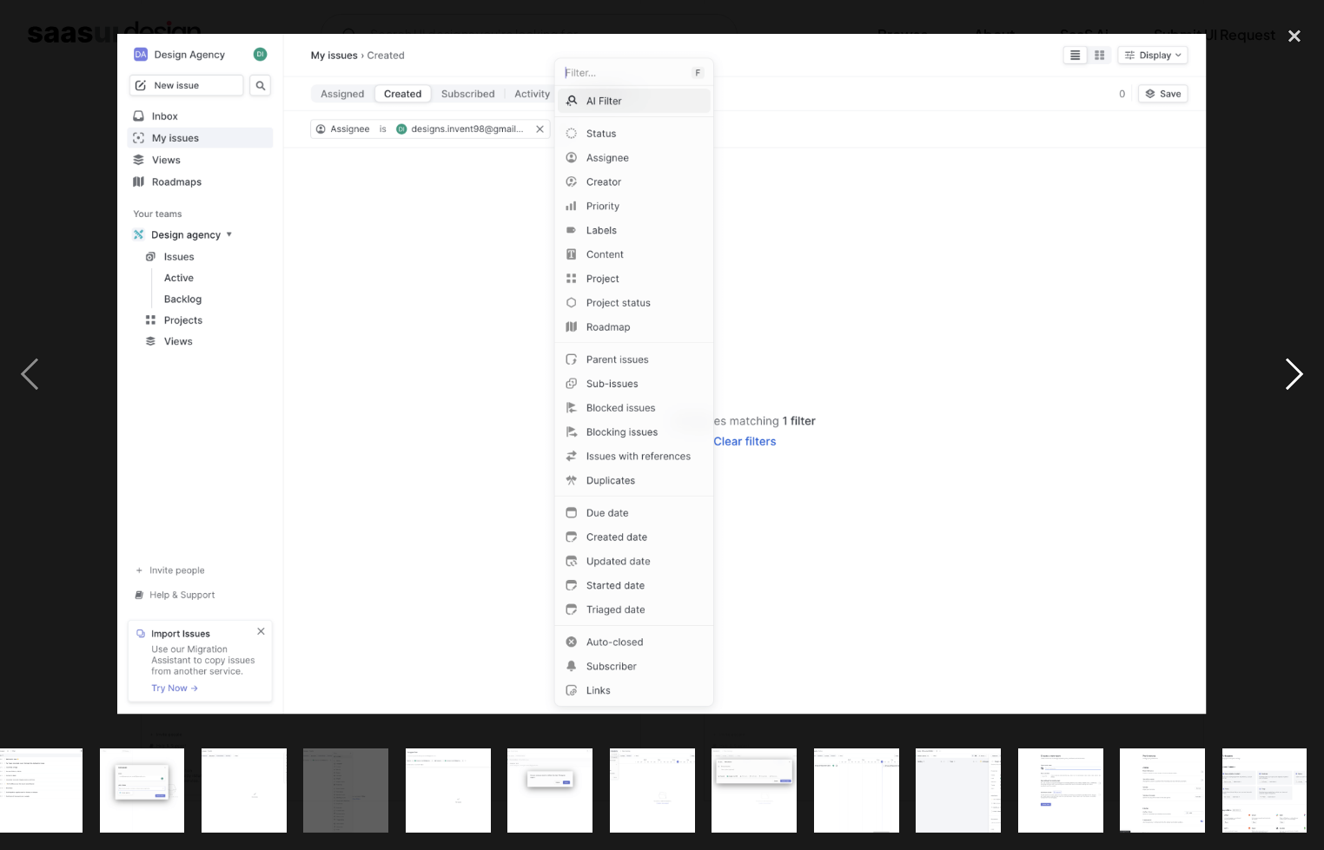
click at [1282, 367] on div "next image" at bounding box center [1294, 374] width 59 height 714
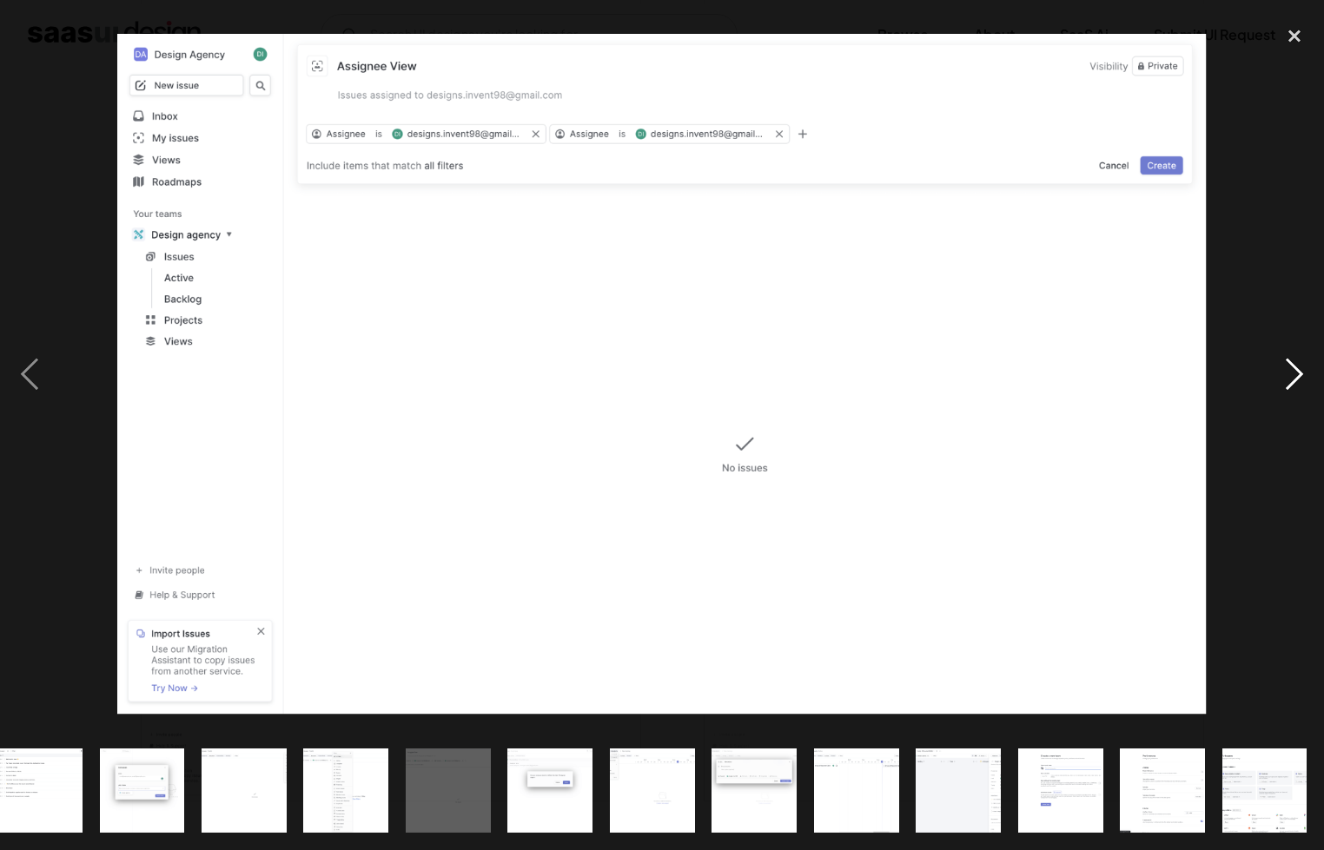
click at [1282, 367] on div "next image" at bounding box center [1294, 374] width 59 height 714
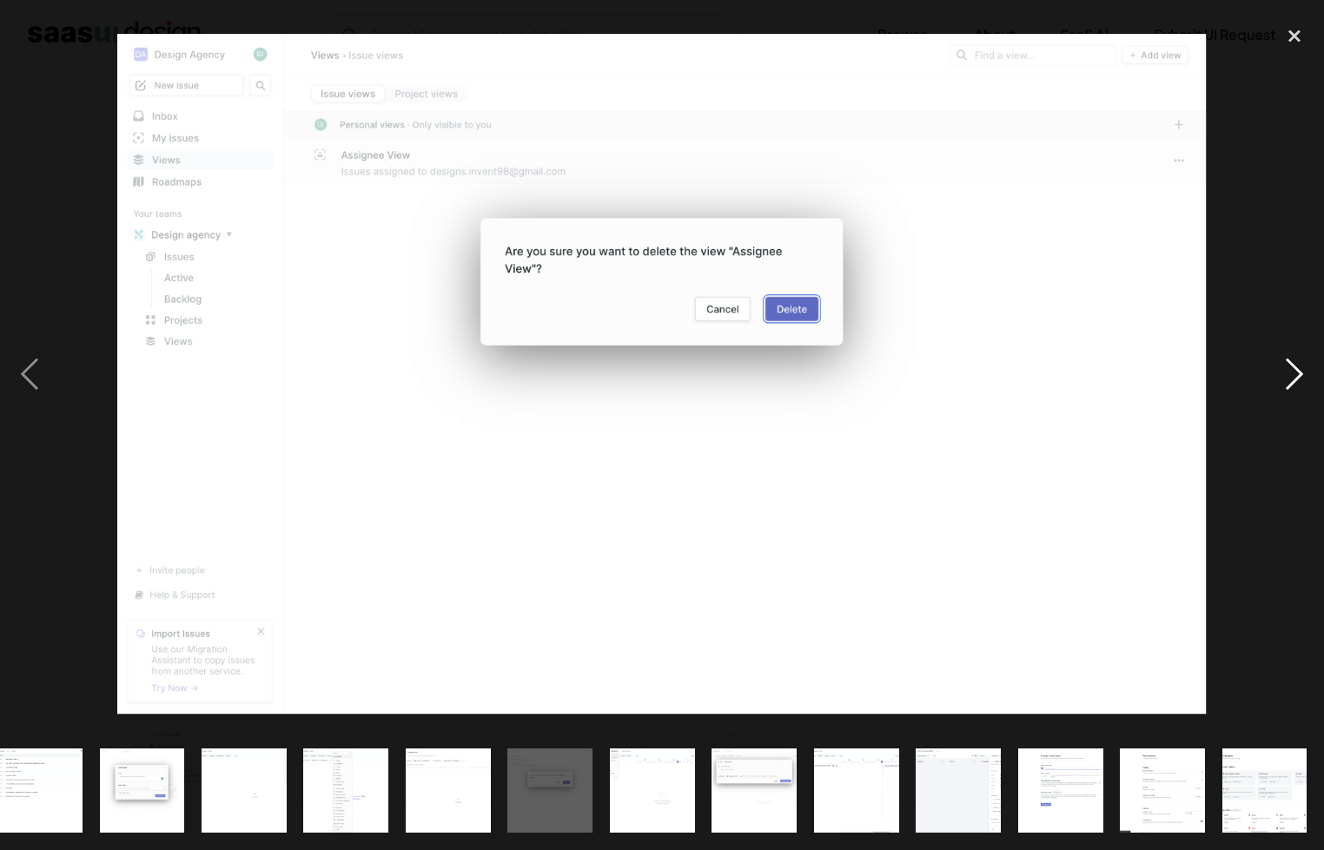
click at [1282, 367] on div "next image" at bounding box center [1294, 374] width 59 height 714
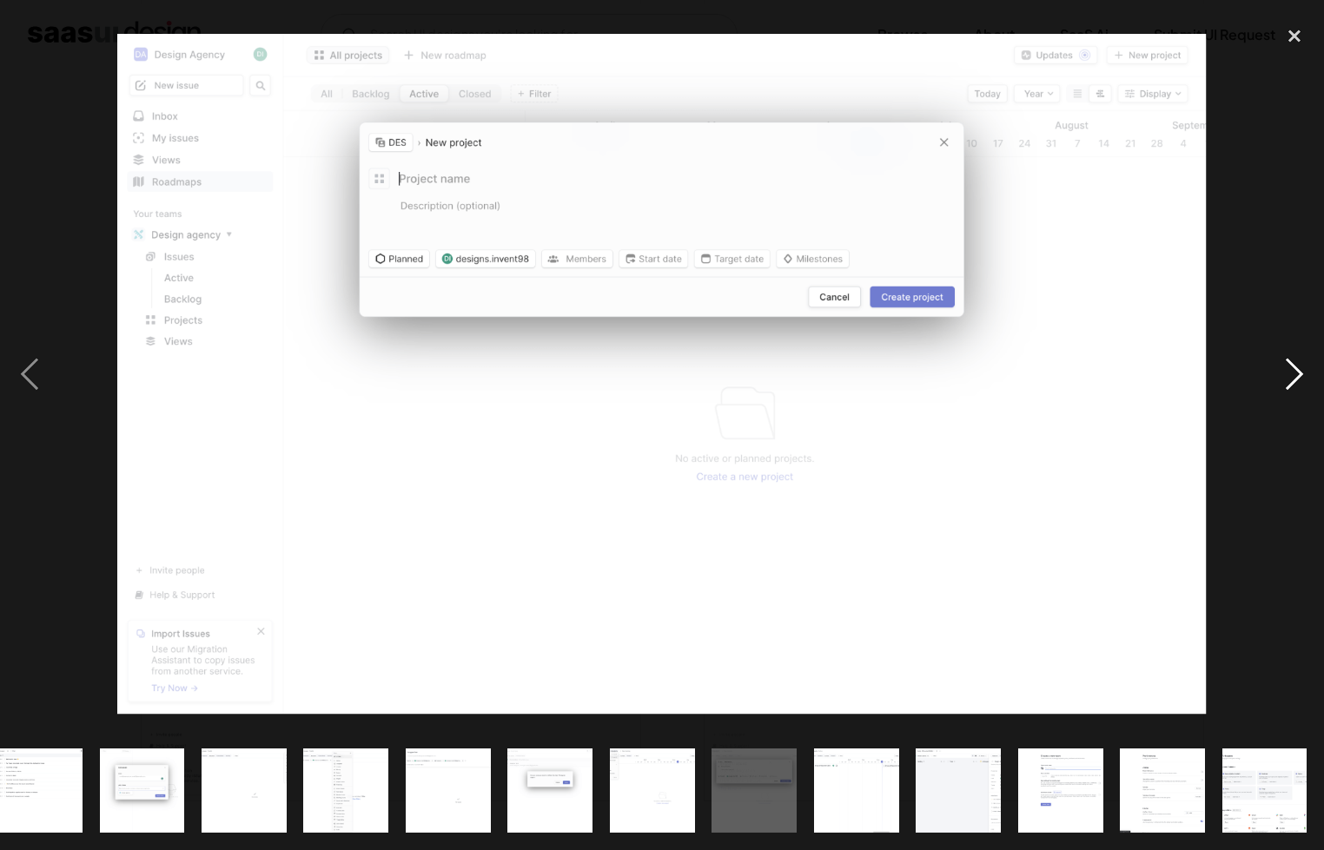
click at [1282, 367] on div "next image" at bounding box center [1294, 374] width 59 height 714
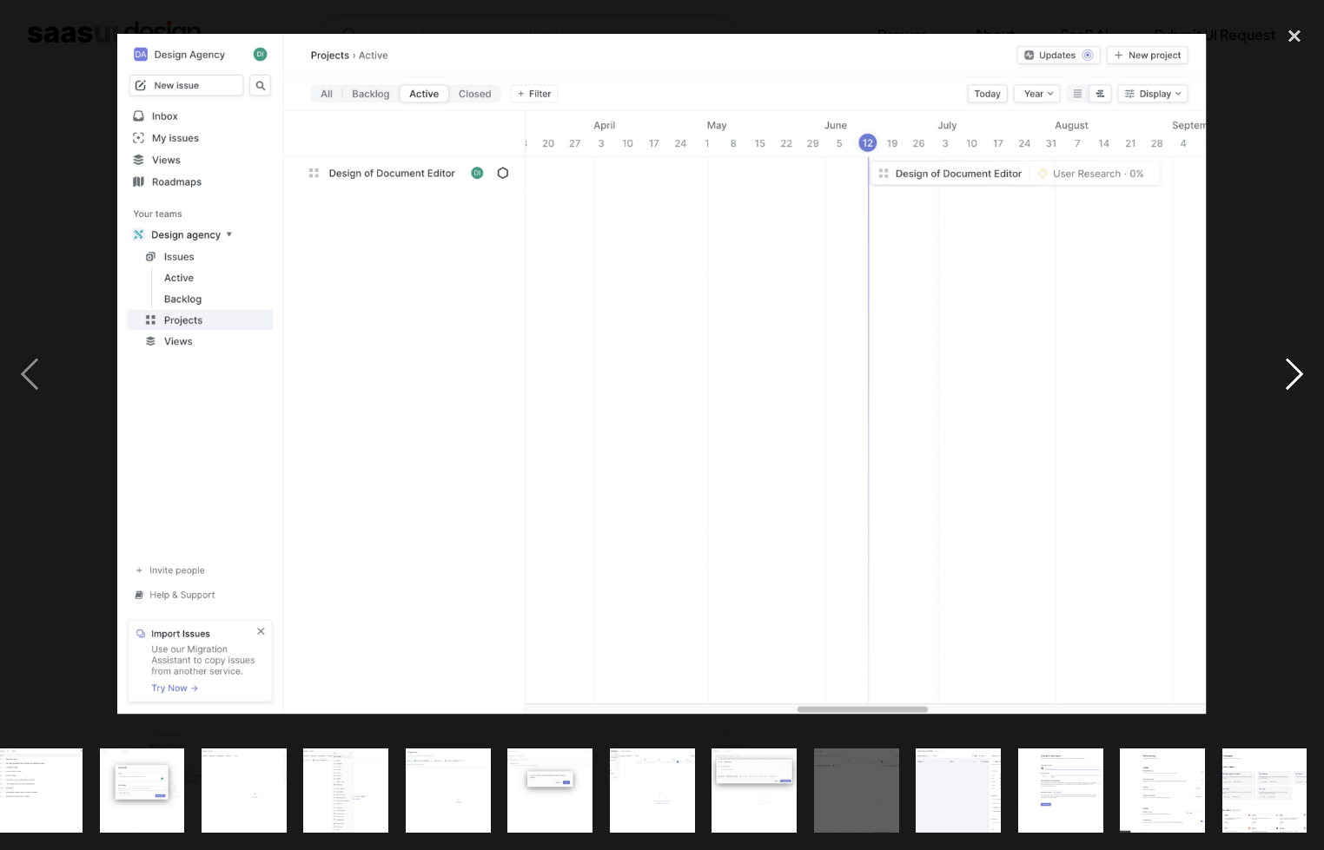
click at [1282, 367] on div "next image" at bounding box center [1294, 374] width 59 height 714
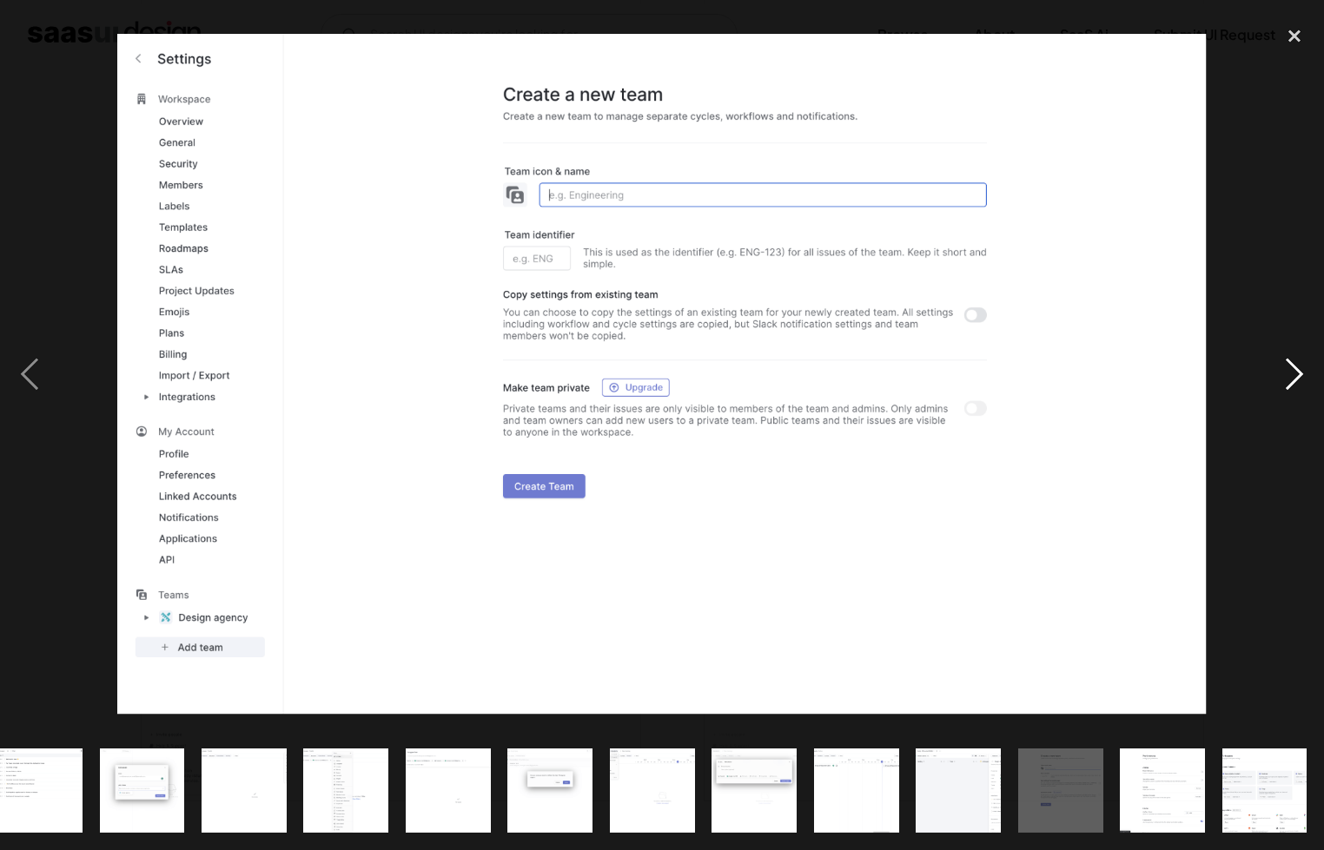
click at [1282, 367] on div "next image" at bounding box center [1294, 374] width 59 height 714
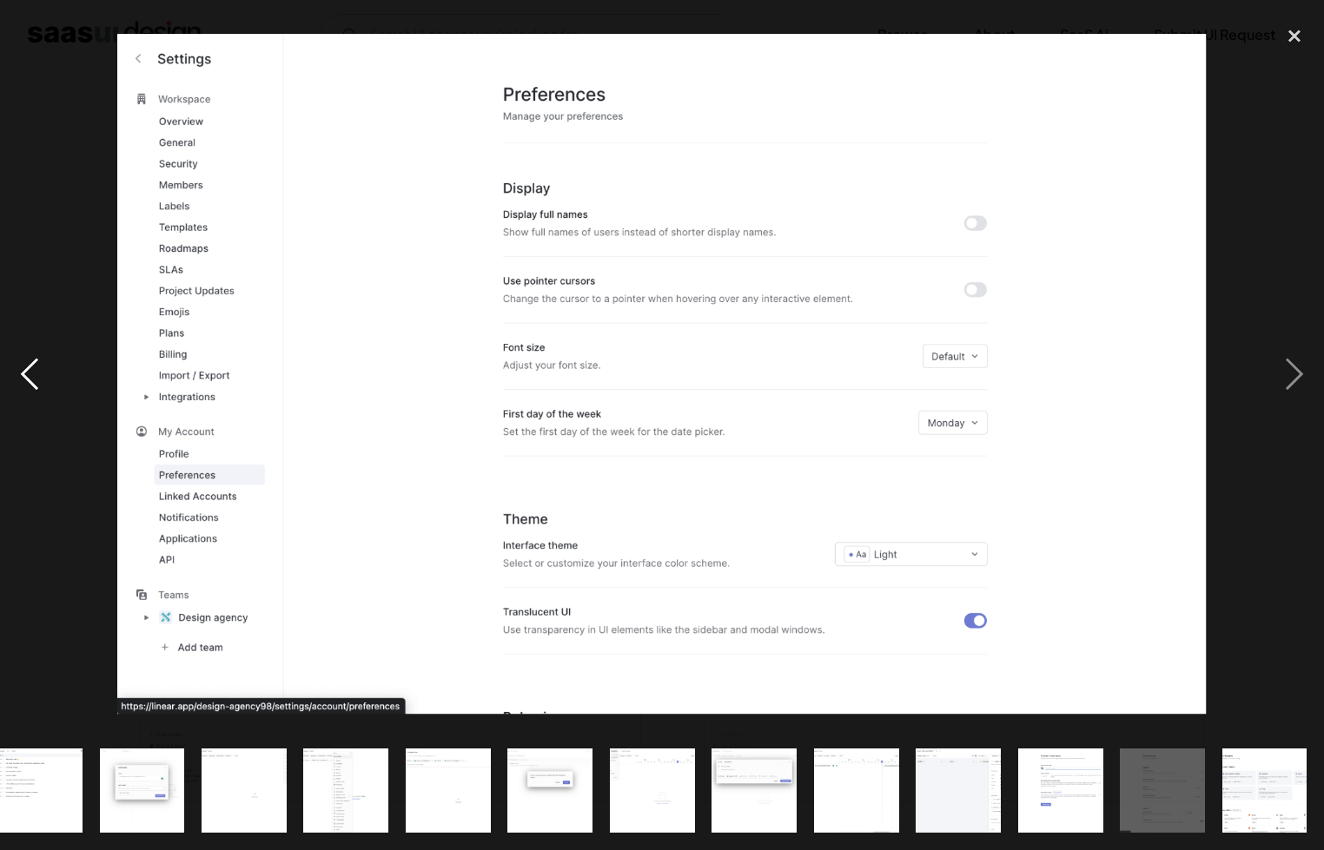
click at [24, 361] on div "previous image" at bounding box center [29, 374] width 59 height 714
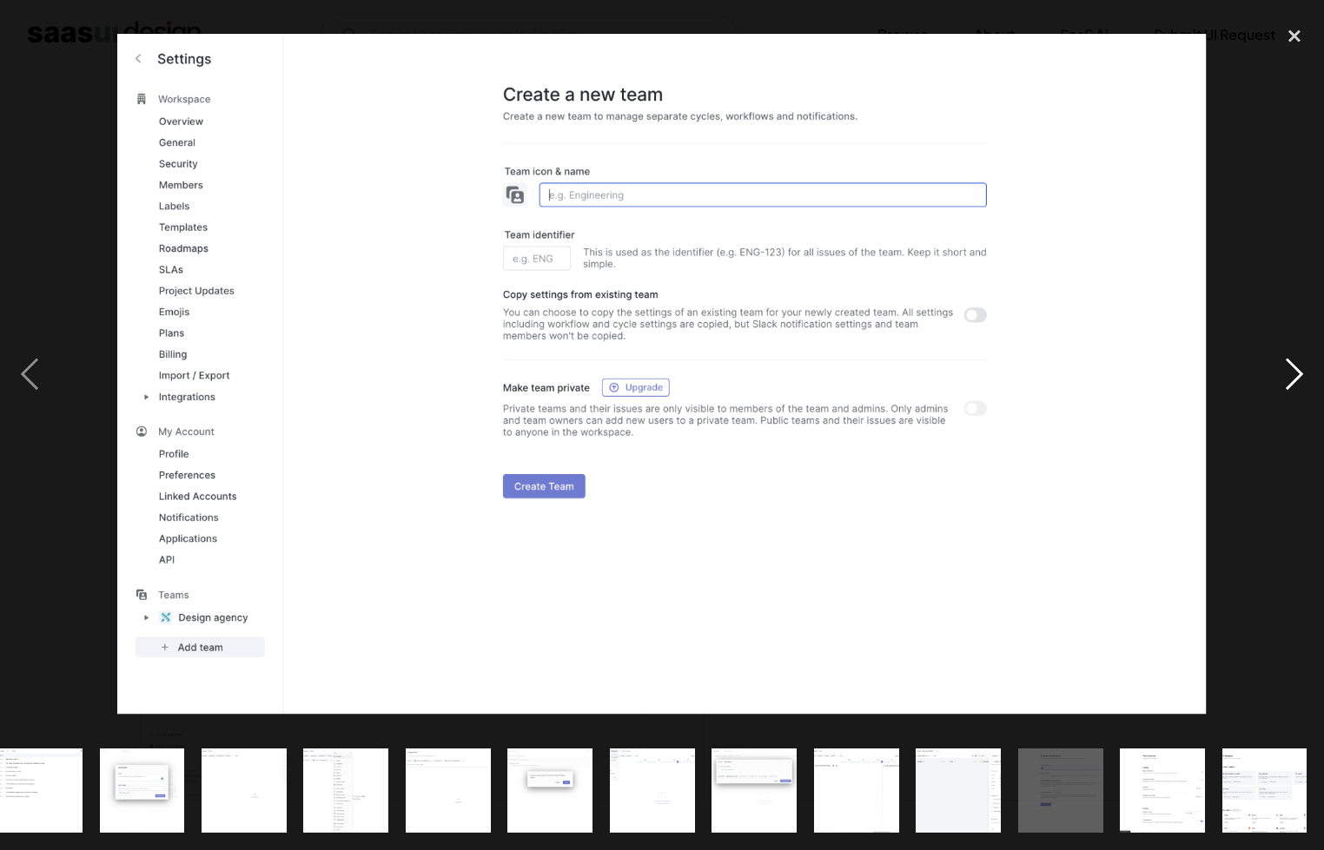
click at [1291, 401] on div "next image" at bounding box center [1294, 374] width 59 height 714
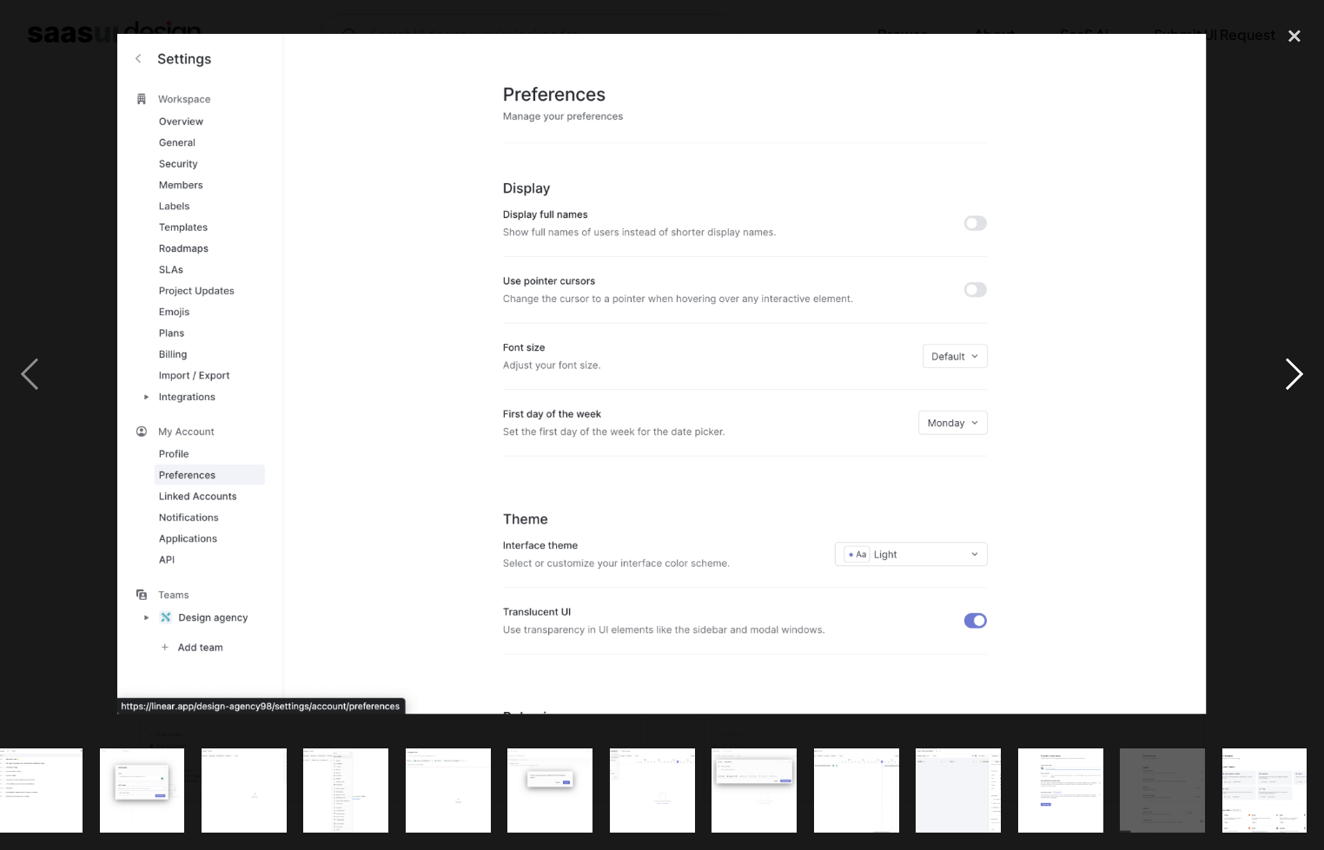
click at [1291, 401] on div "next image" at bounding box center [1294, 374] width 59 height 714
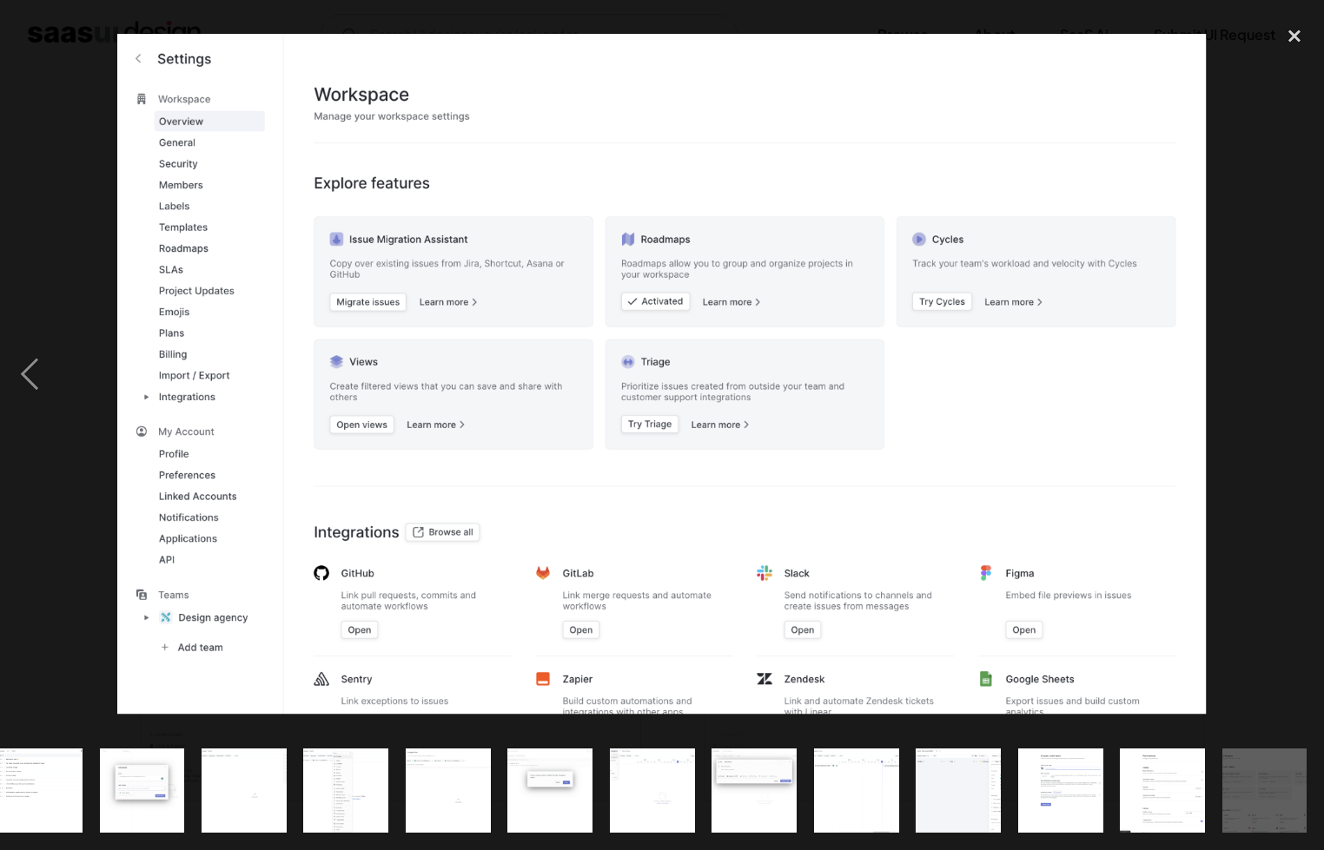
click at [1291, 401] on div "next image" at bounding box center [1294, 374] width 59 height 714
drag, startPoint x: 1292, startPoint y: 393, endPoint x: 1285, endPoint y: 365, distance: 29.7
click at [1292, 394] on div "next image" at bounding box center [1294, 374] width 59 height 714
click at [1295, 36] on div "close lightbox" at bounding box center [1294, 36] width 59 height 38
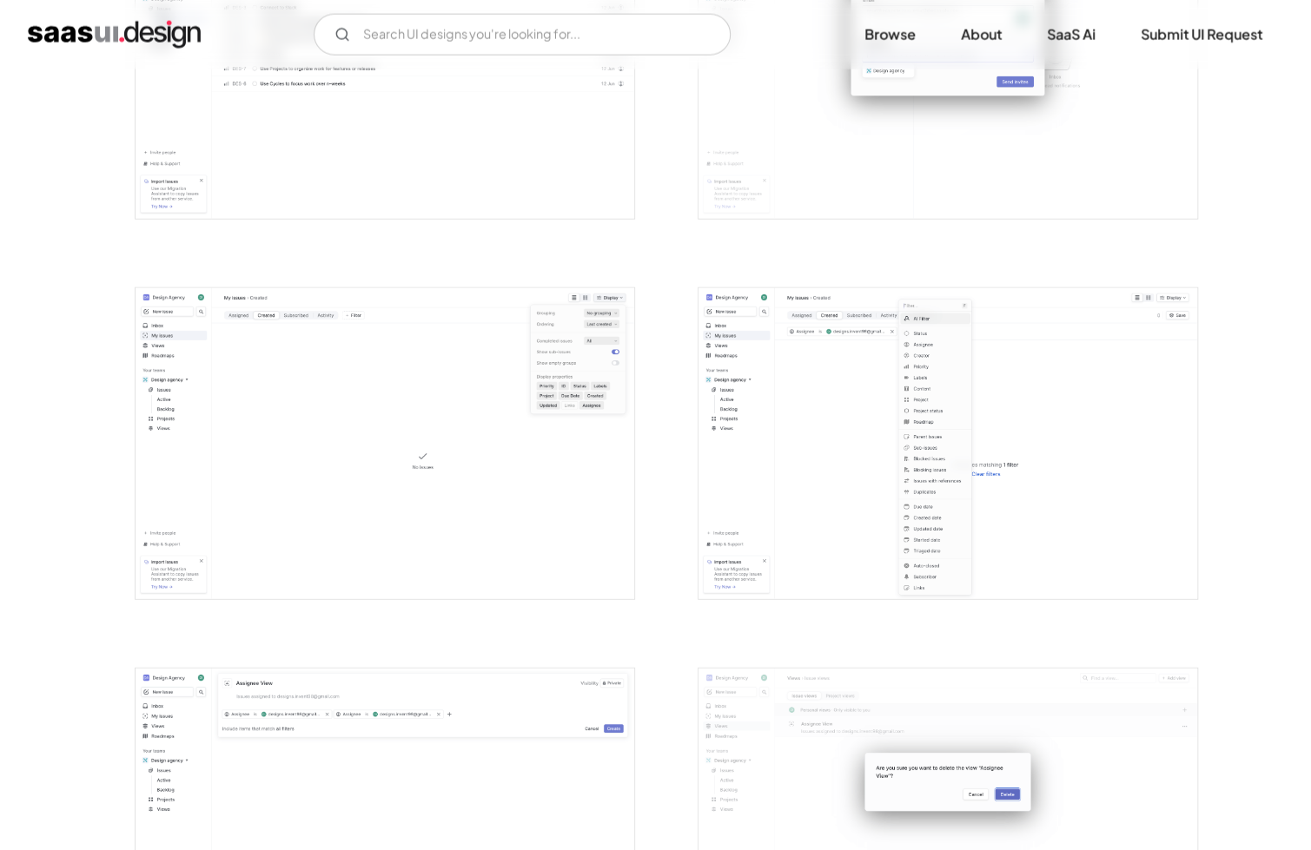
scroll to position [2432, 0]
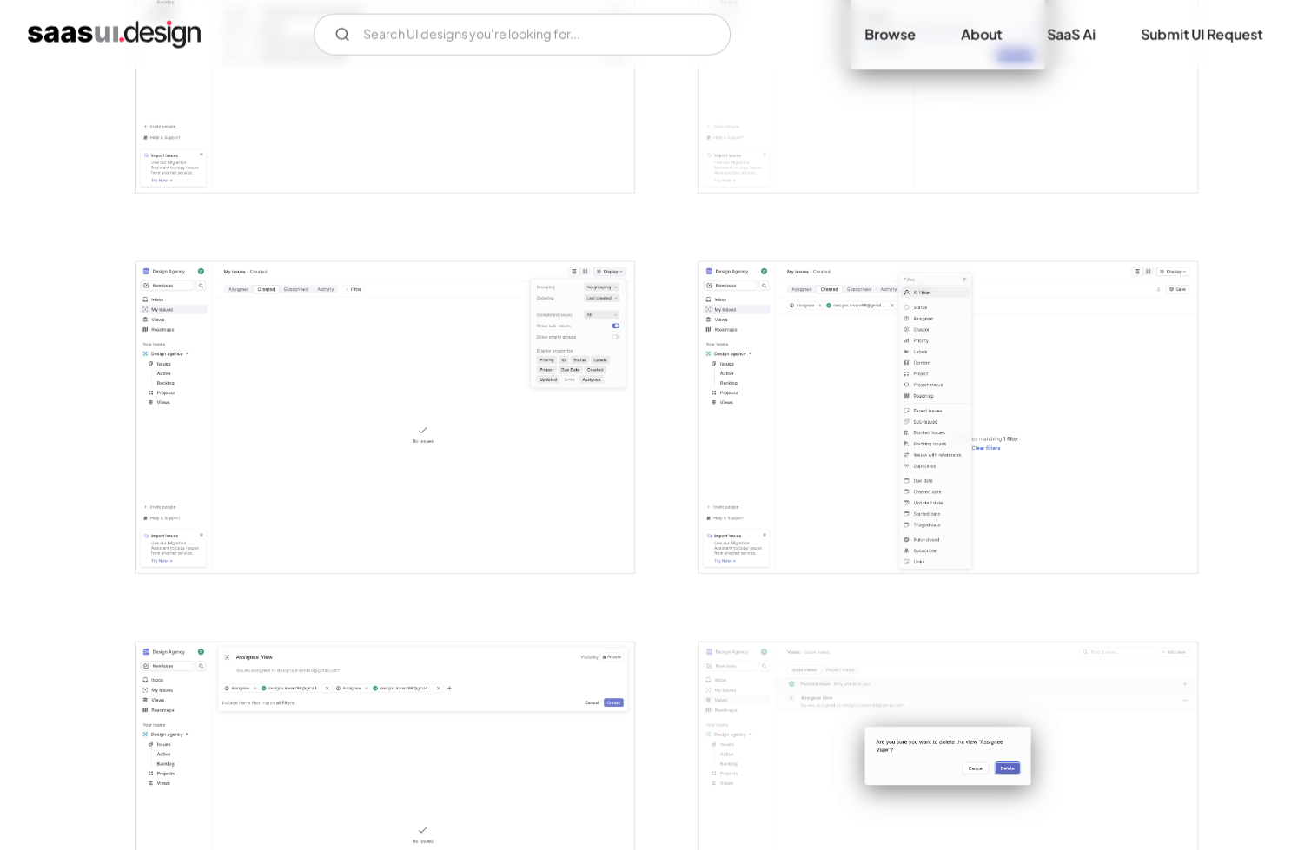
click at [476, 502] on img "open lightbox" at bounding box center [385, 418] width 499 height 312
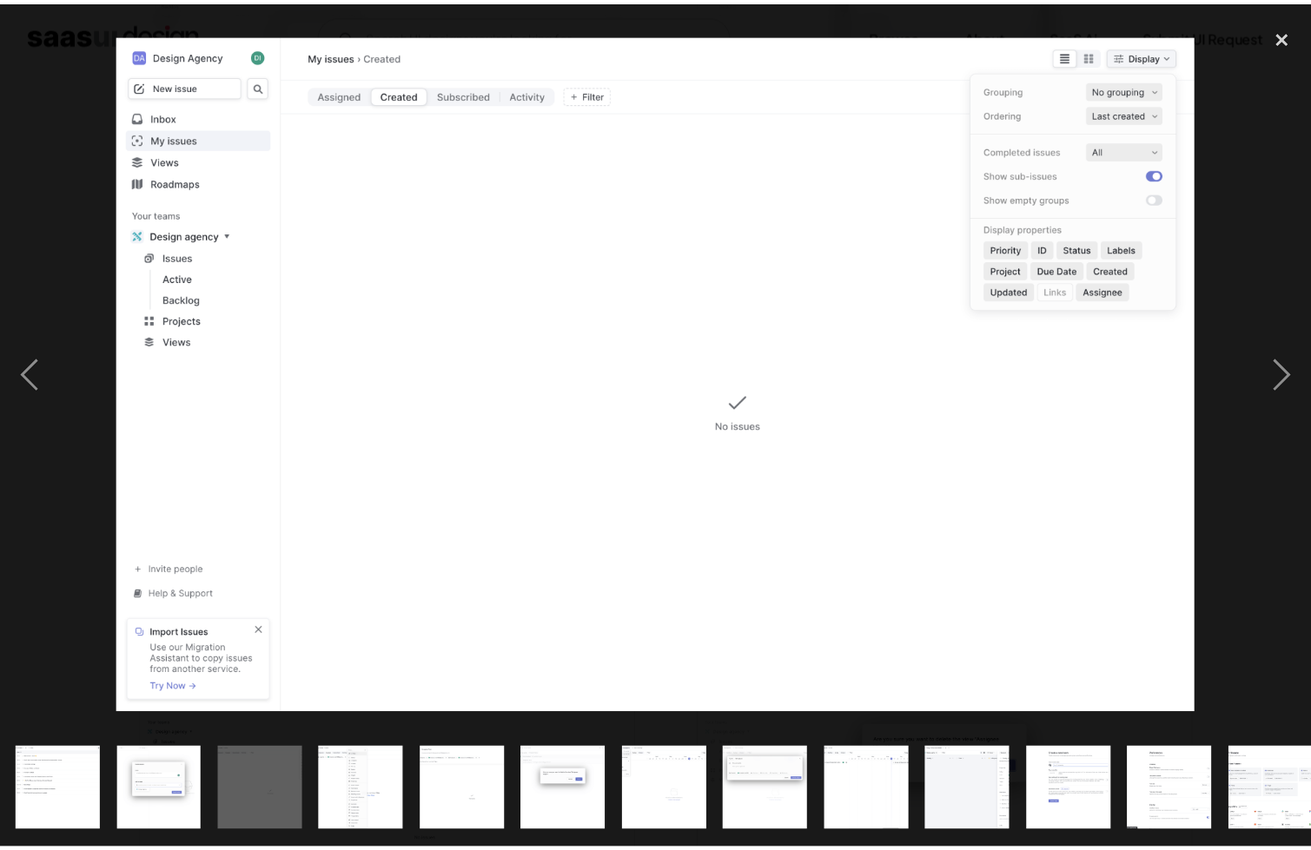
scroll to position [0, 1041]
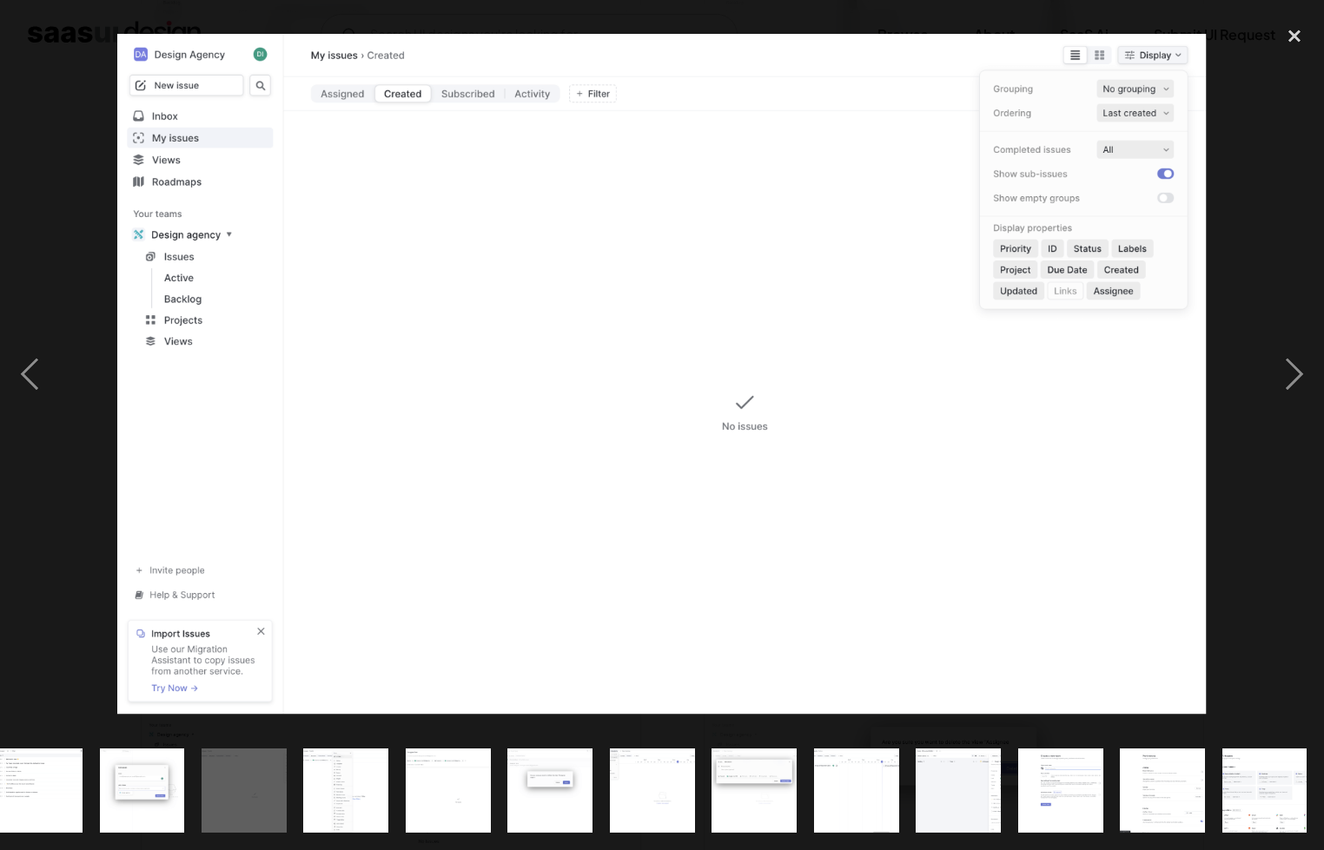
click at [403, 117] on img at bounding box center [661, 374] width 1089 height 681
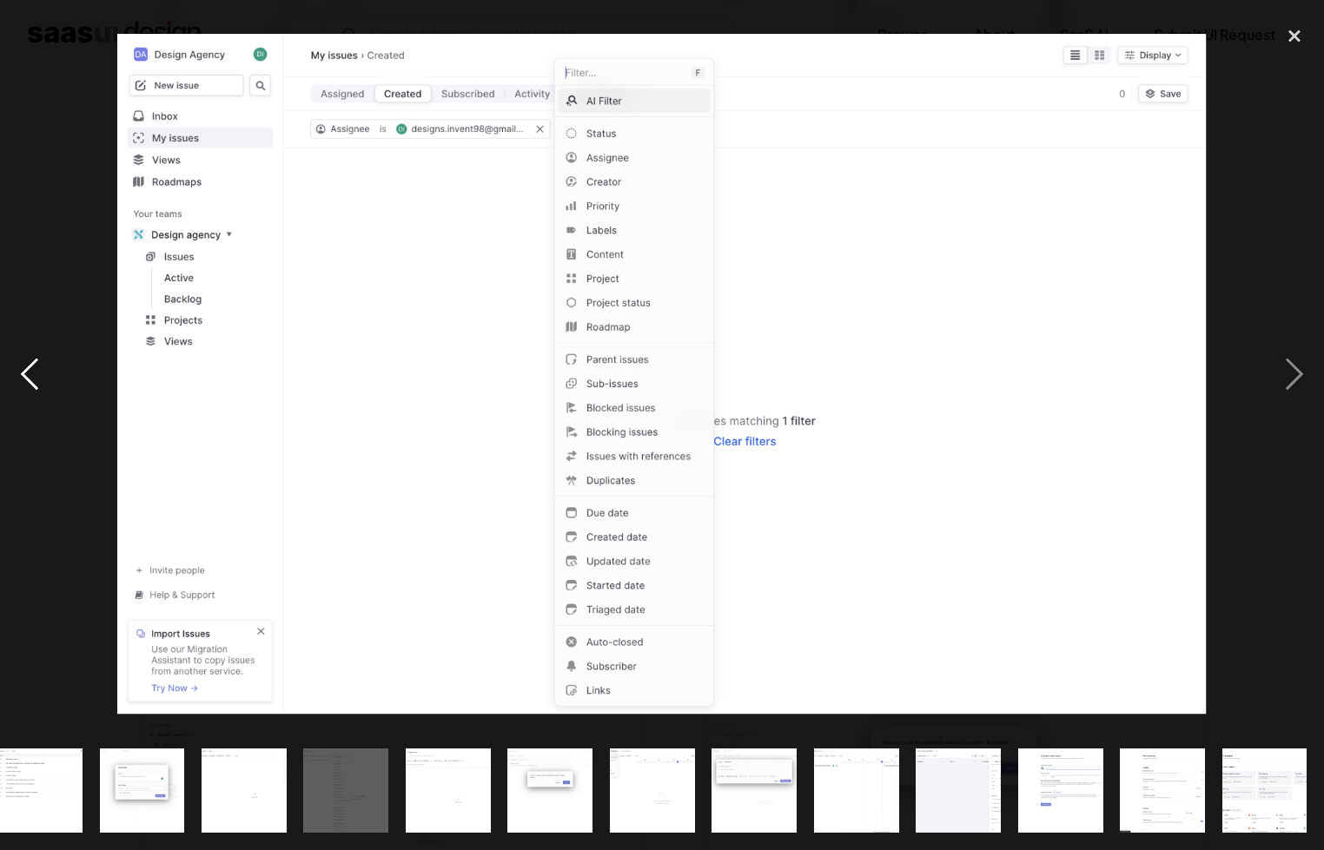
click at [30, 379] on div "previous image" at bounding box center [29, 374] width 59 height 714
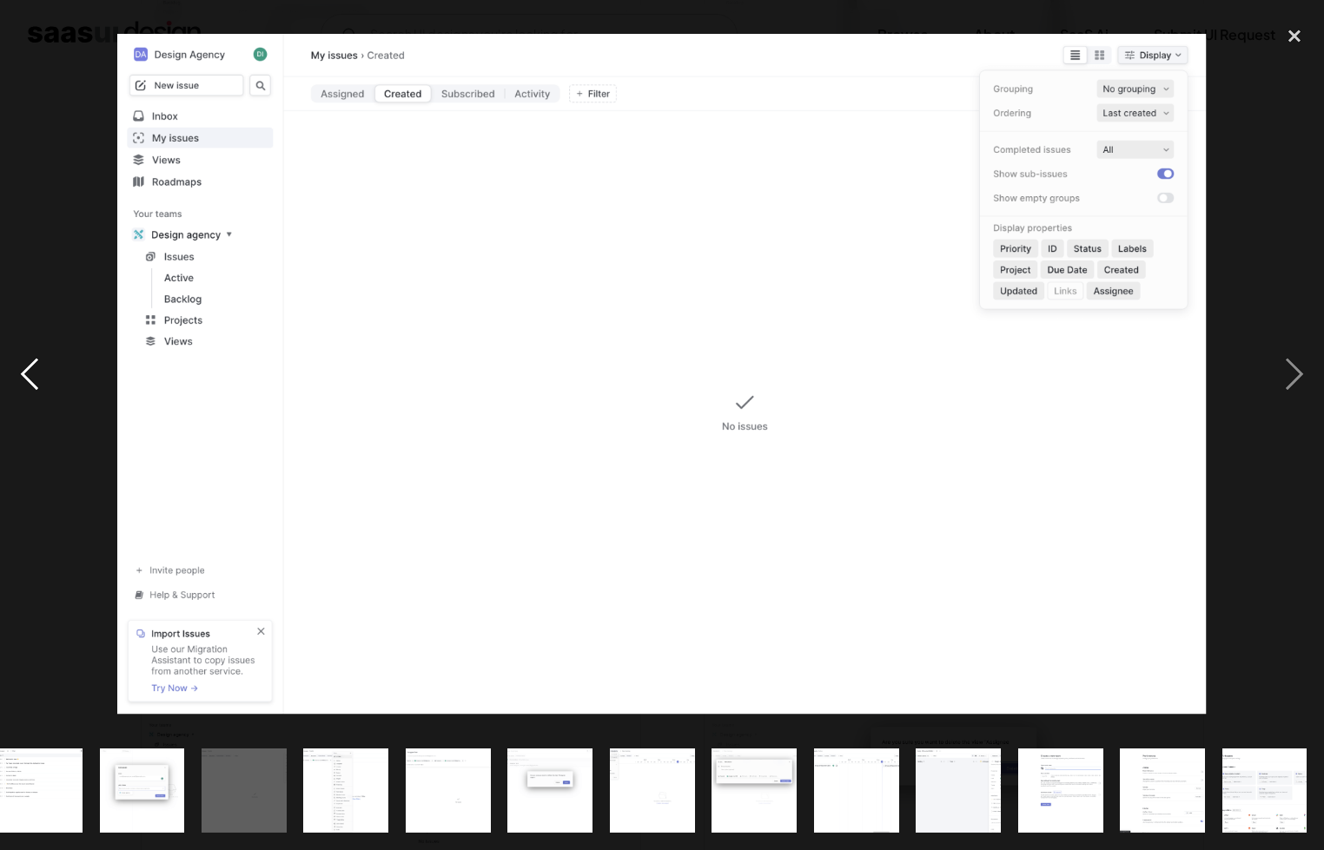
click at [30, 376] on div "previous image" at bounding box center [29, 374] width 59 height 714
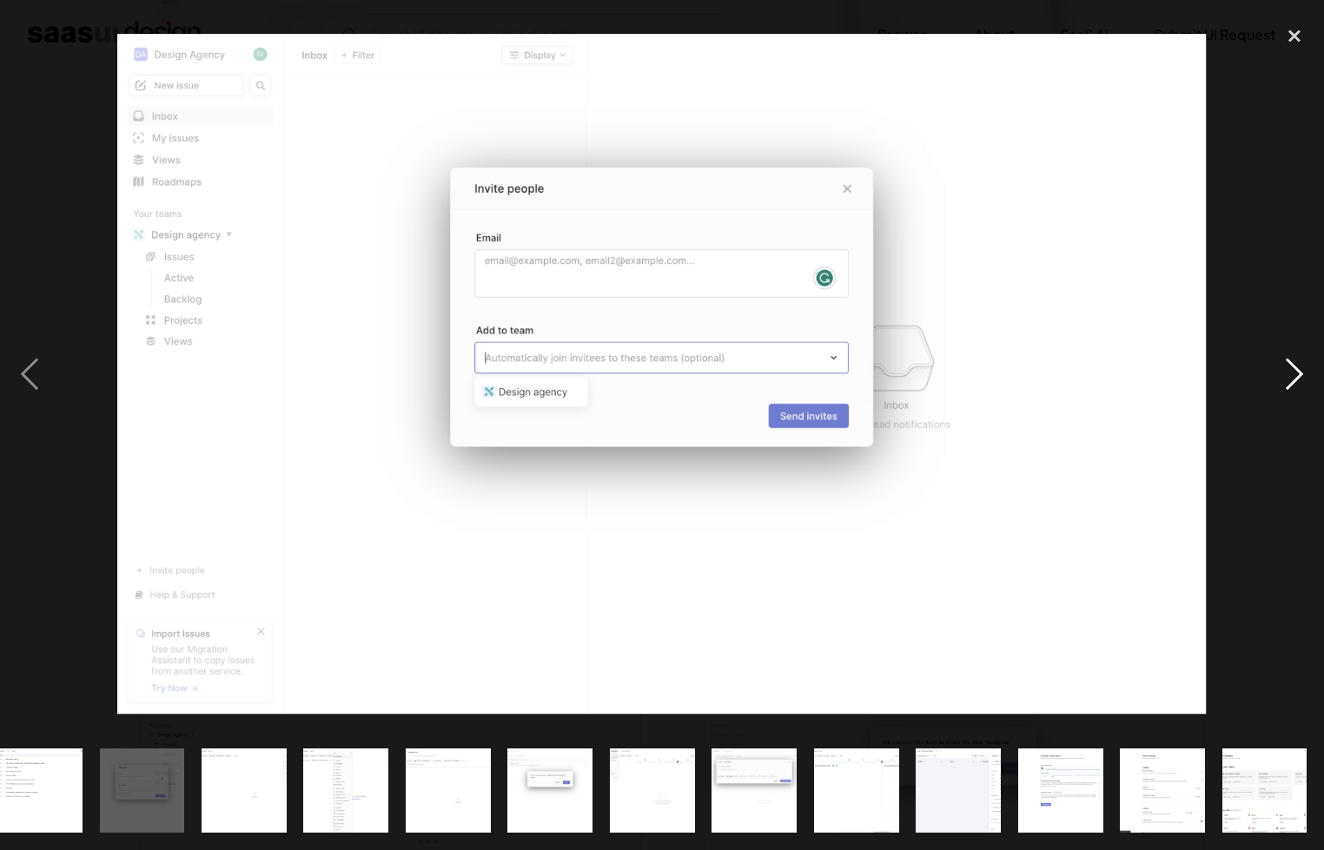
click at [1284, 382] on div "next image" at bounding box center [1294, 374] width 59 height 714
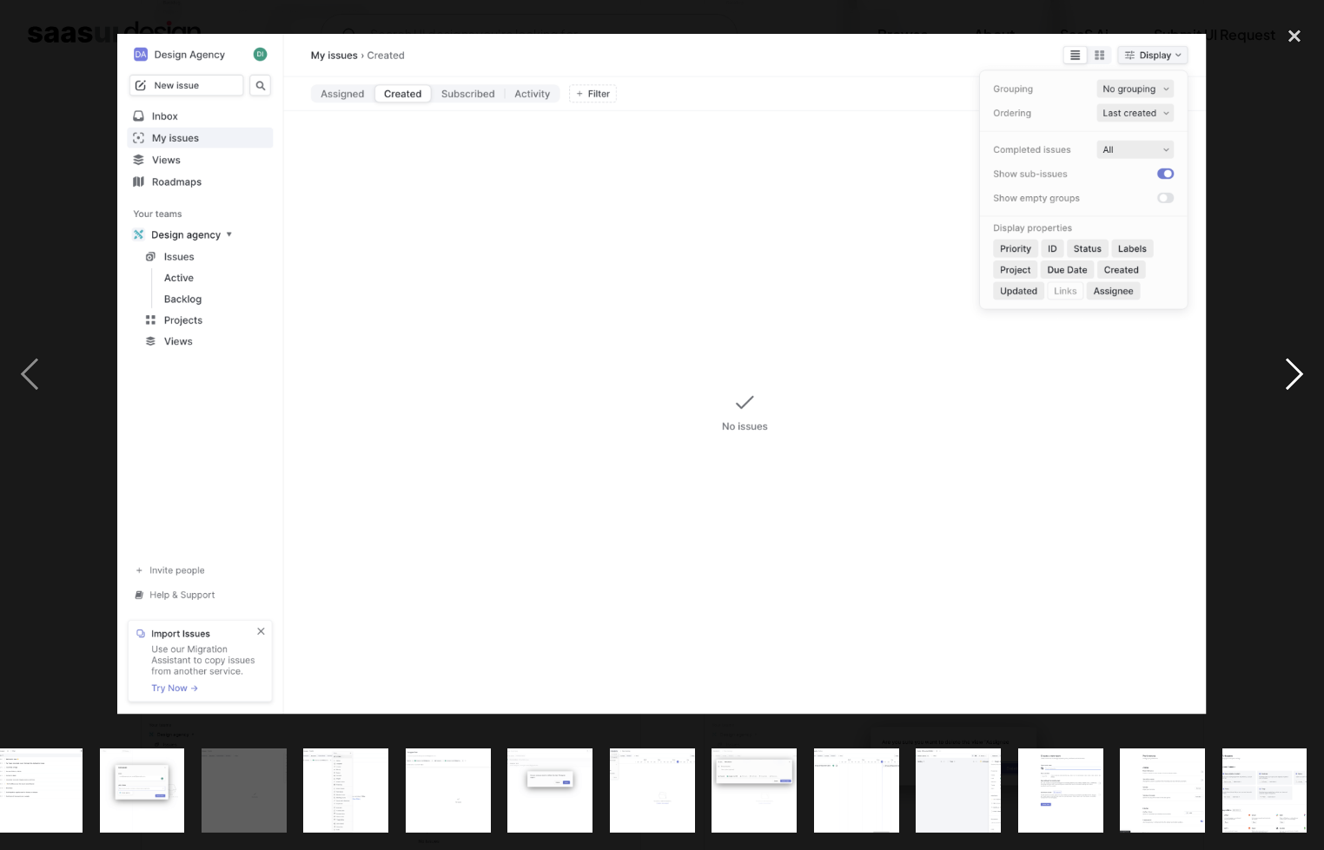
click at [1297, 390] on div "next image" at bounding box center [1294, 374] width 59 height 714
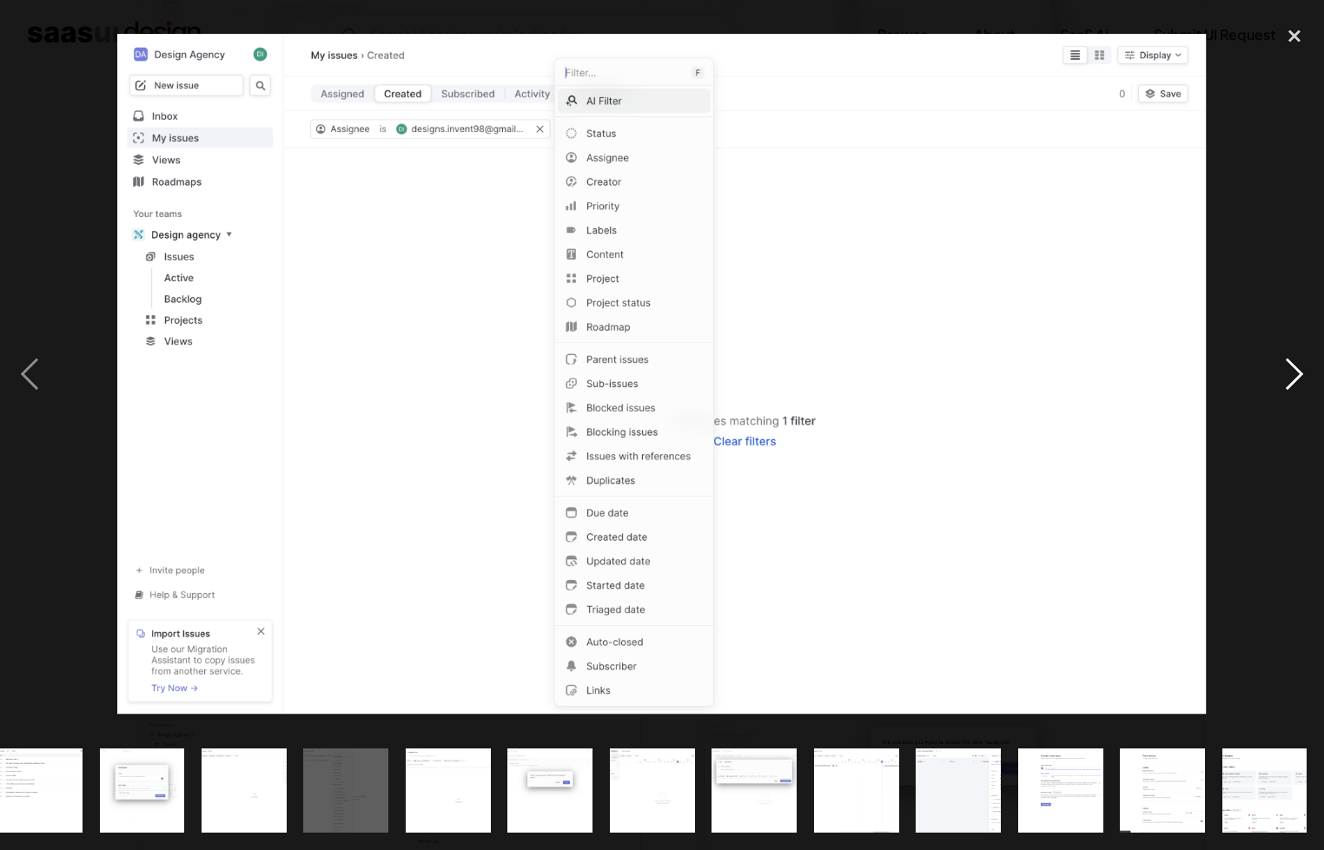
click at [1297, 390] on div "next image" at bounding box center [1294, 374] width 59 height 714
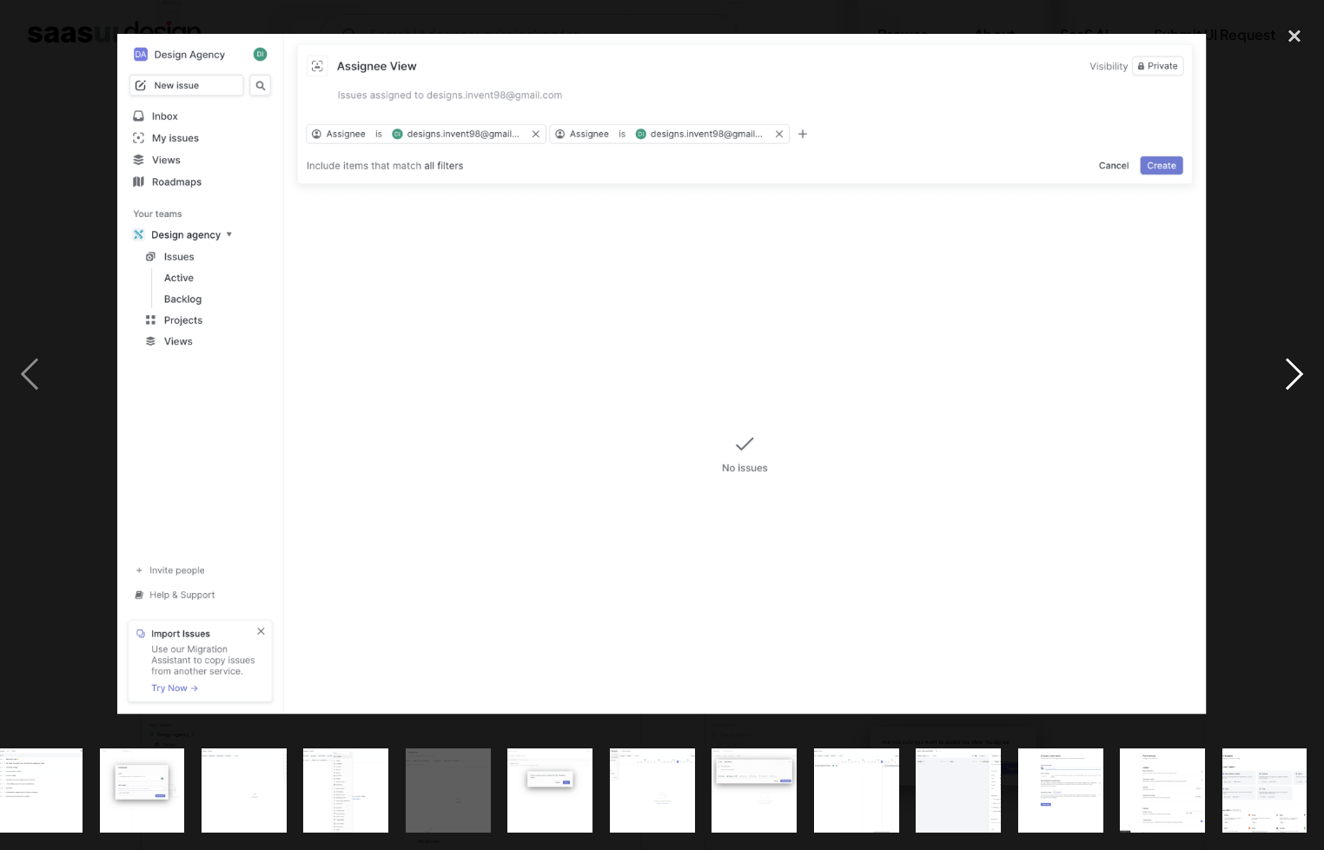
click at [1297, 390] on div "next image" at bounding box center [1294, 374] width 59 height 714
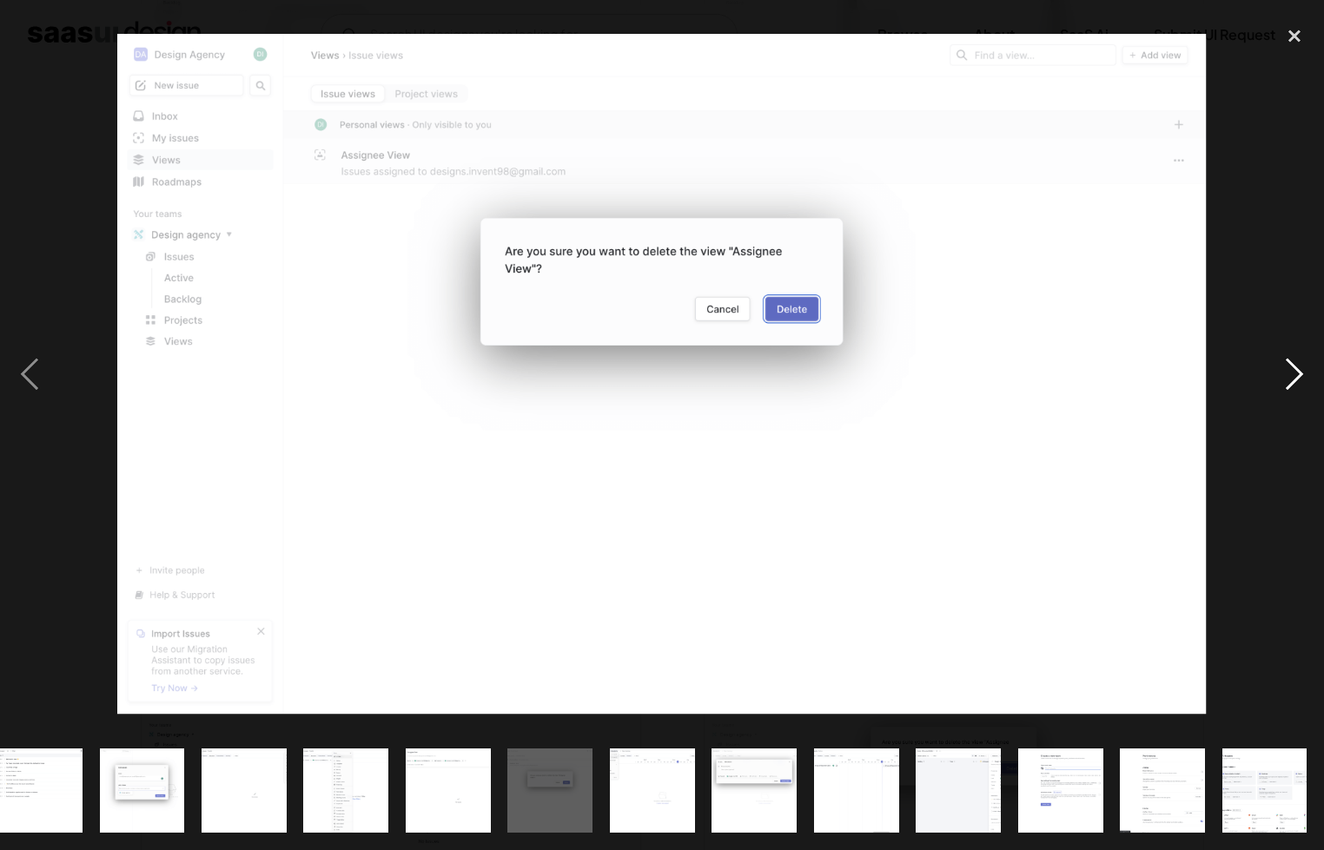
click at [1297, 390] on div "next image" at bounding box center [1294, 374] width 59 height 714
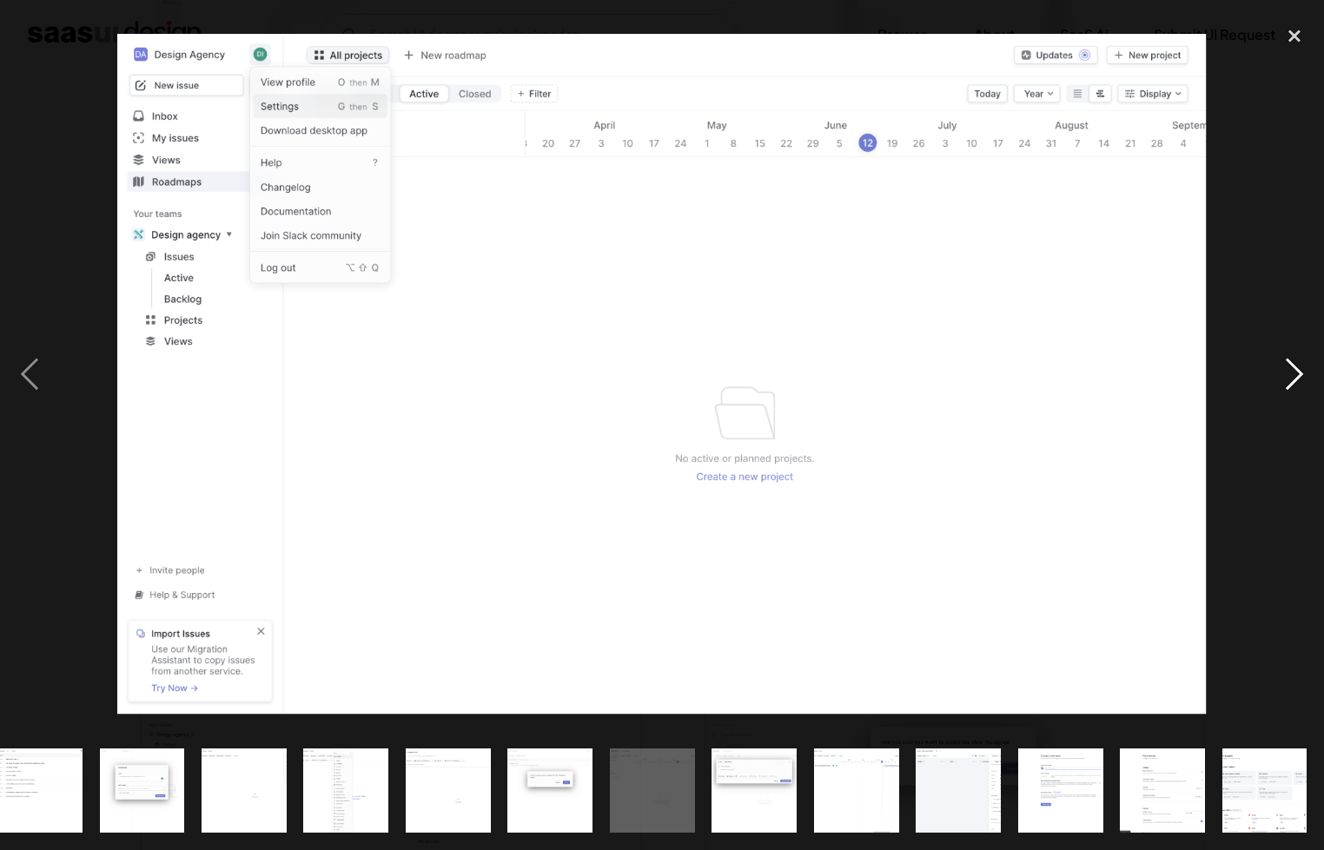
click at [1297, 390] on div "next image" at bounding box center [1294, 374] width 59 height 714
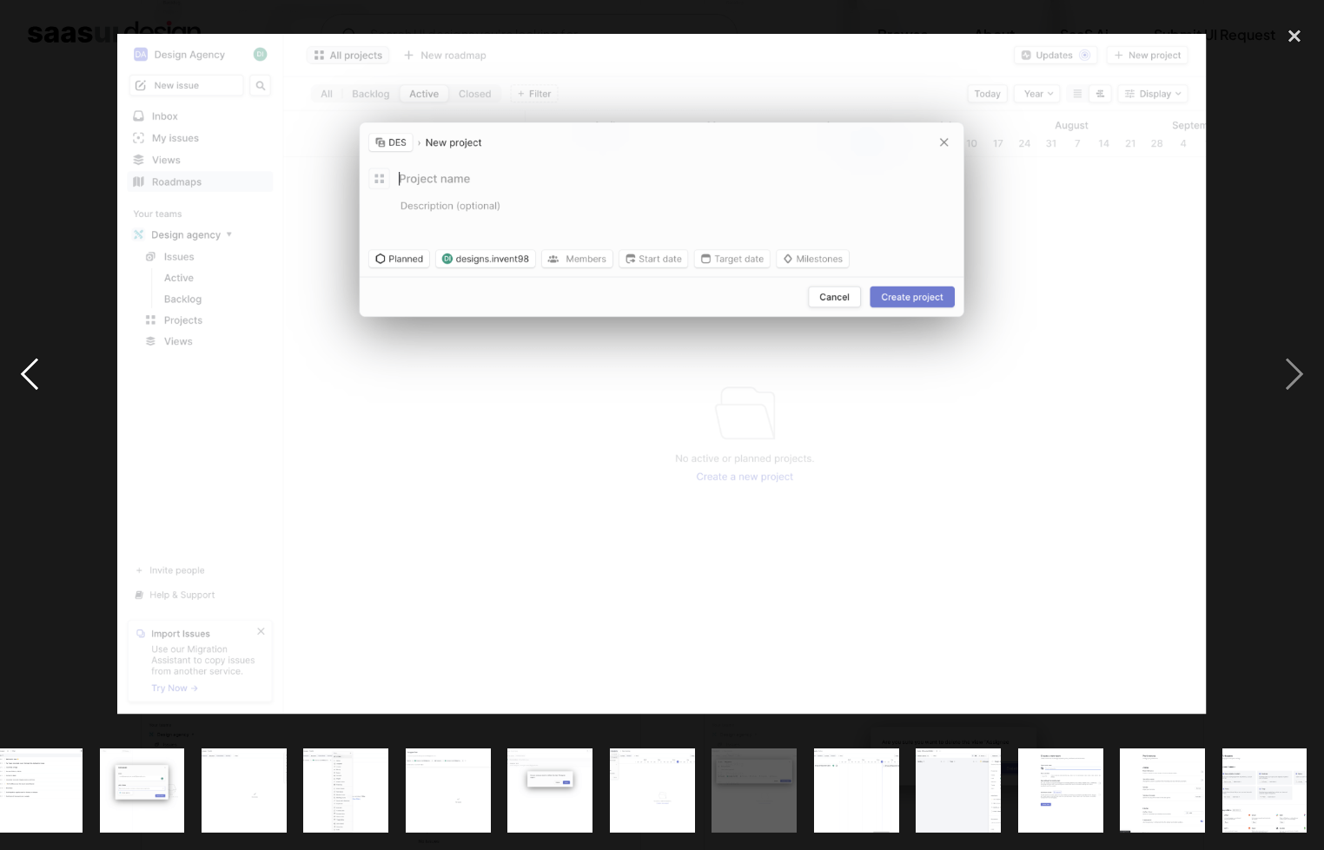
click at [43, 356] on div "previous image" at bounding box center [29, 374] width 59 height 714
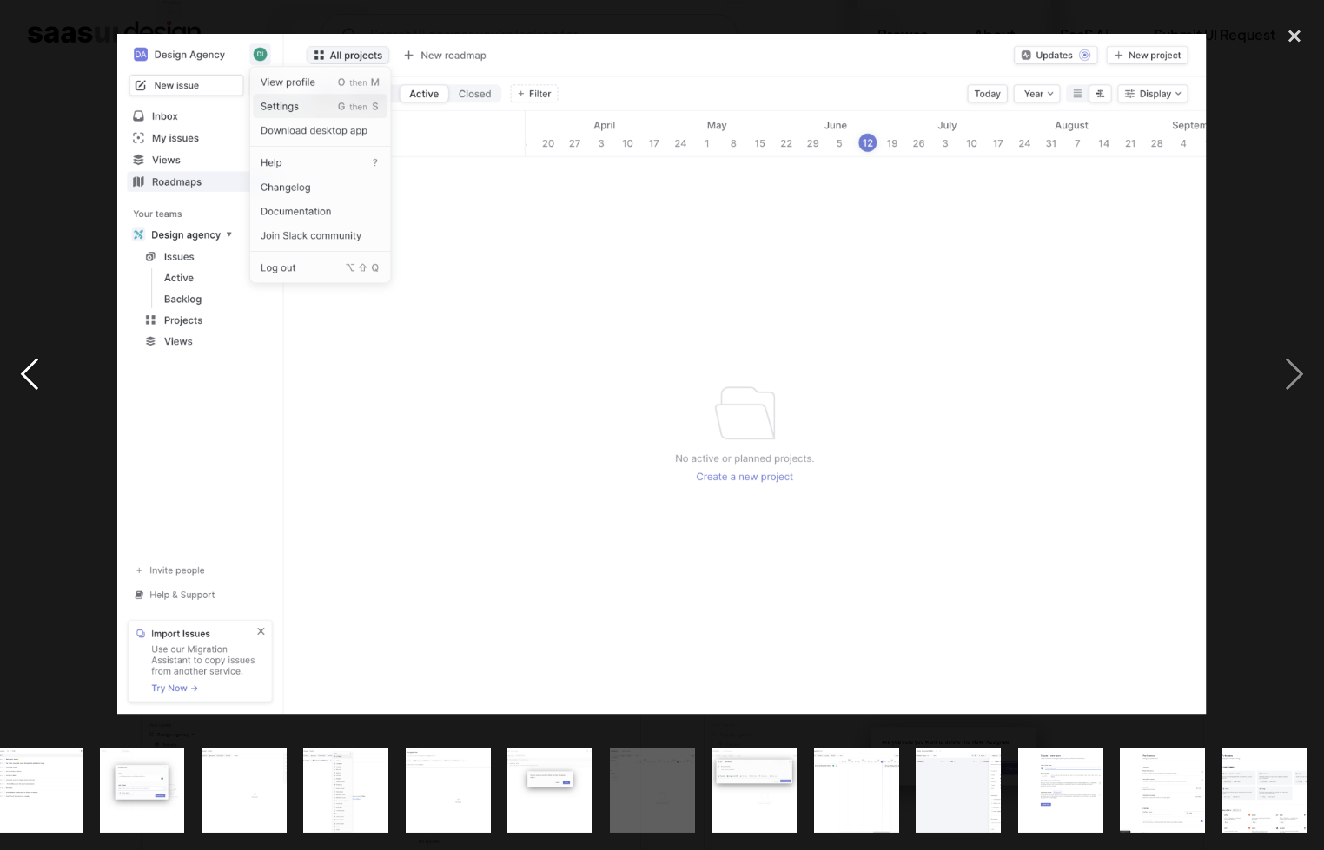
click at [43, 356] on div "previous image" at bounding box center [29, 374] width 59 height 714
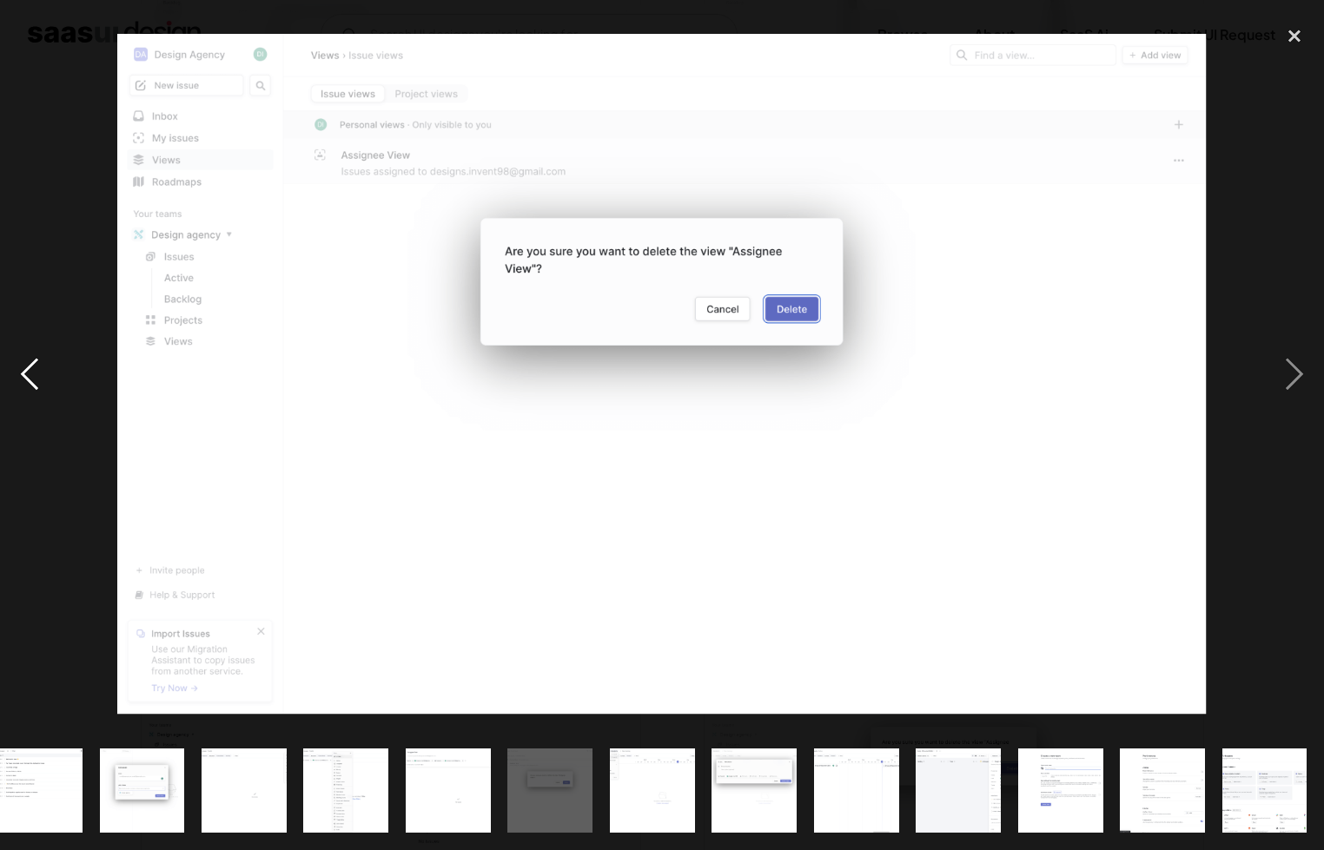
click at [43, 356] on div "previous image" at bounding box center [29, 374] width 59 height 714
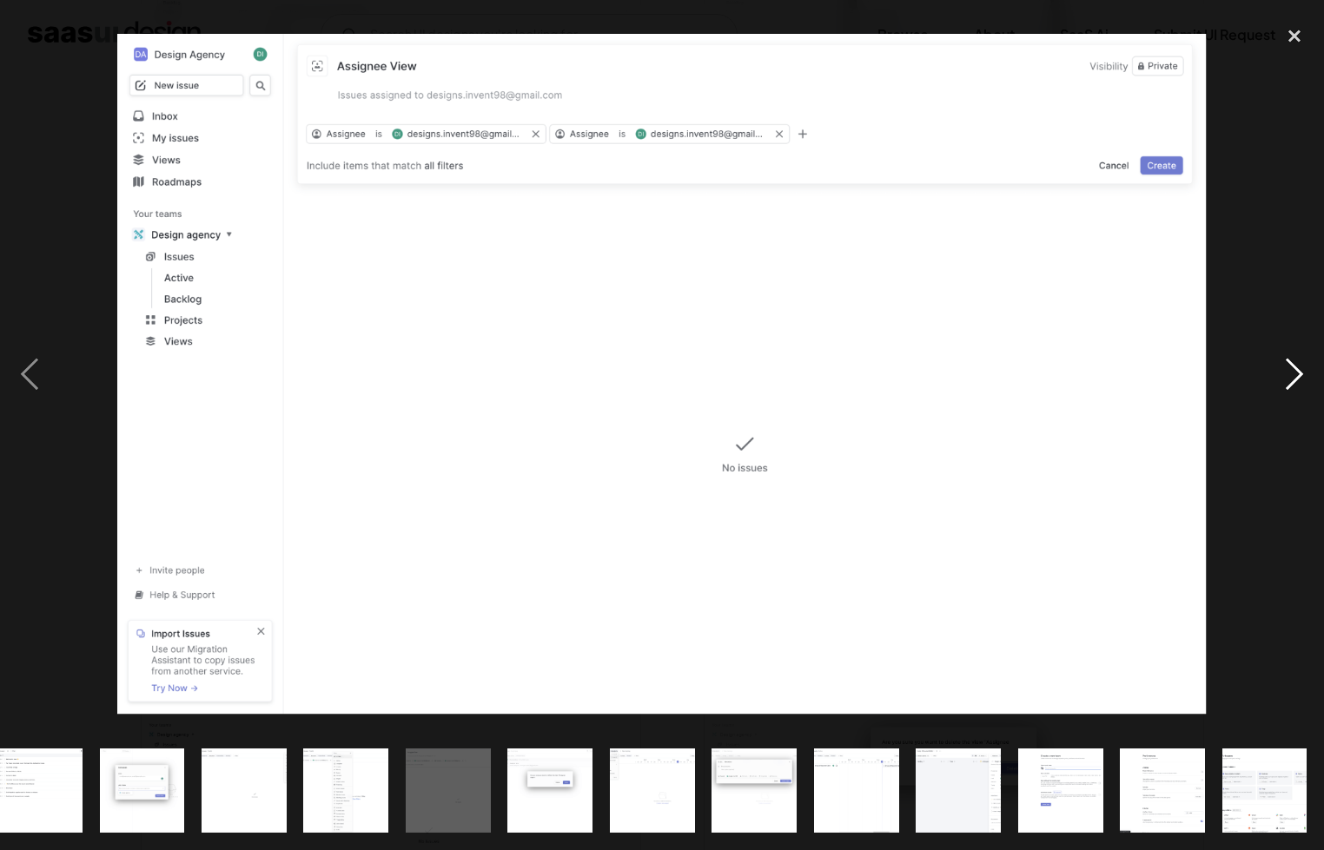
click at [1283, 362] on div "next image" at bounding box center [1294, 374] width 59 height 714
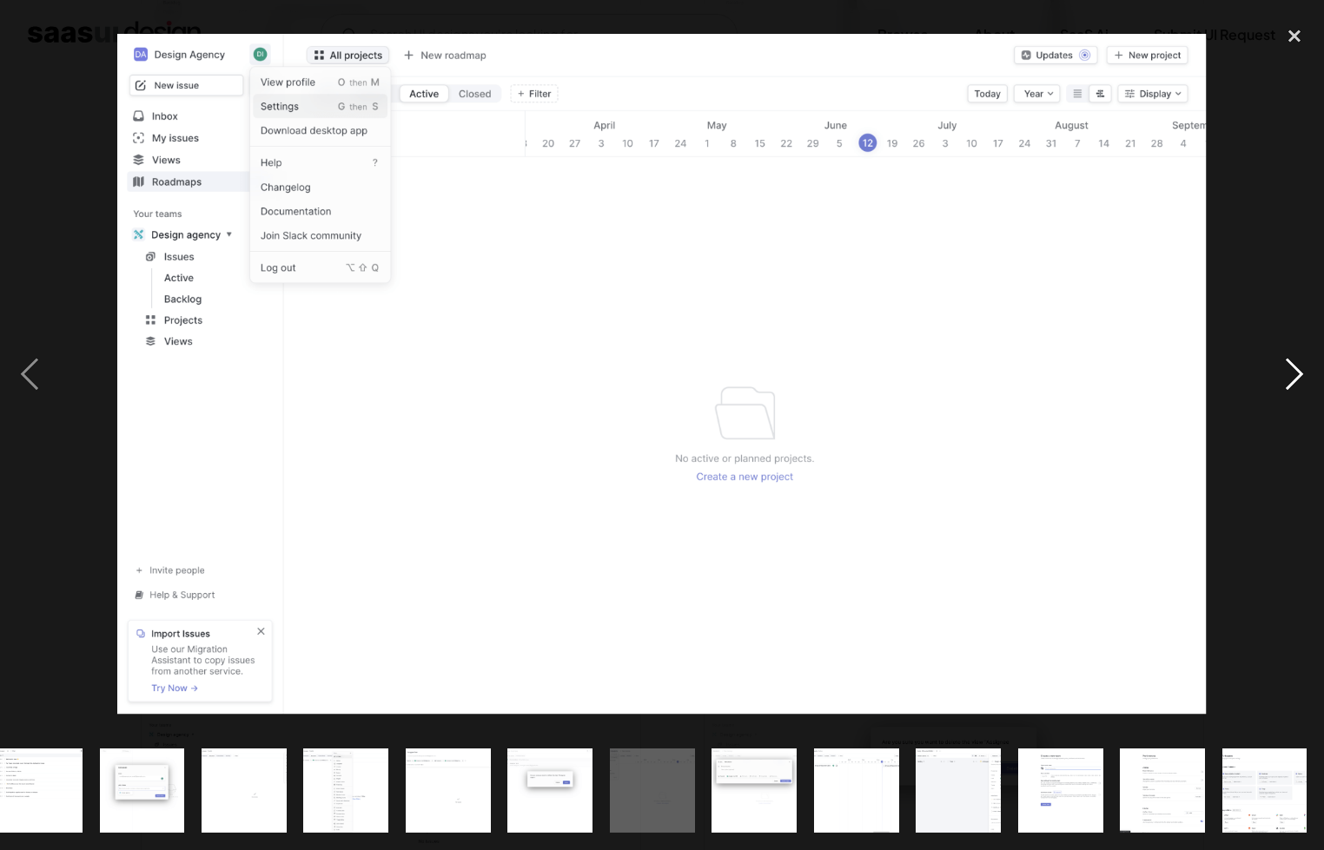
click at [1283, 362] on div "next image" at bounding box center [1294, 374] width 59 height 714
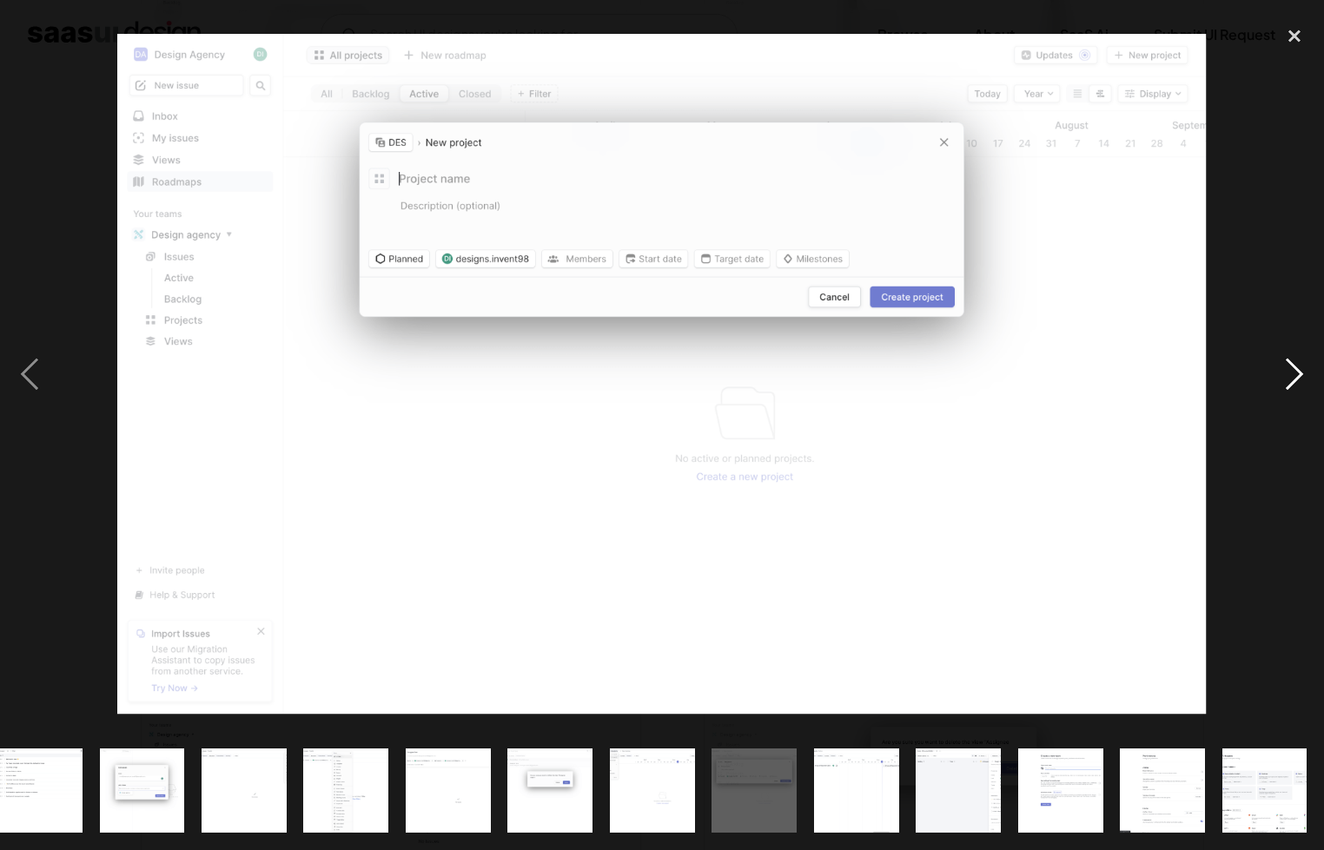
click at [1284, 362] on div "next image" at bounding box center [1294, 374] width 59 height 714
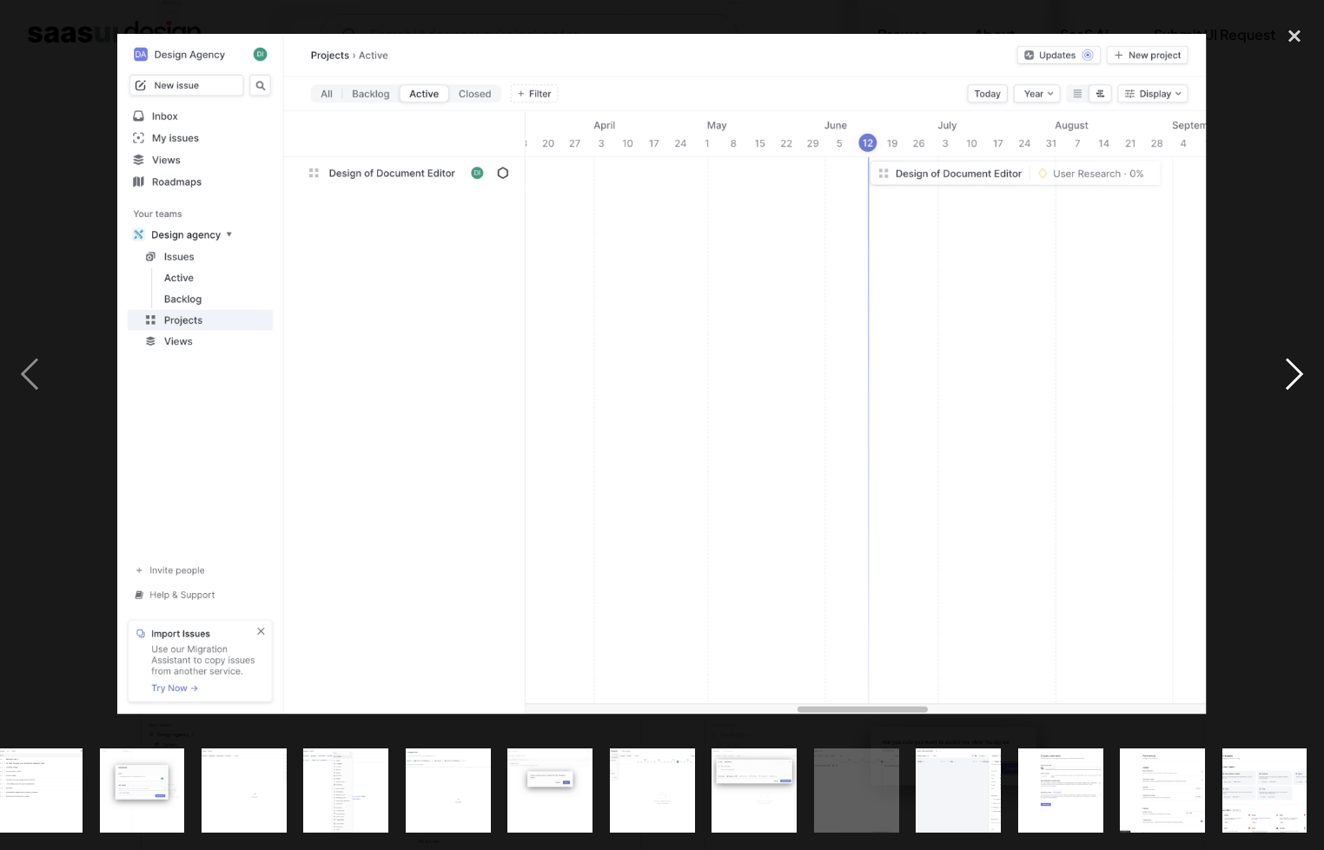
click at [1284, 361] on div "next image" at bounding box center [1294, 374] width 59 height 714
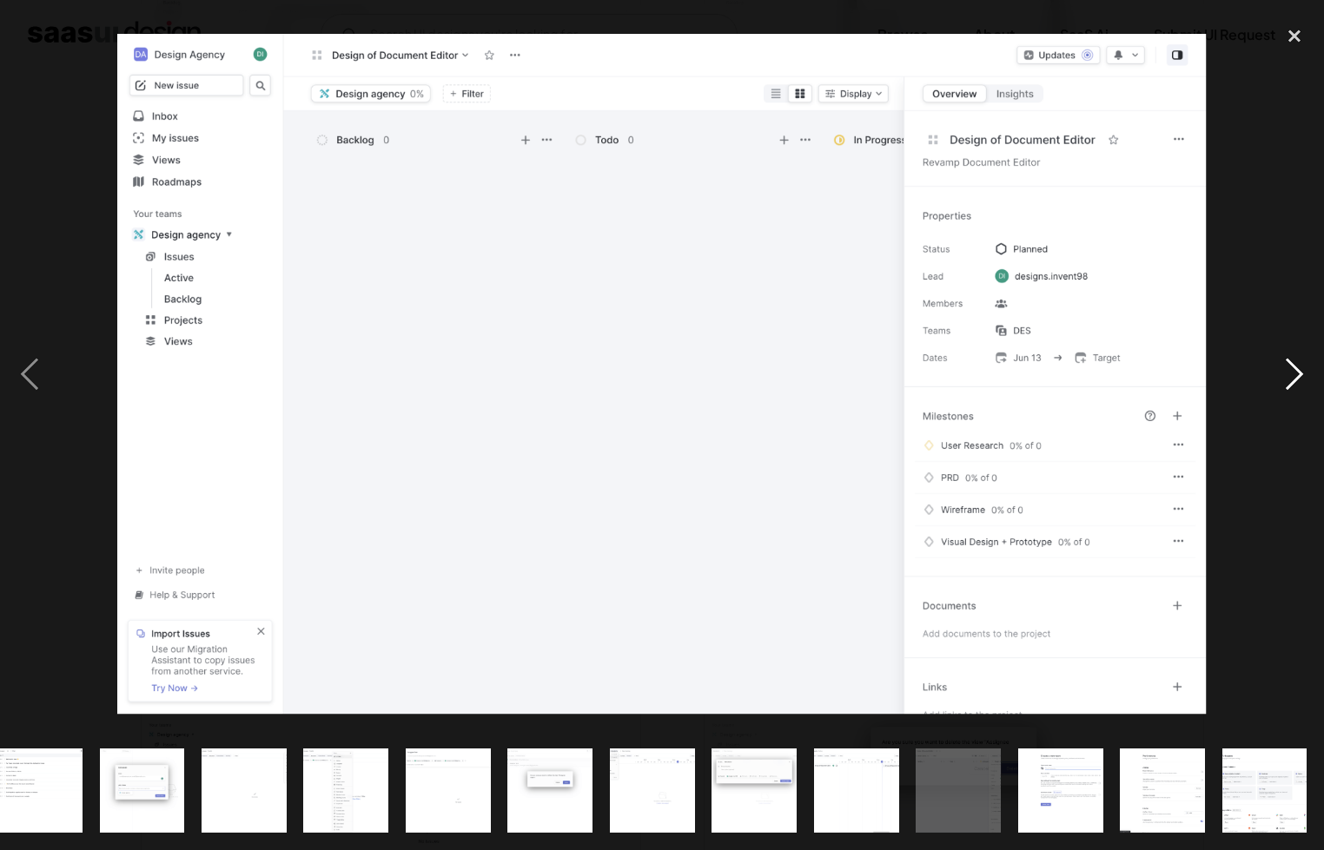
click at [1284, 361] on div "next image" at bounding box center [1294, 374] width 59 height 714
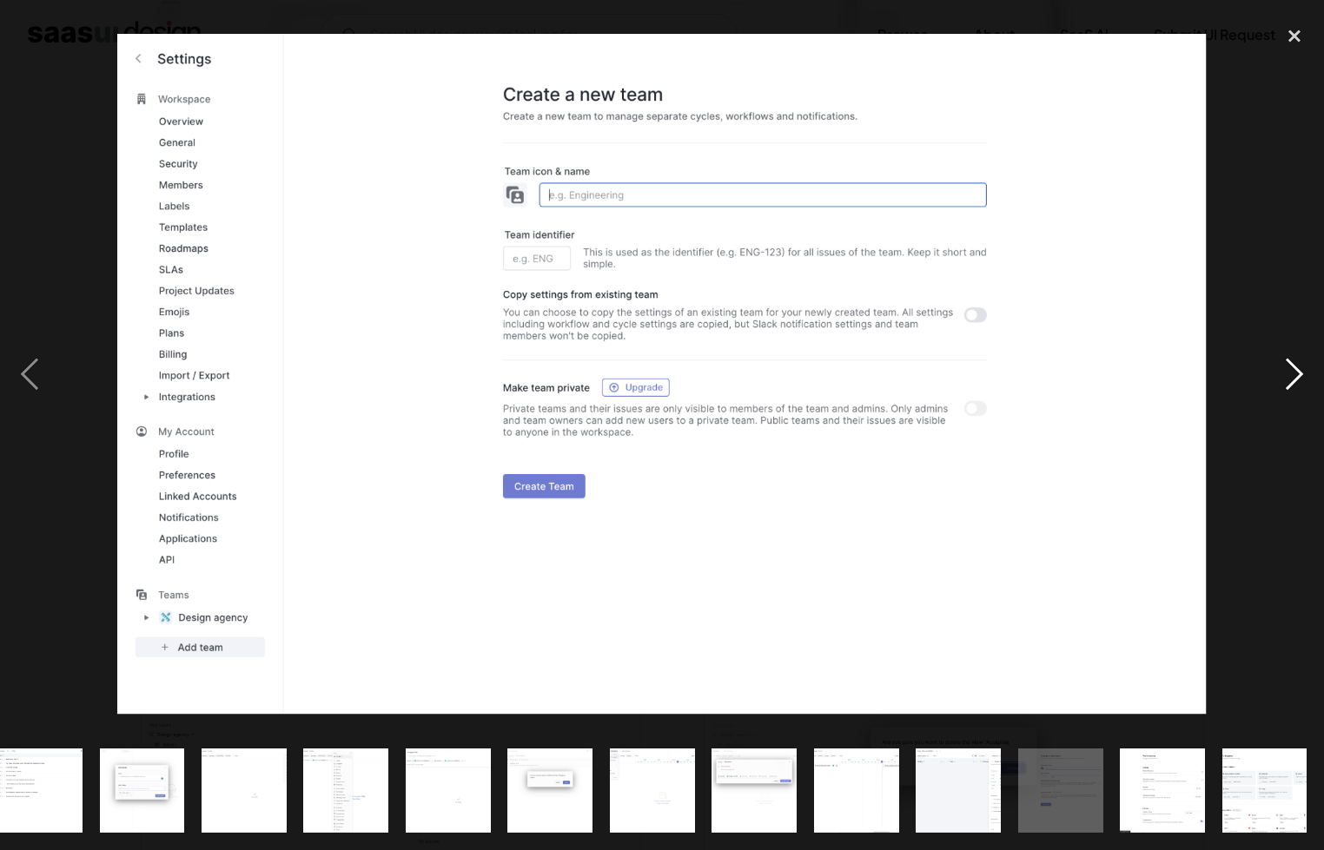
click at [1284, 361] on div "next image" at bounding box center [1294, 374] width 59 height 714
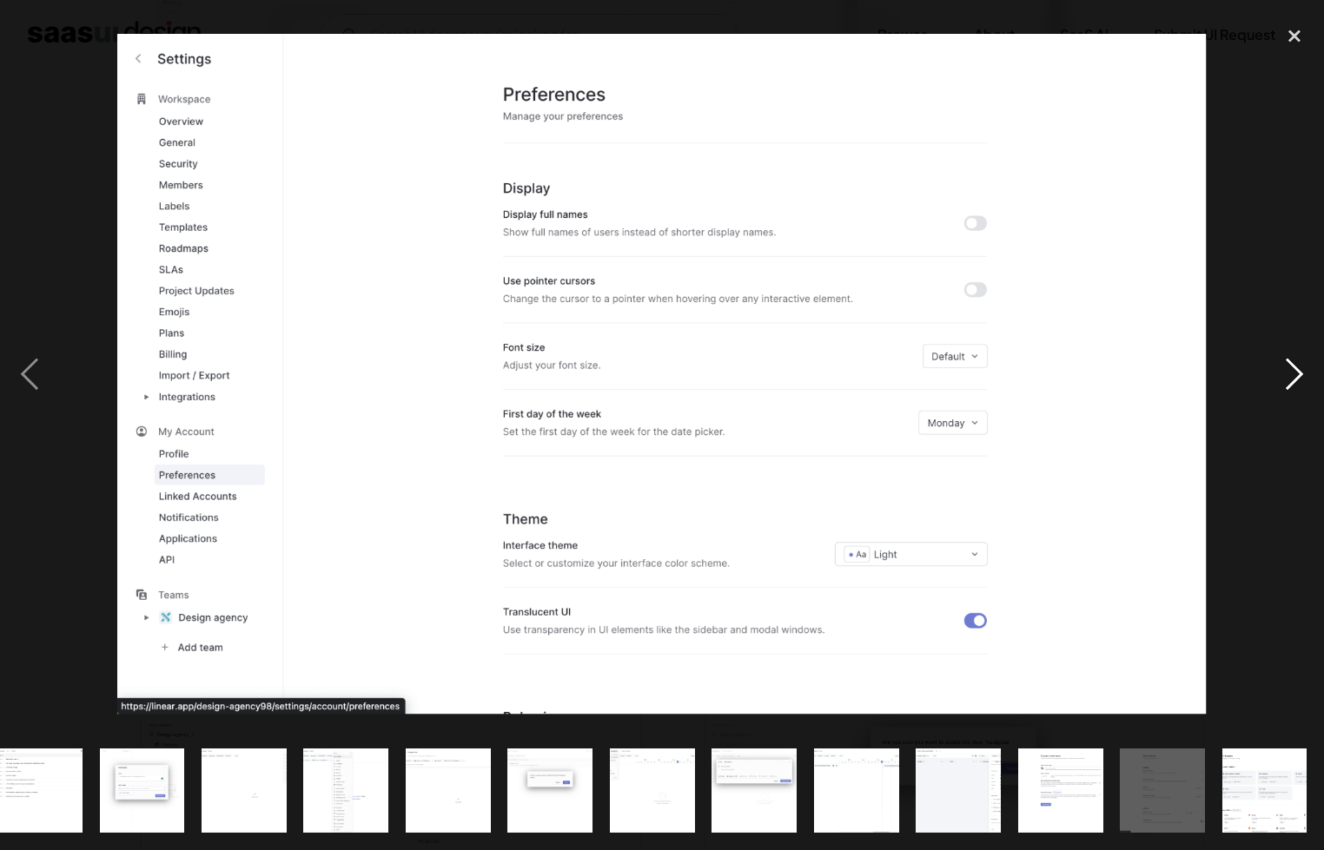
click at [1284, 361] on div "next image" at bounding box center [1294, 374] width 59 height 714
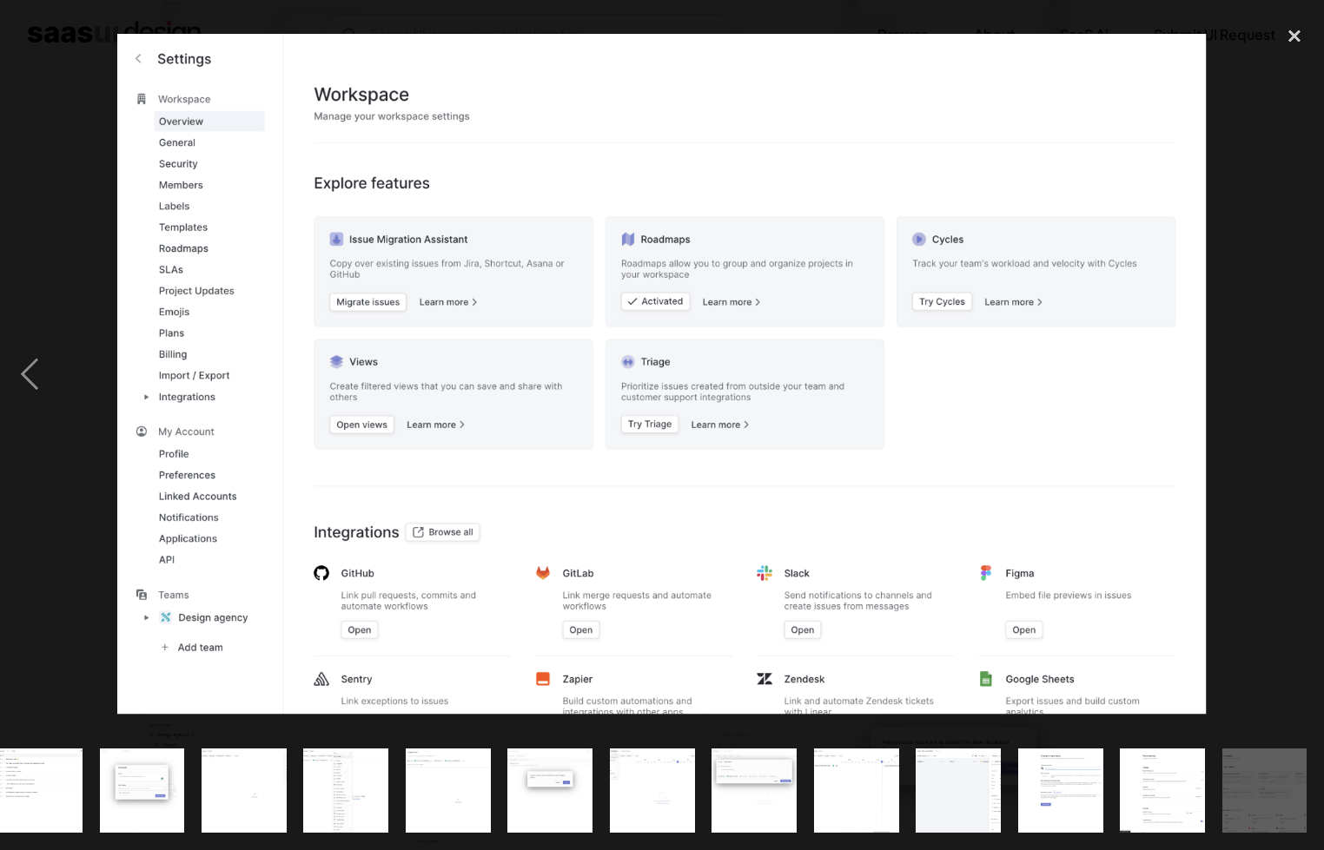
click at [1284, 361] on div "next image" at bounding box center [1294, 374] width 59 height 714
click at [1286, 38] on div "close lightbox" at bounding box center [1294, 36] width 59 height 38
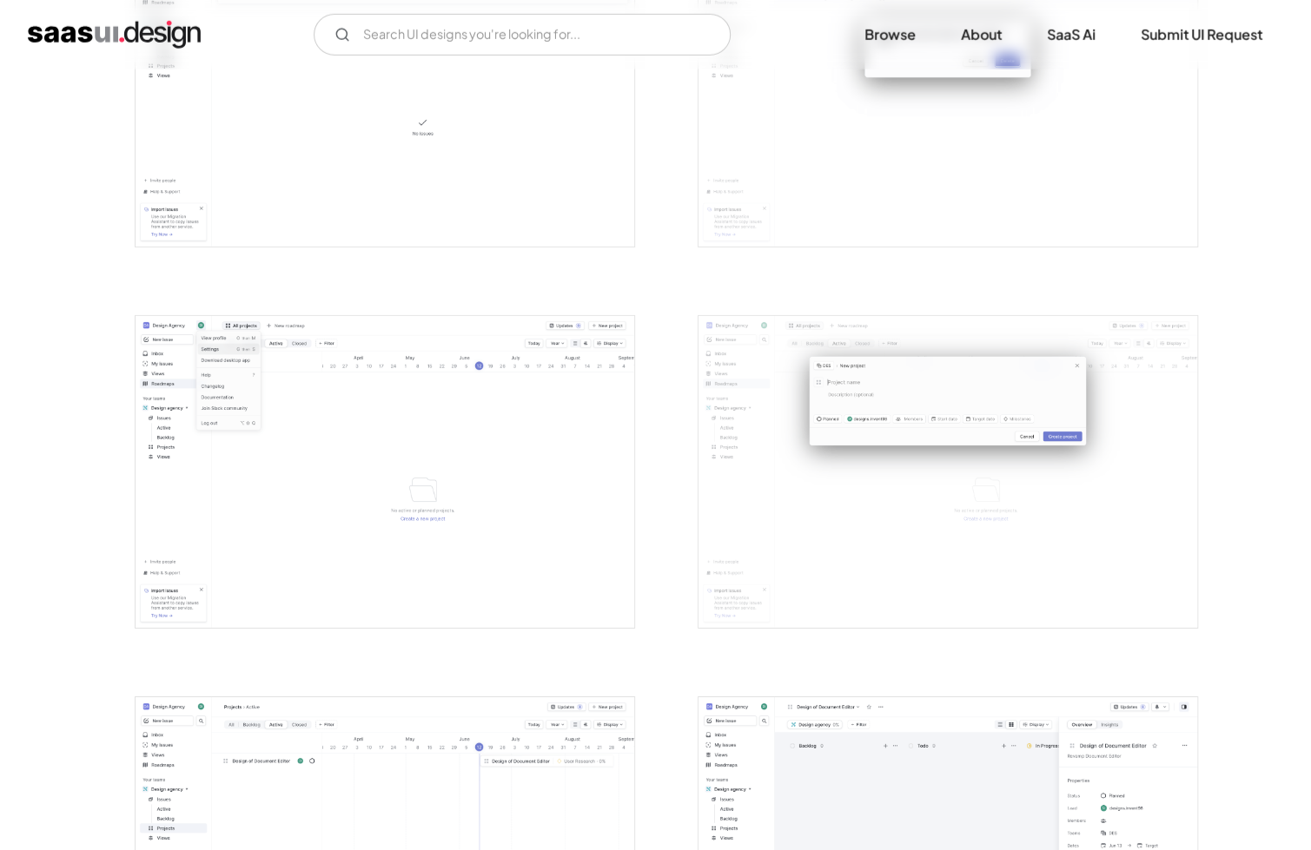
scroll to position [3141, 0]
click at [382, 440] on img "open lightbox" at bounding box center [385, 471] width 499 height 312
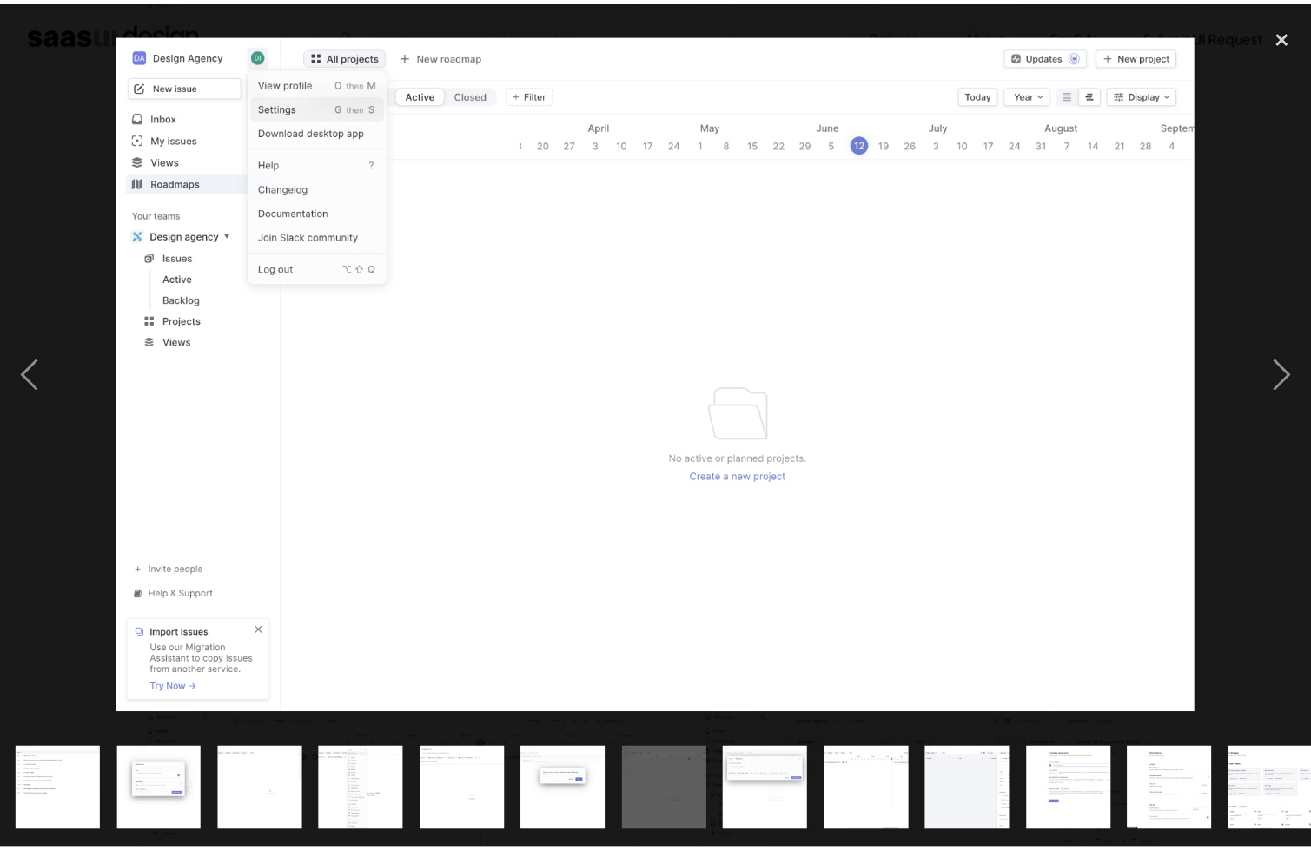
scroll to position [0, 1041]
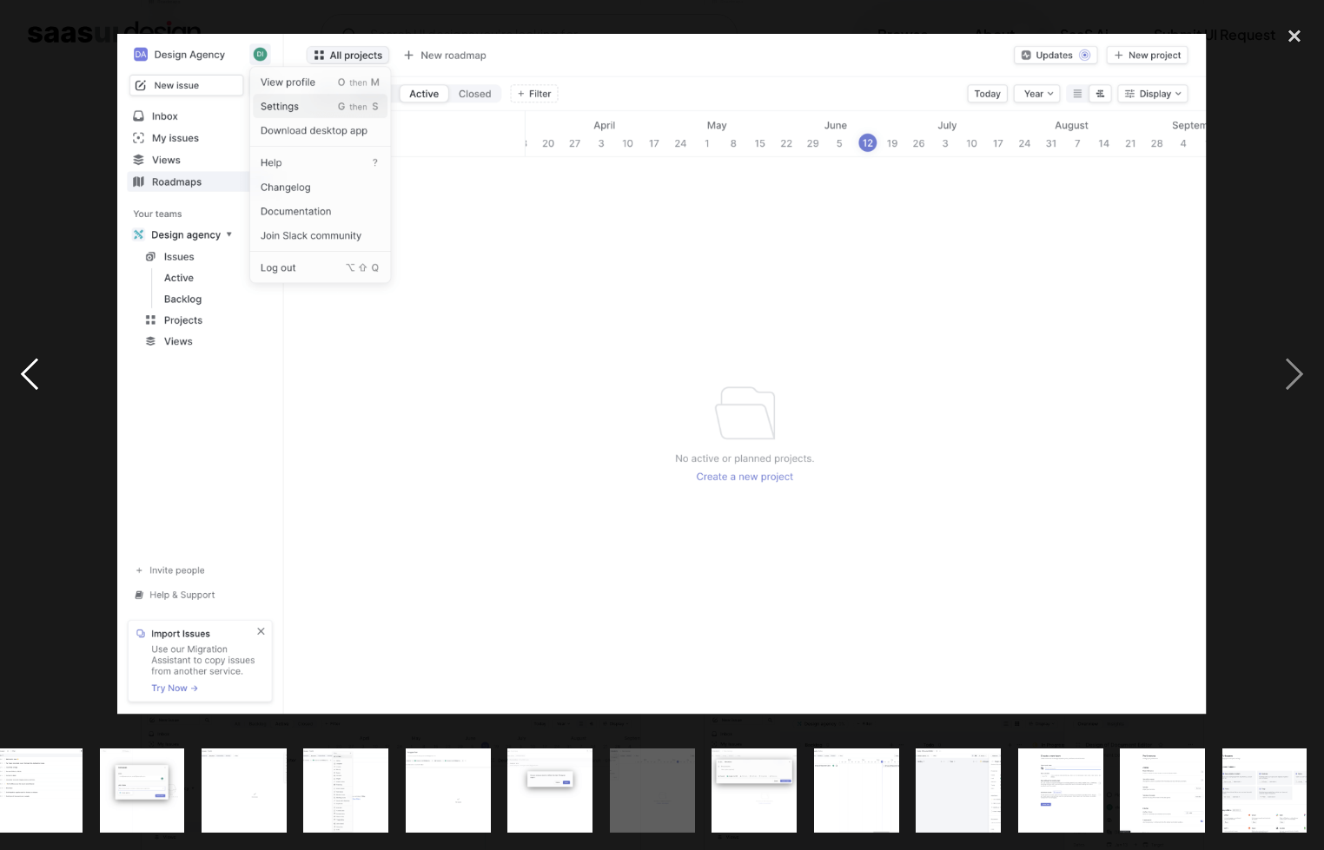
click at [31, 149] on div "previous image" at bounding box center [29, 374] width 59 height 714
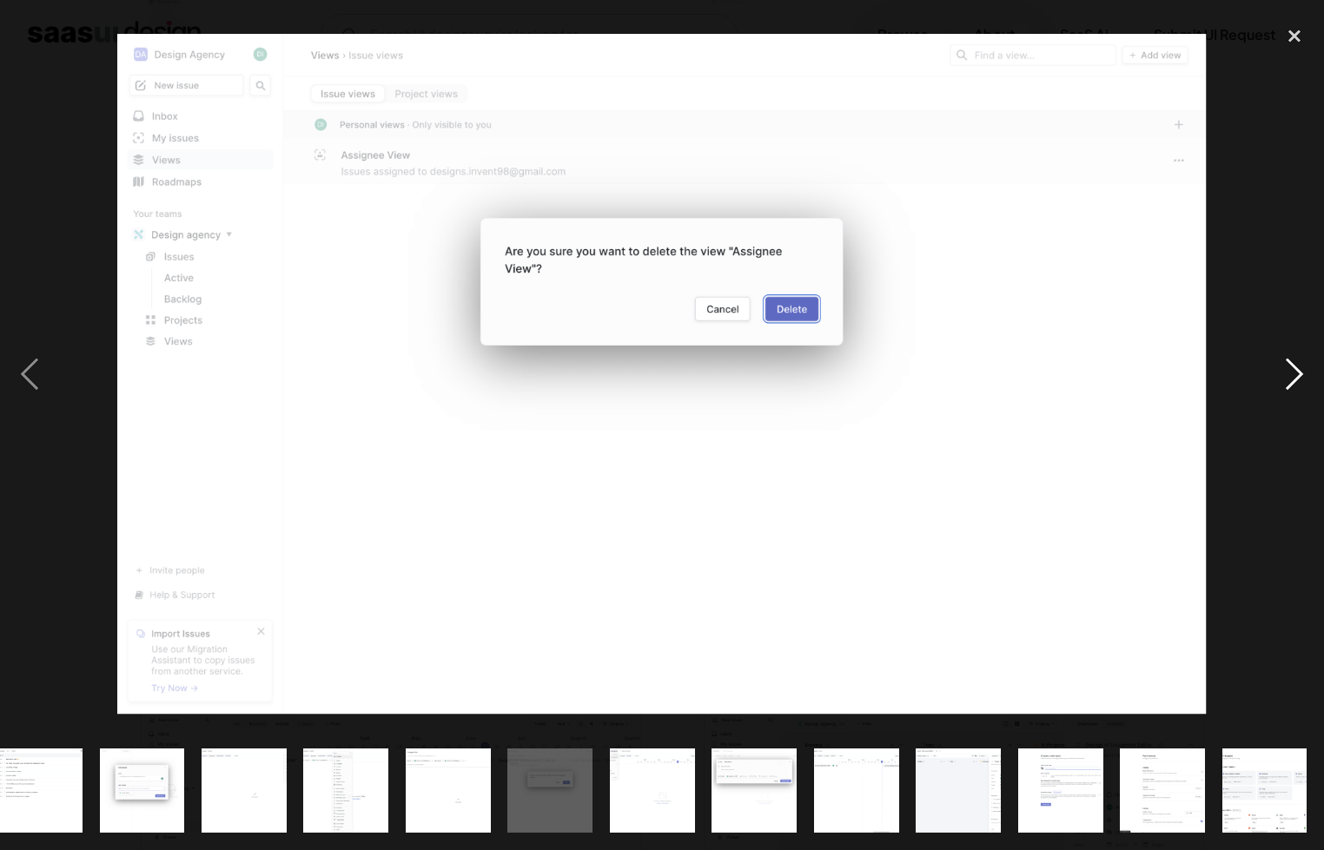
click at [1284, 377] on div "next image" at bounding box center [1294, 374] width 59 height 714
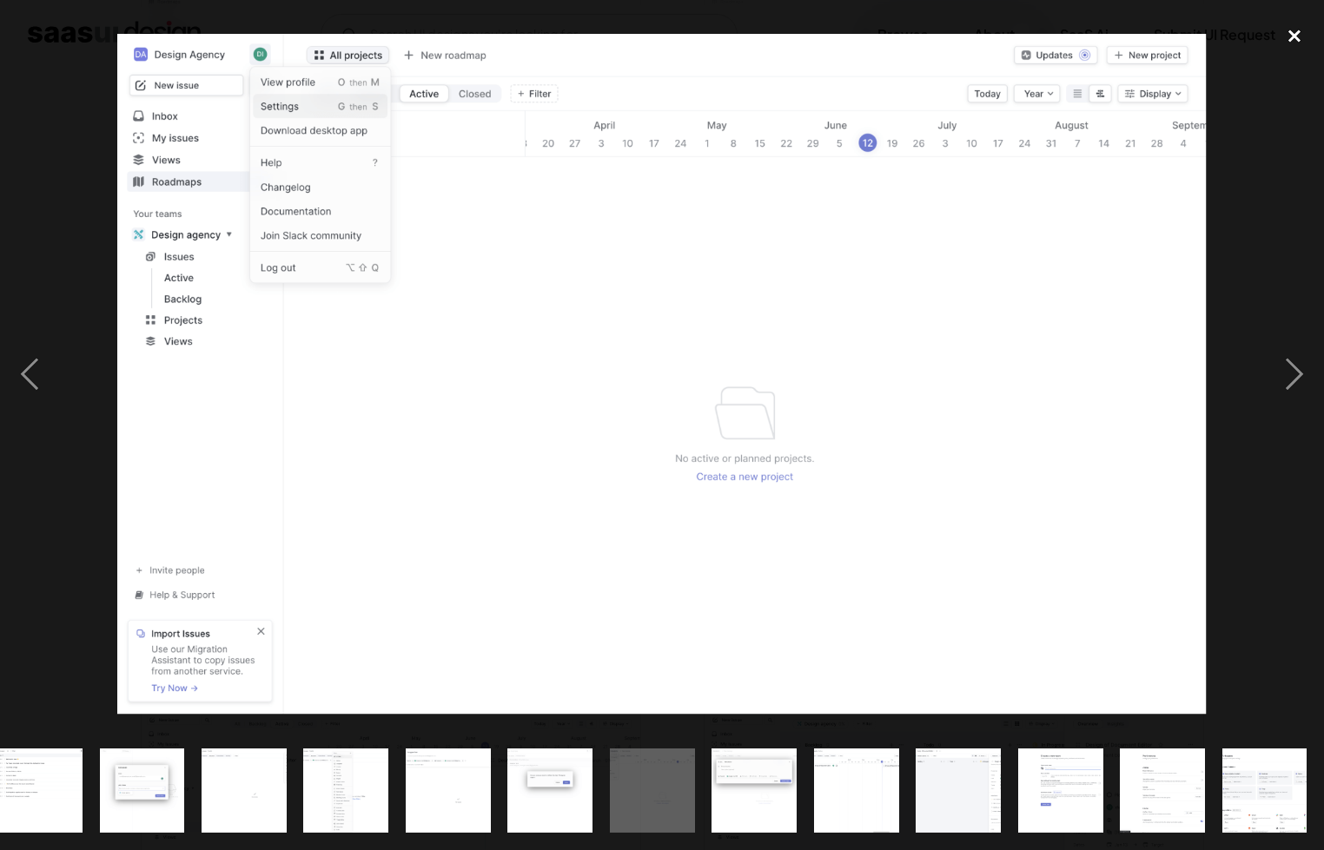
click at [1289, 34] on div "close lightbox" at bounding box center [1294, 36] width 59 height 38
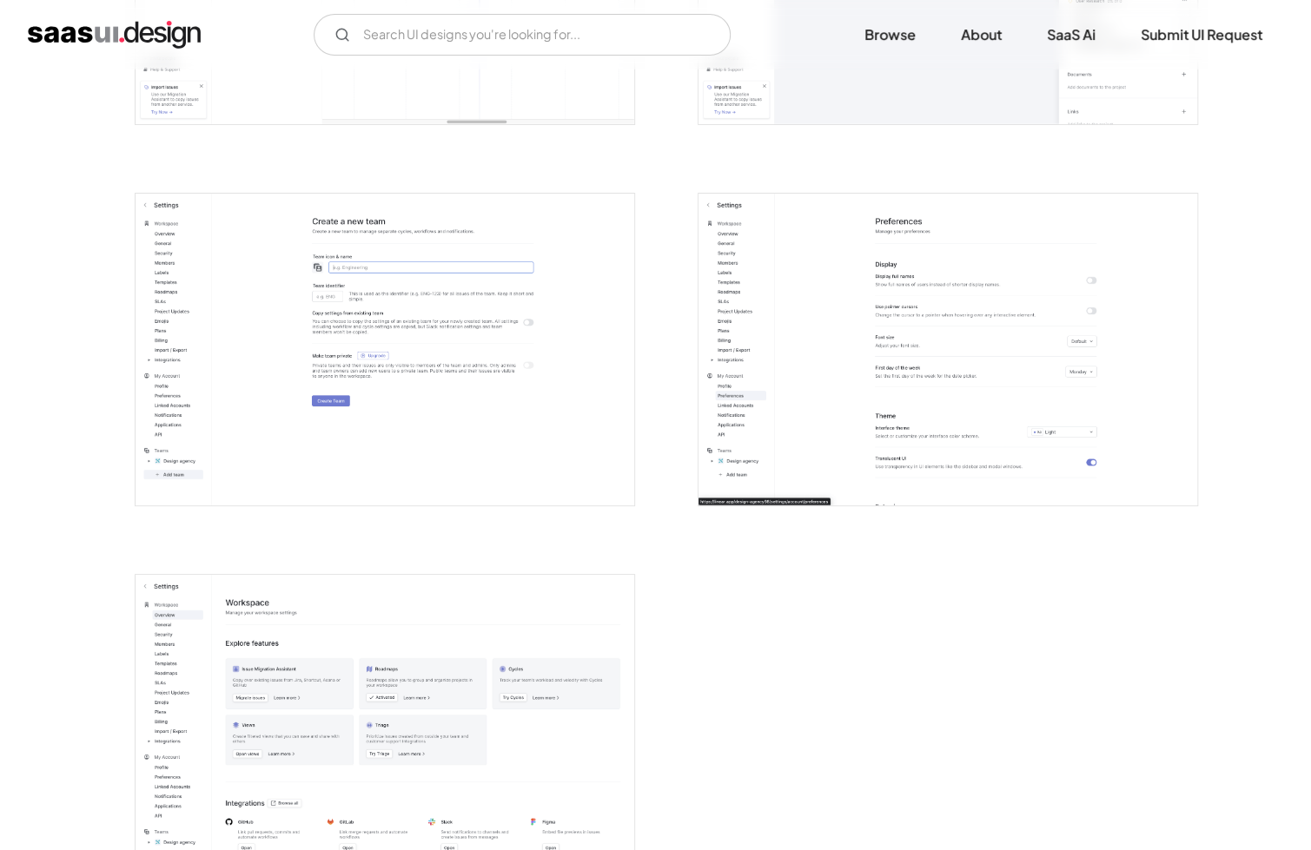
scroll to position [4024, 0]
click at [93, 42] on img "home" at bounding box center [114, 35] width 173 height 28
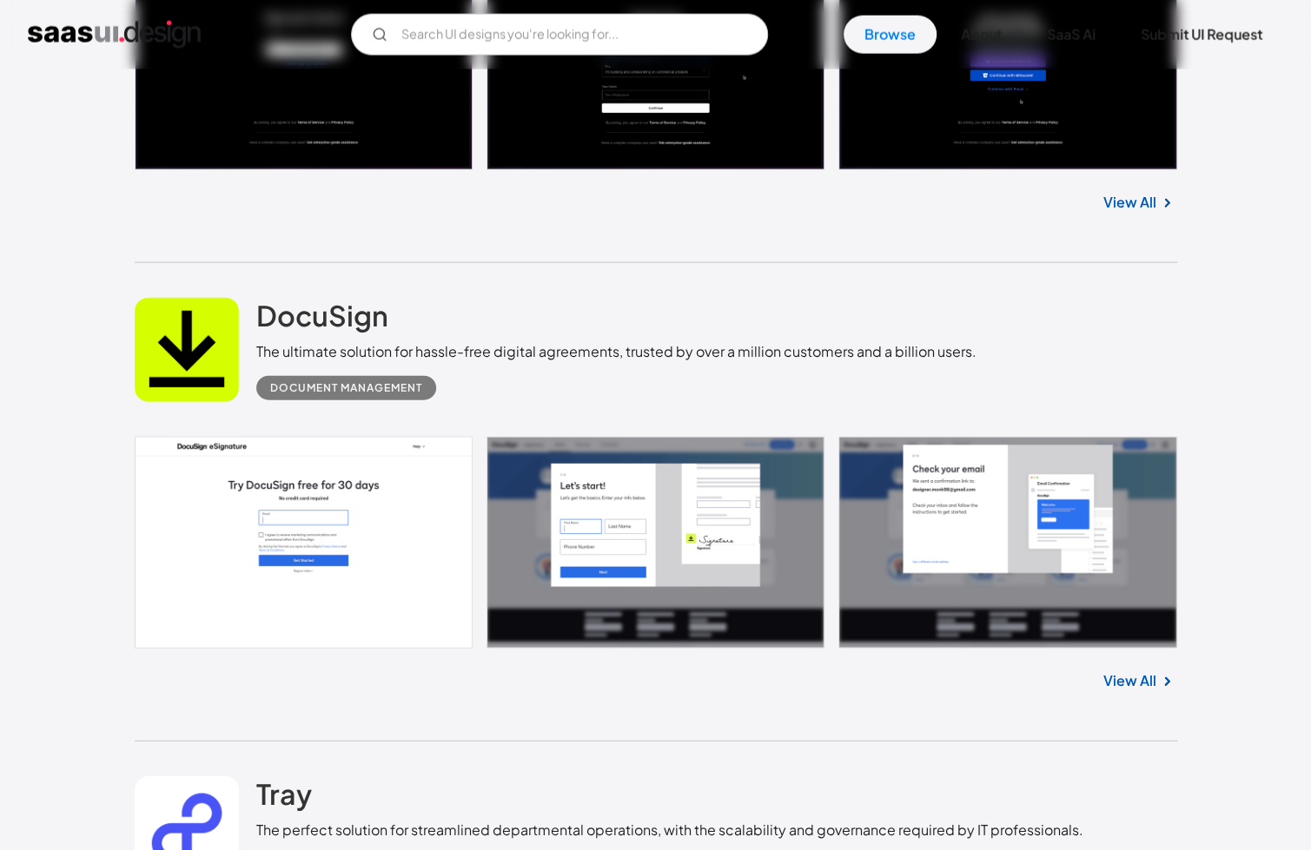
scroll to position [1914, 0]
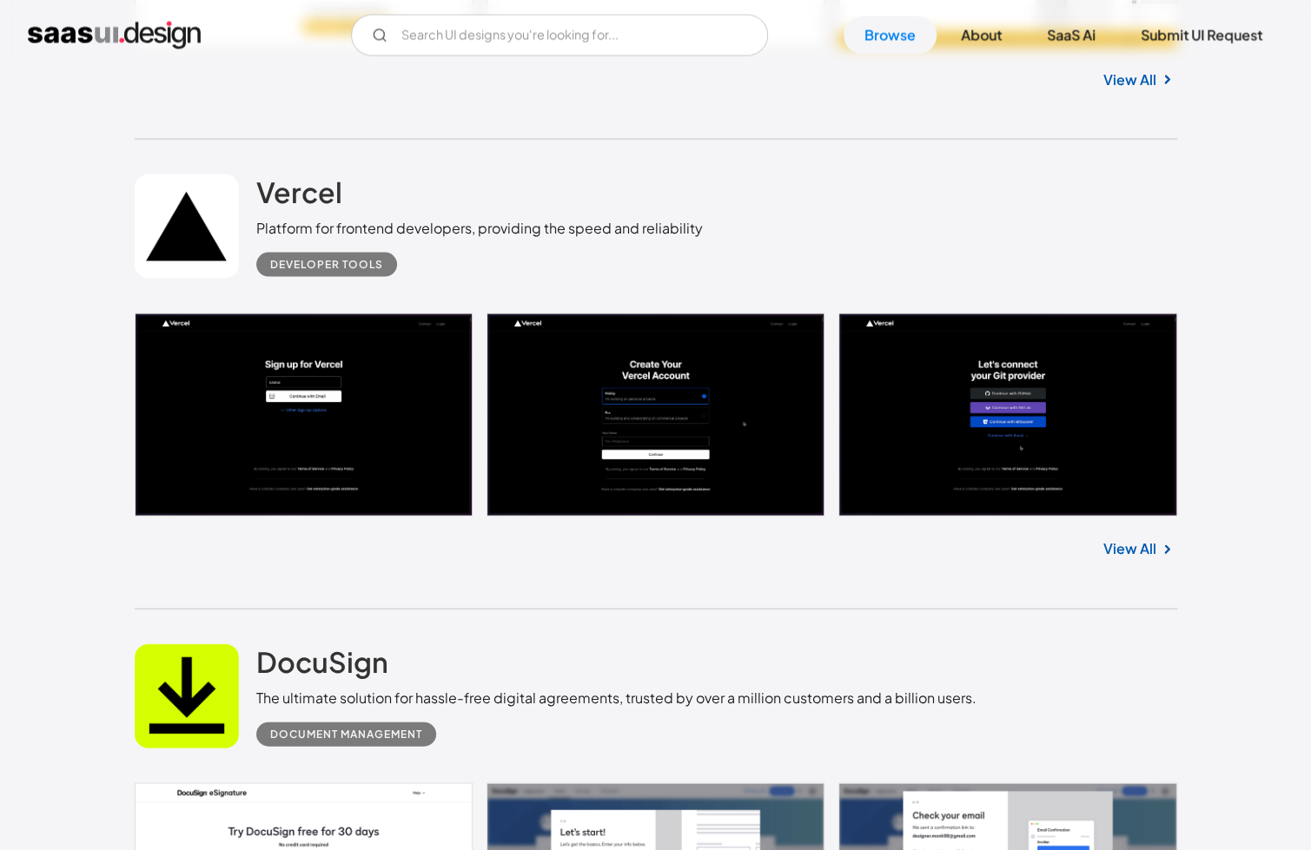
click at [1136, 542] on link "View All" at bounding box center [1129, 548] width 53 height 21
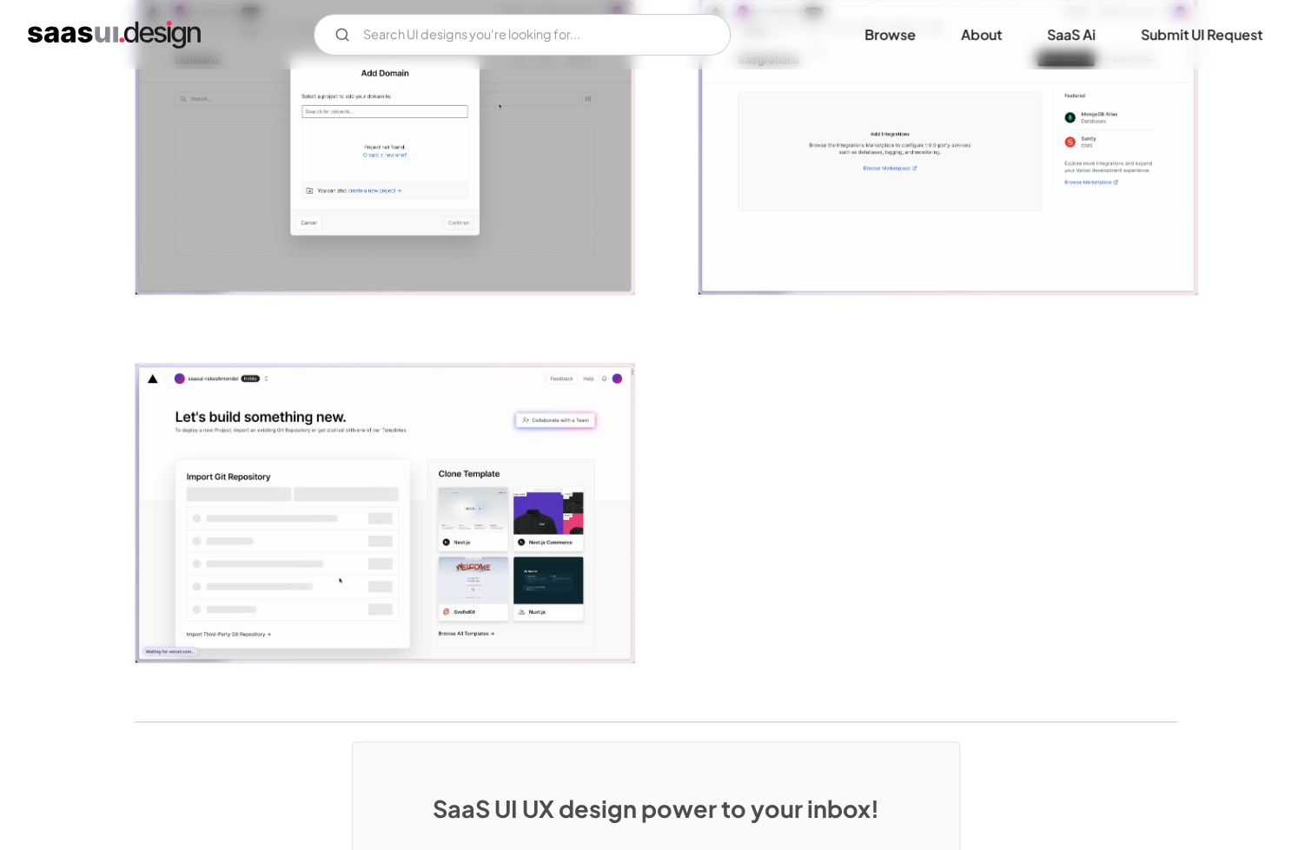
scroll to position [4090, 0]
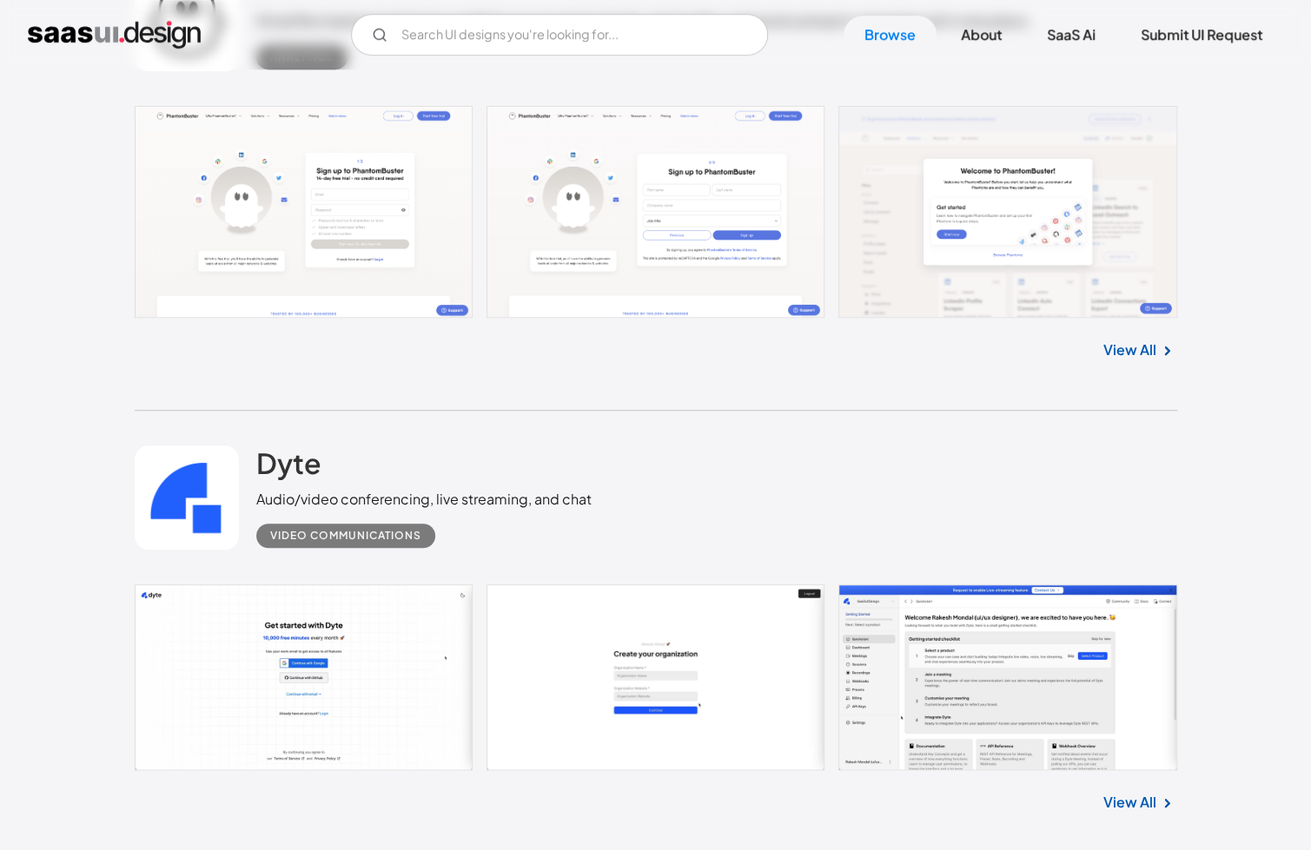
scroll to position [4474, 0]
click at [1134, 808] on link "View All" at bounding box center [1129, 803] width 53 height 21
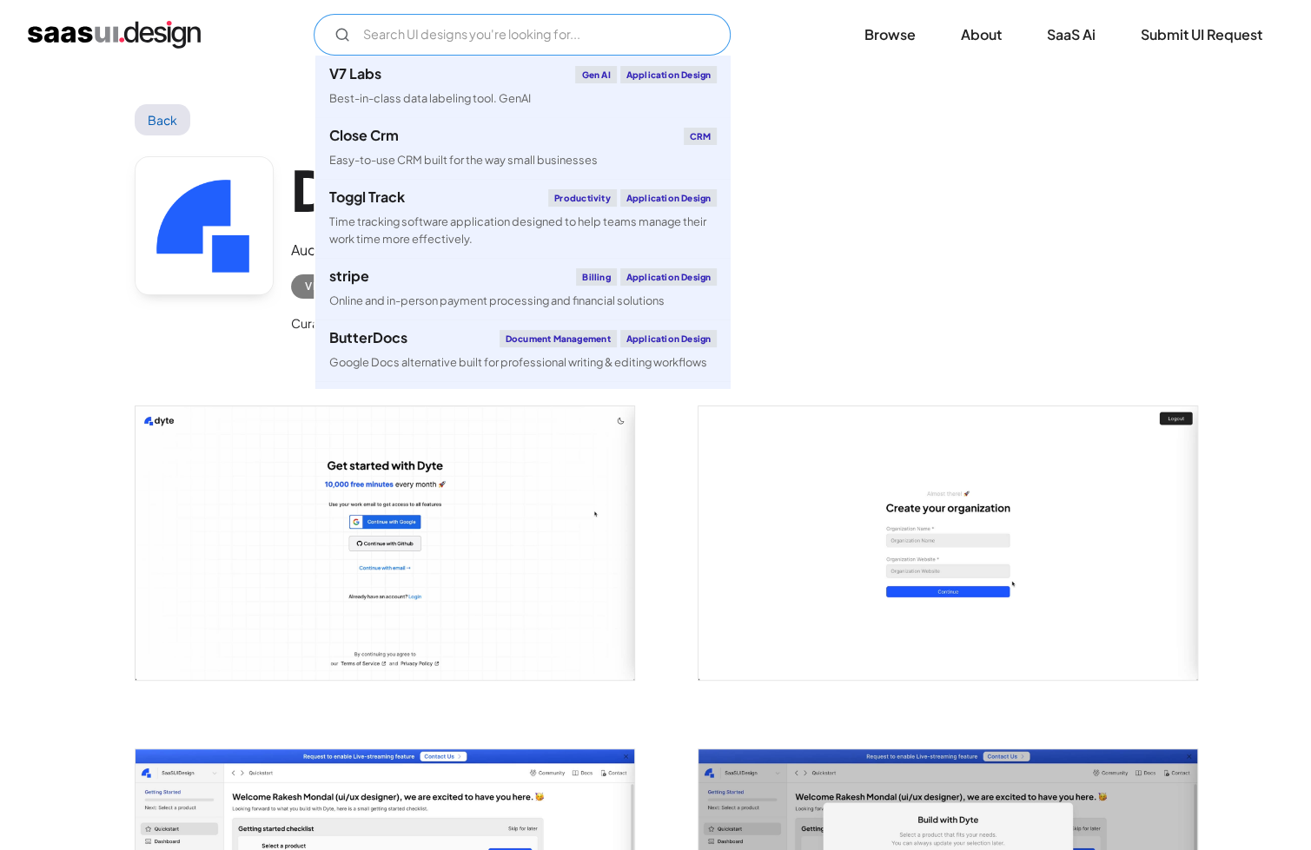
click at [491, 43] on input "Email Form" at bounding box center [522, 35] width 417 height 42
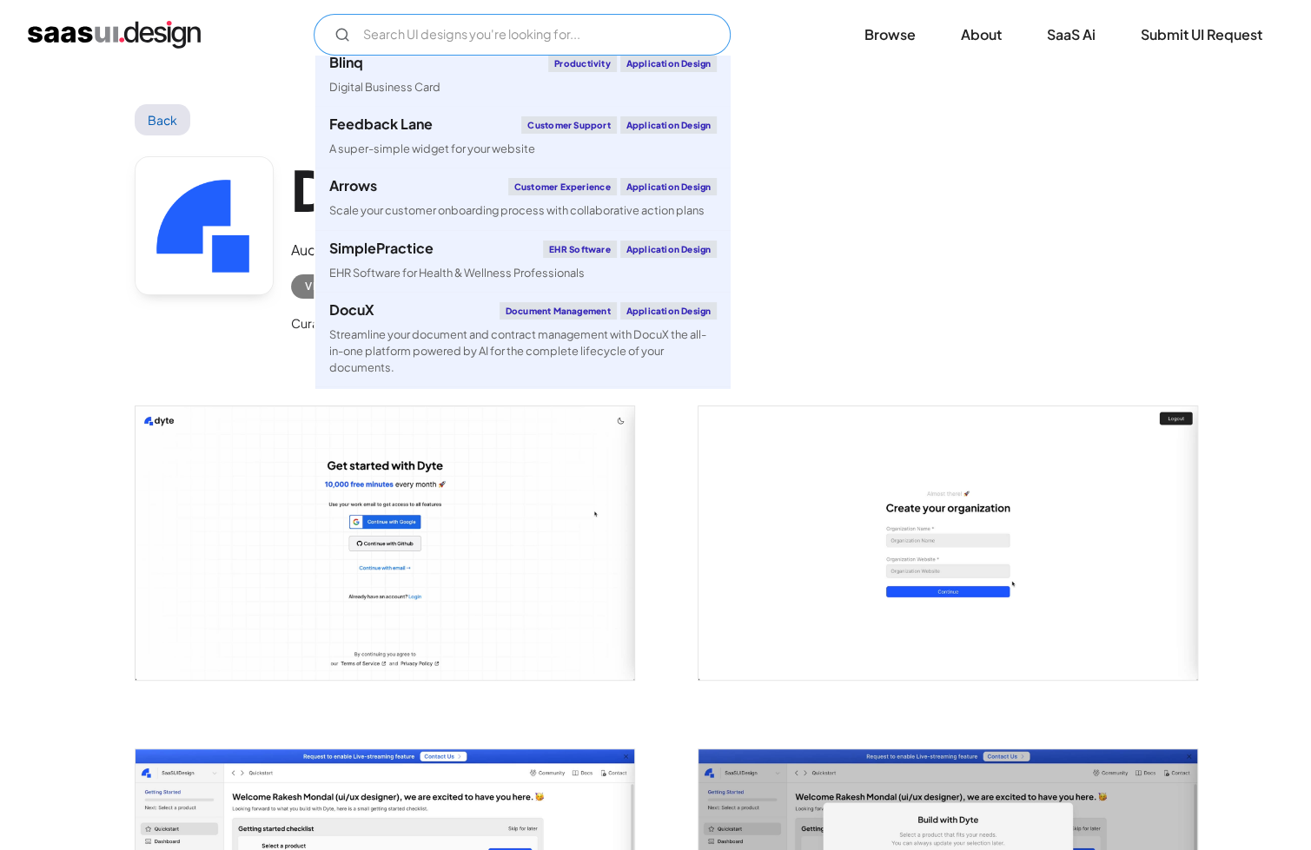
scroll to position [600, 0]
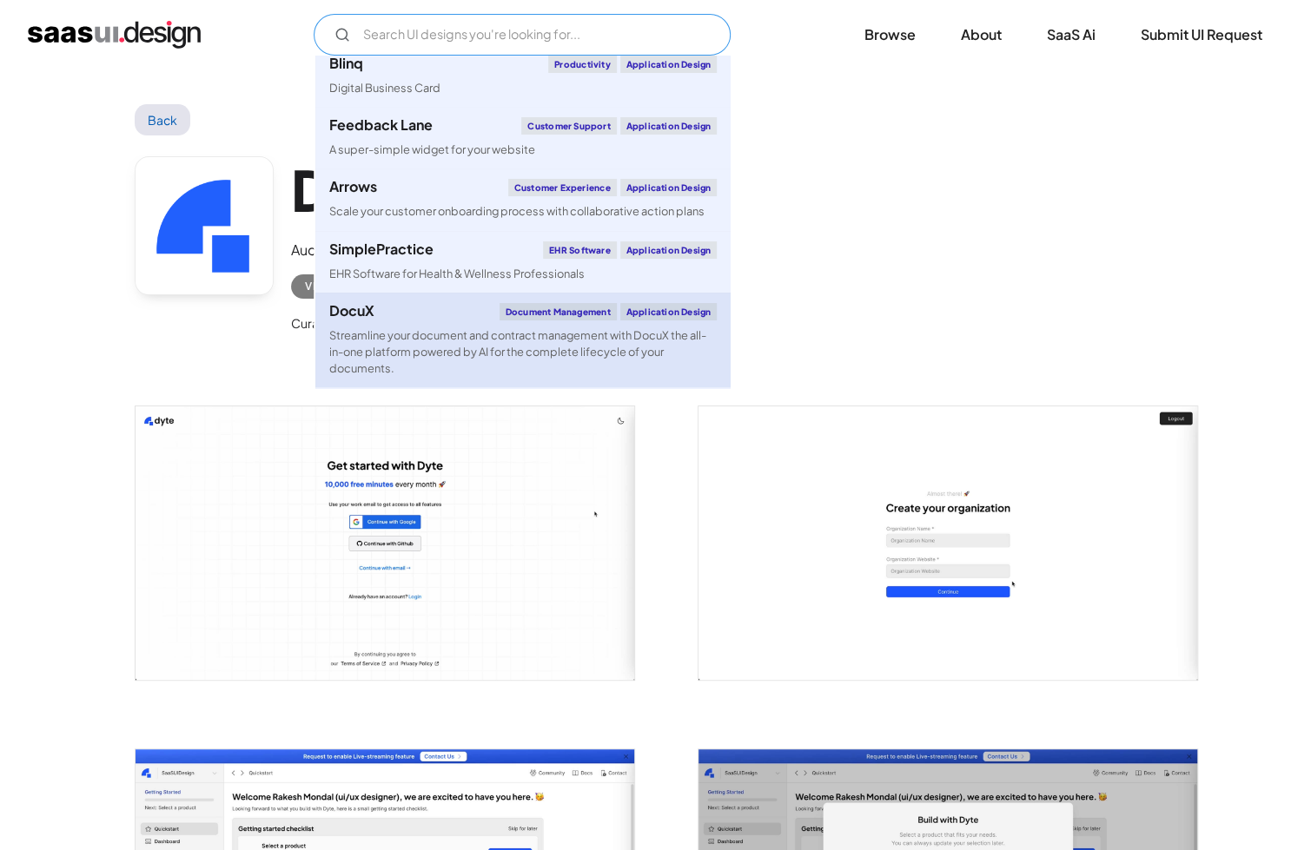
click at [585, 320] on link "DocuX Document Management Application Design Streamline your document and contr…" at bounding box center [522, 341] width 415 height 96
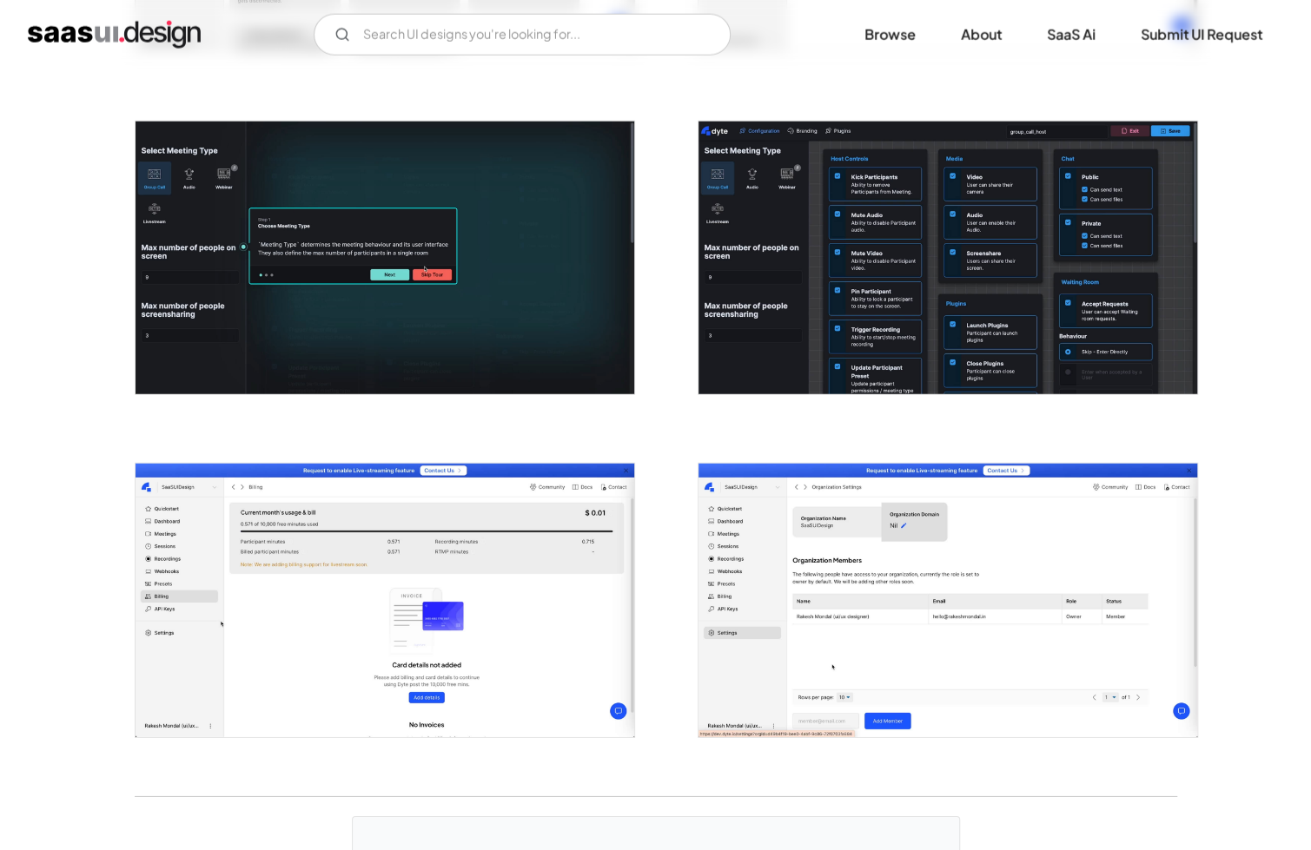
scroll to position [3195, 0]
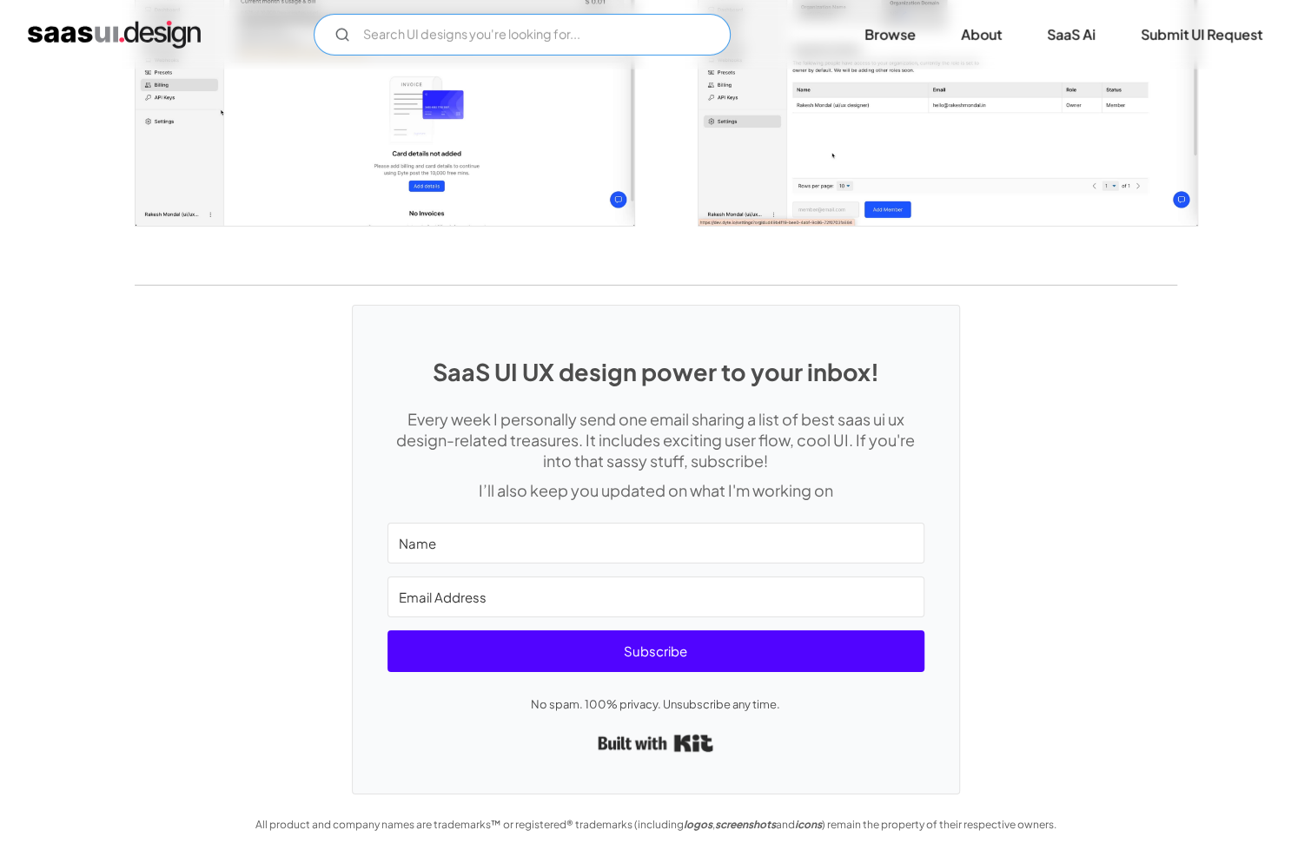
click at [479, 30] on input "Email Form" at bounding box center [522, 35] width 417 height 42
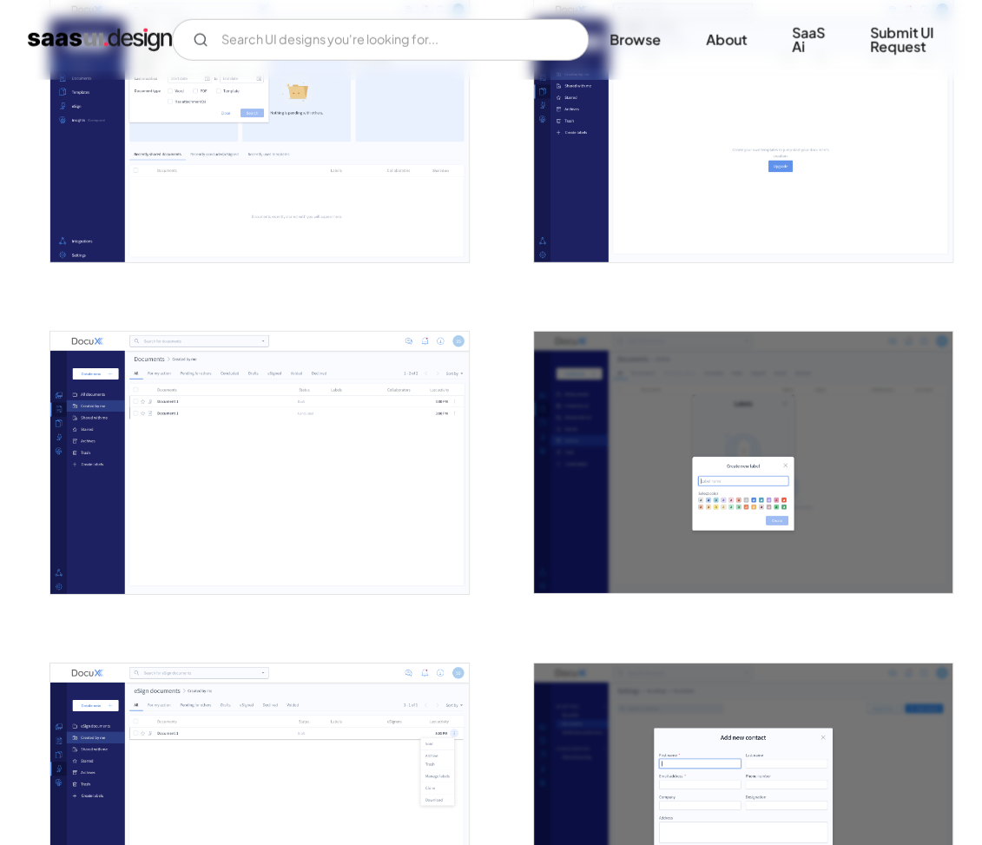
scroll to position [2141, 0]
